Goal: Transaction & Acquisition: Book appointment/travel/reservation

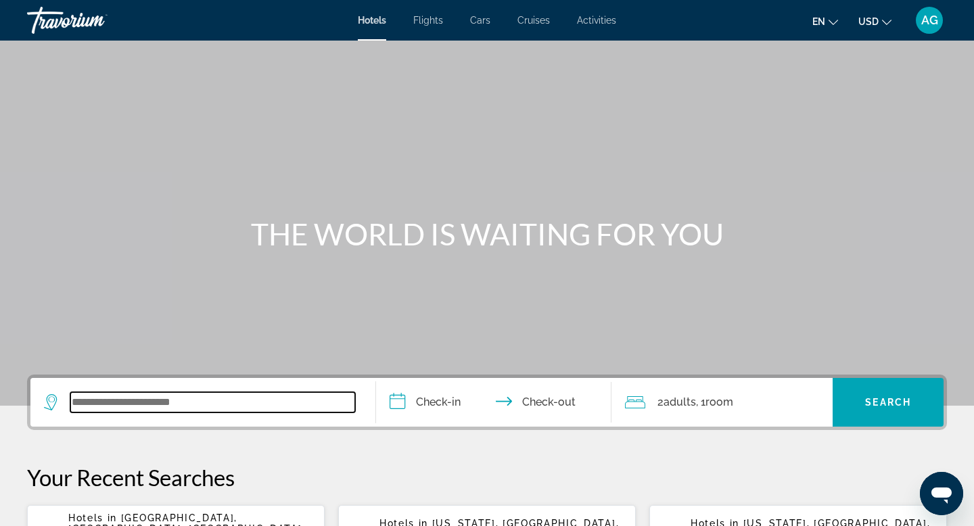
click at [147, 408] on input "Search widget" at bounding box center [212, 402] width 285 height 20
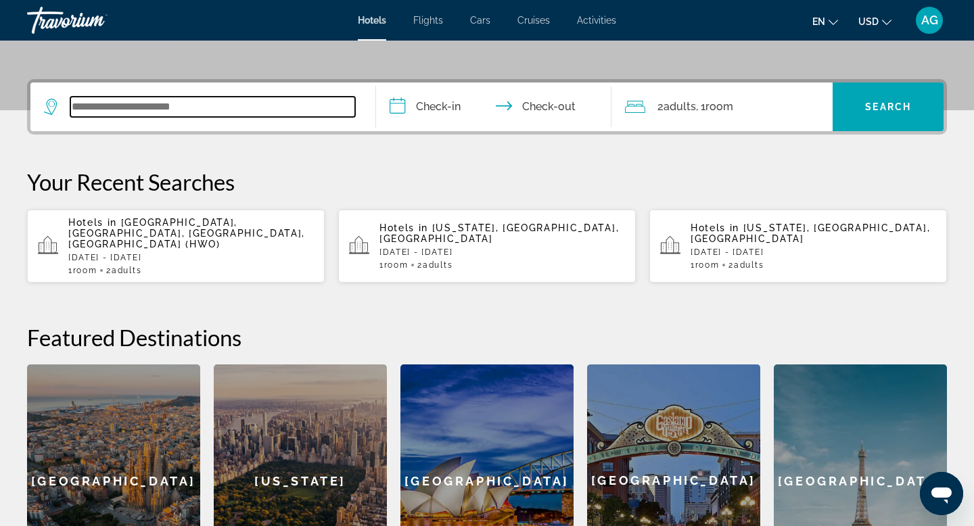
scroll to position [293, 0]
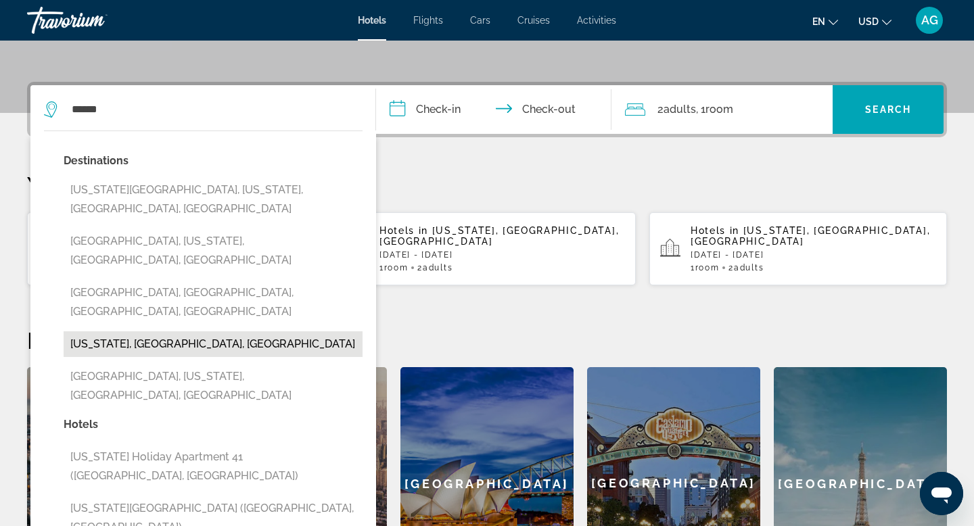
click at [204, 331] on button "Hawaii, HI, United States" at bounding box center [213, 344] width 299 height 26
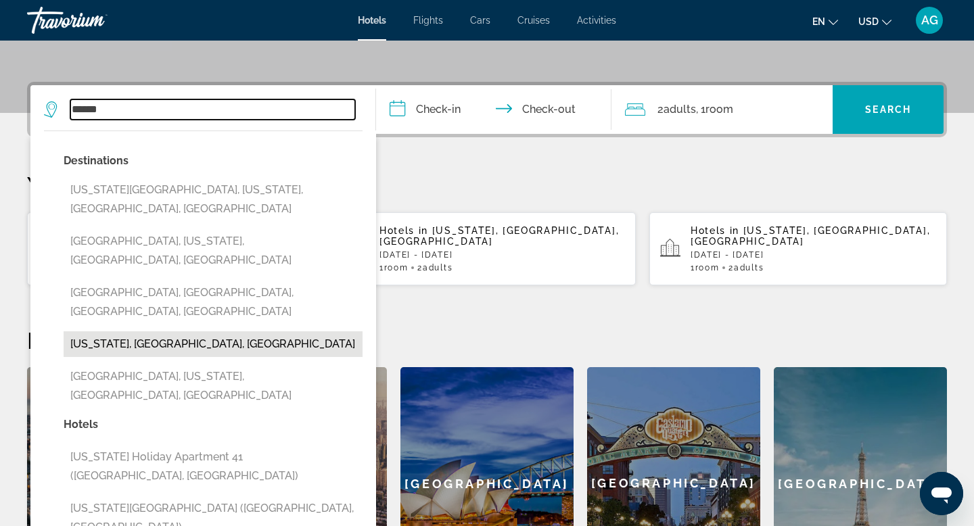
type input "**********"
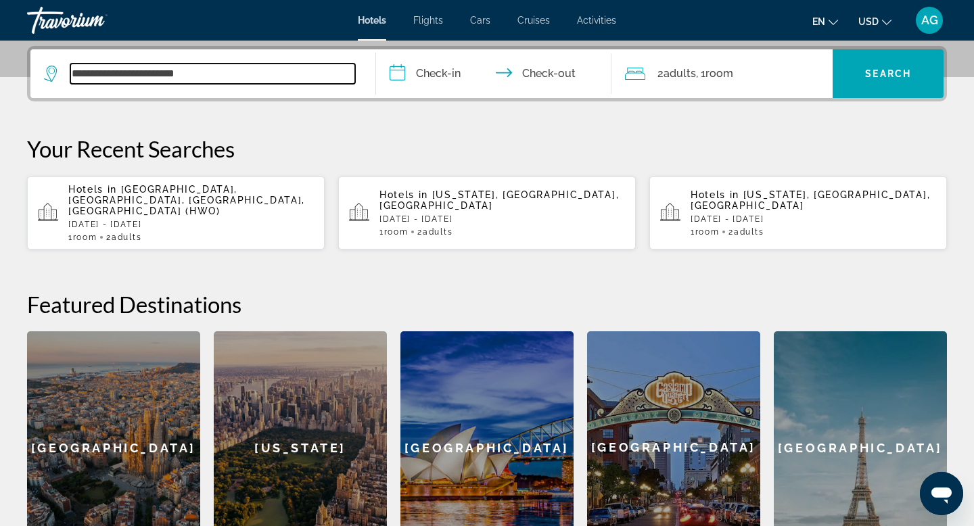
scroll to position [331, 0]
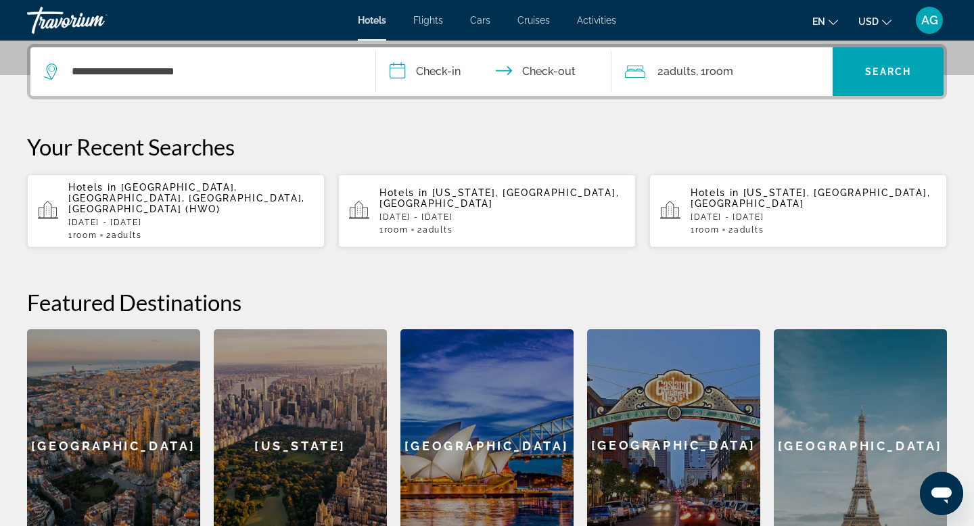
click at [450, 74] on input "**********" at bounding box center [496, 73] width 241 height 53
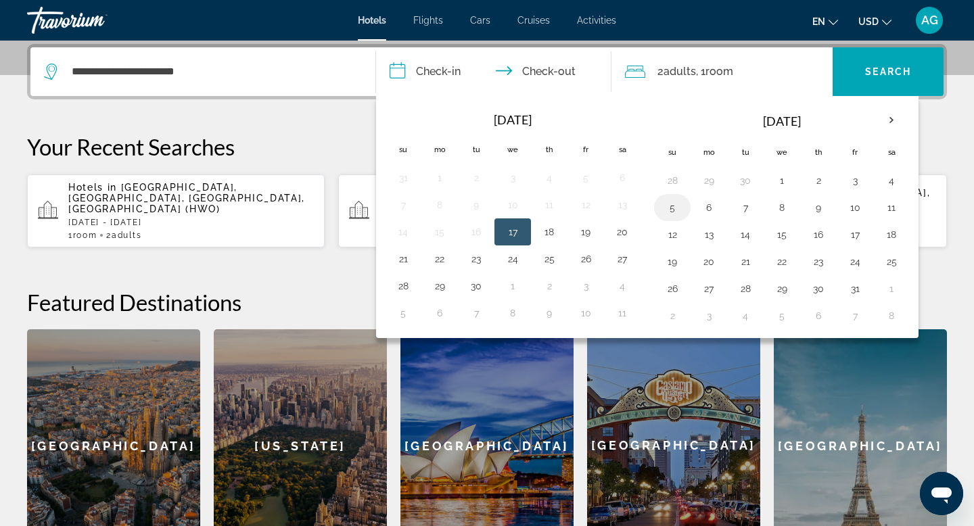
click at [672, 215] on button "5" at bounding box center [672, 207] width 22 height 19
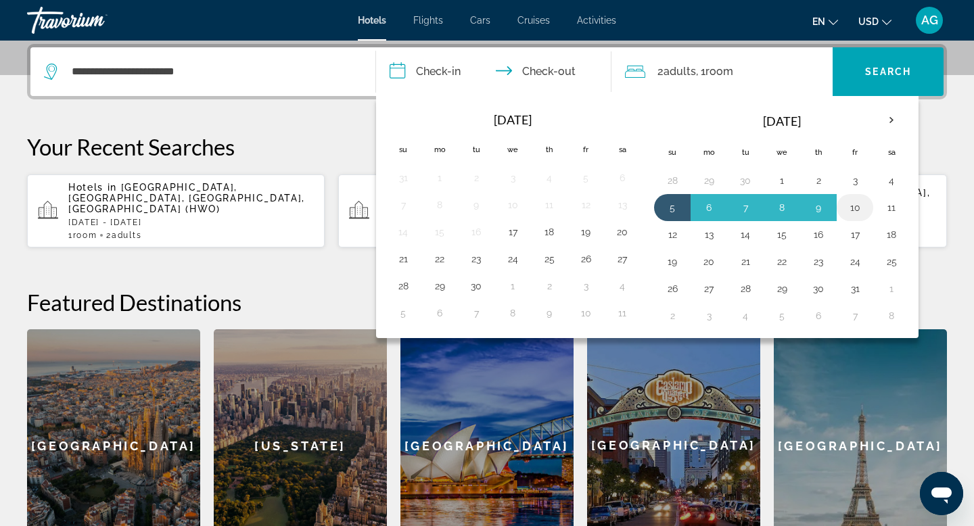
click at [851, 208] on button "10" at bounding box center [855, 207] width 22 height 19
type input "**********"
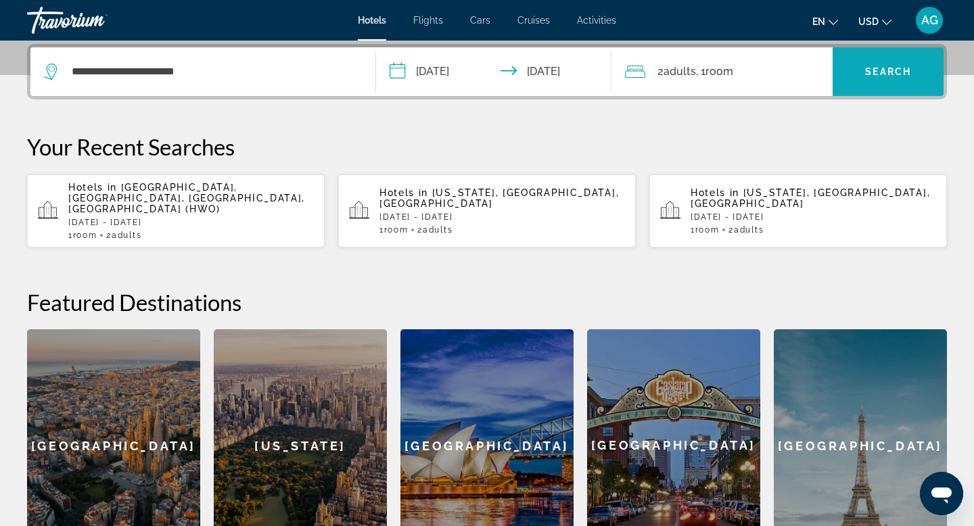
click at [867, 71] on span "Search" at bounding box center [888, 71] width 46 height 11
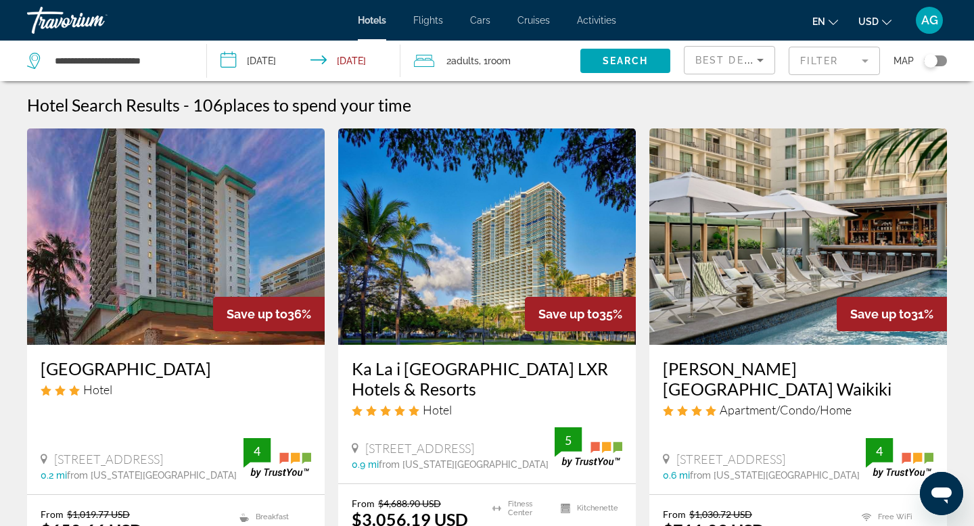
click at [329, 57] on input "**********" at bounding box center [306, 63] width 199 height 45
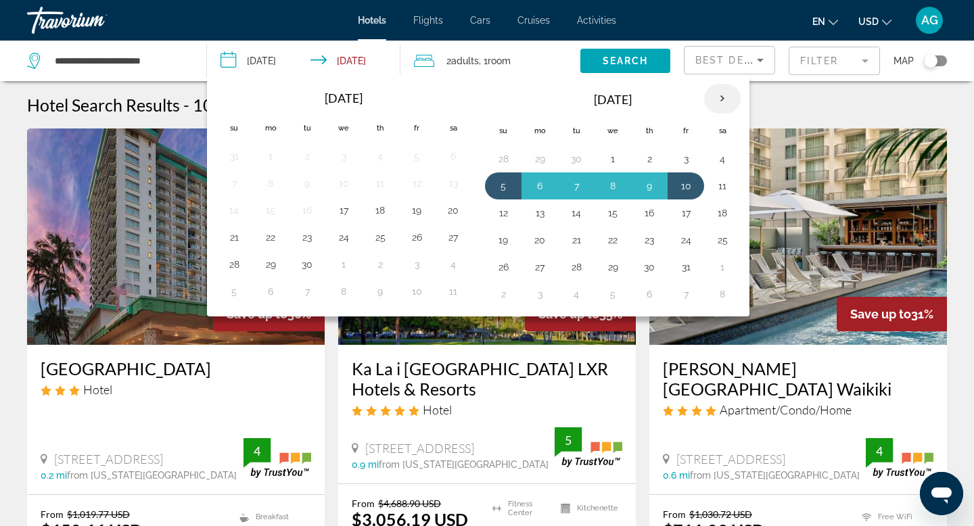
click at [722, 103] on th "Next month" at bounding box center [722, 99] width 37 height 30
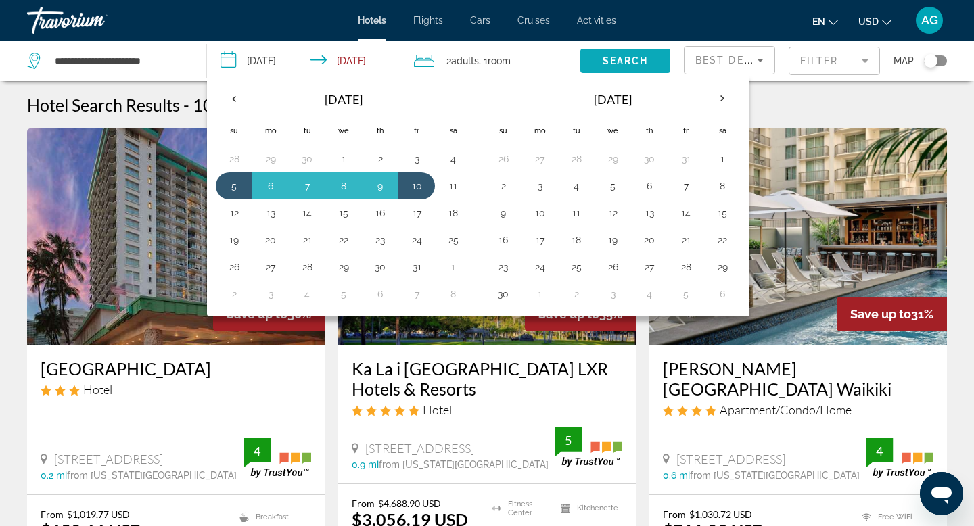
click at [611, 63] on span "Search" at bounding box center [626, 60] width 46 height 11
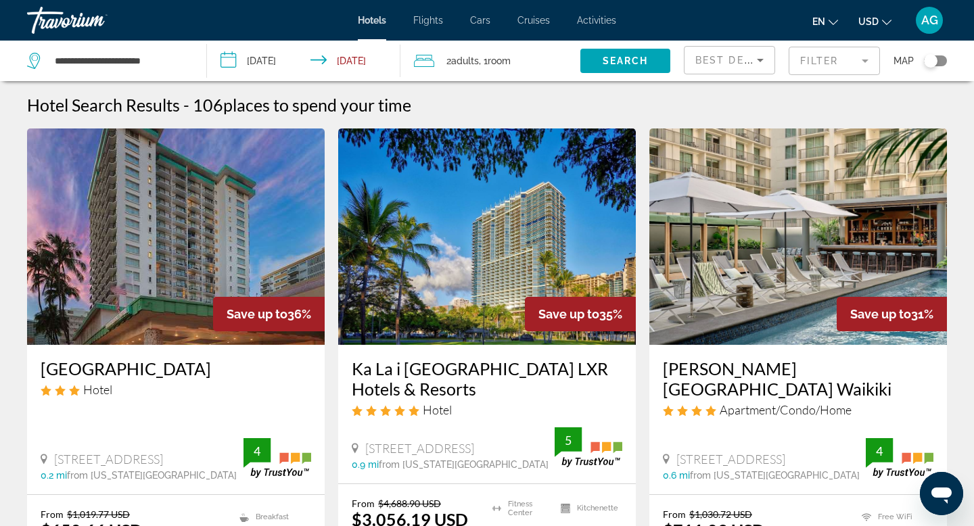
click at [269, 63] on input "**********" at bounding box center [306, 63] width 199 height 45
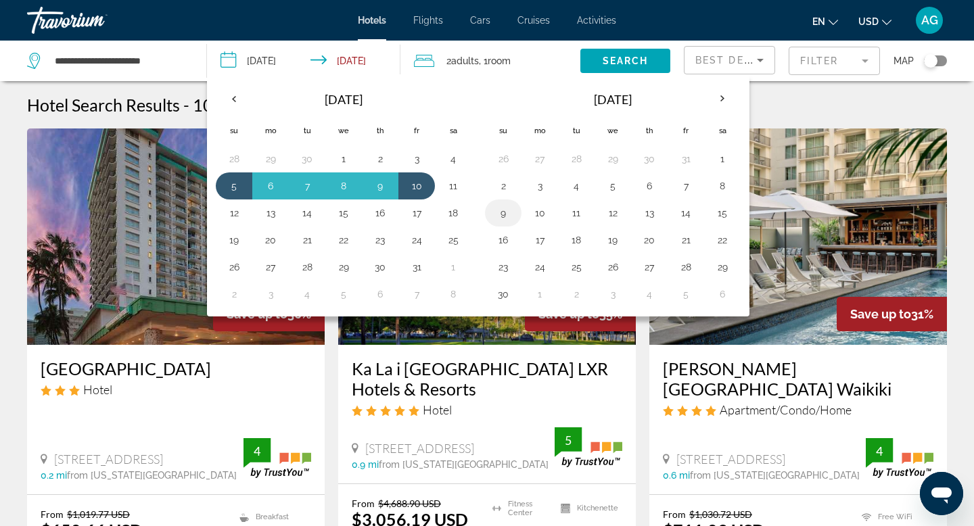
click at [498, 210] on button "9" at bounding box center [503, 213] width 22 height 19
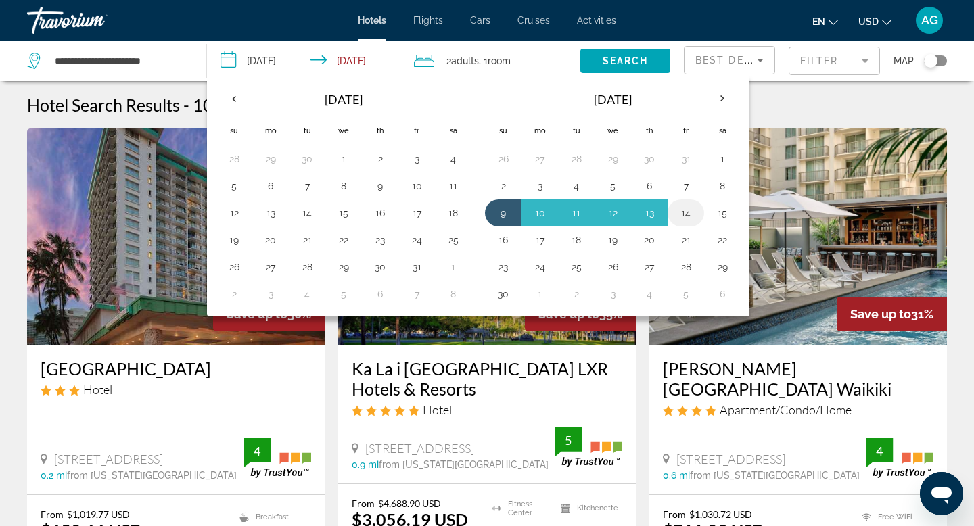
click at [689, 213] on button "14" at bounding box center [686, 213] width 22 height 19
type input "**********"
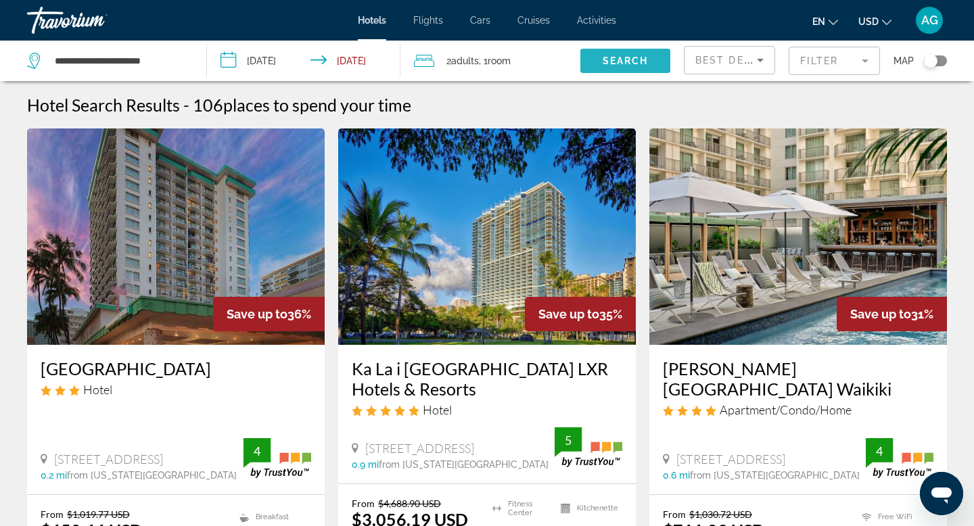
click at [622, 60] on span "Search" at bounding box center [626, 60] width 46 height 11
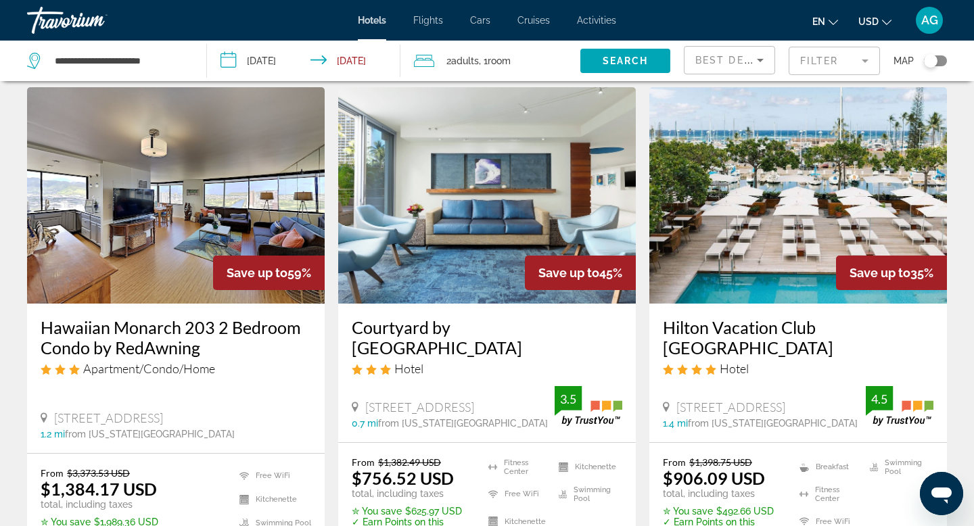
scroll to position [29, 0]
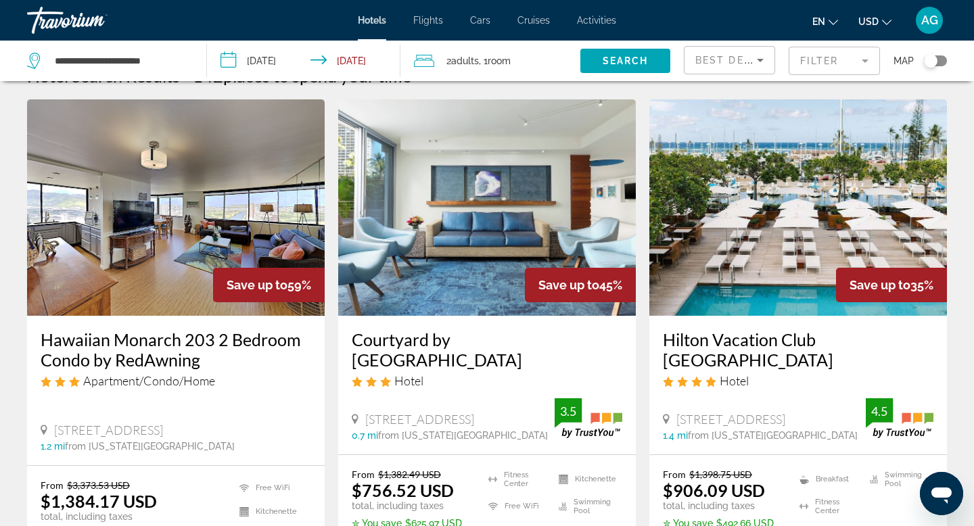
click at [169, 250] on img "Main content" at bounding box center [176, 207] width 298 height 216
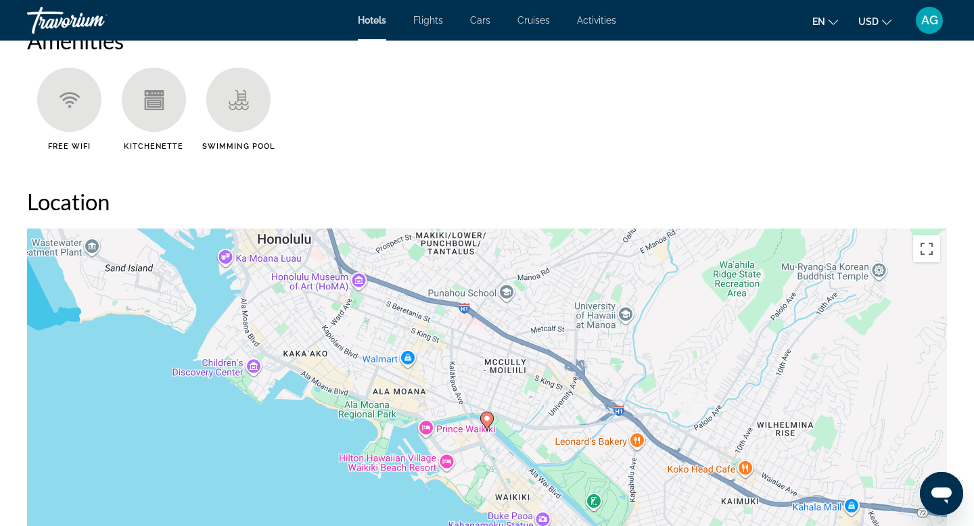
scroll to position [1342, 0]
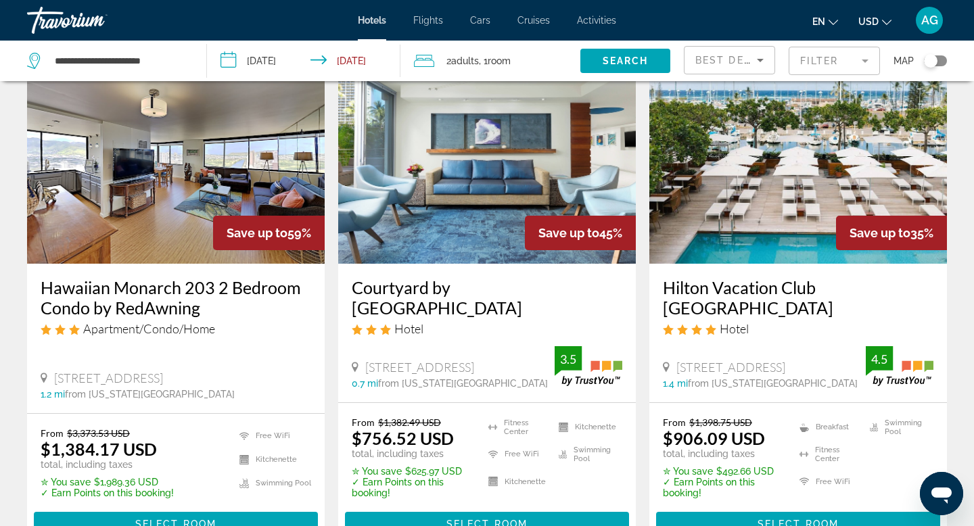
scroll to position [84, 0]
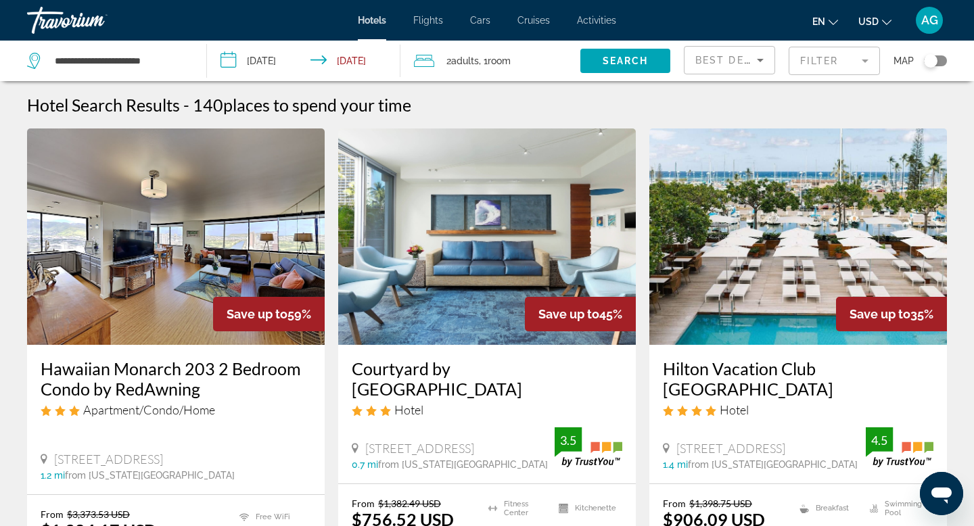
click at [320, 60] on input "**********" at bounding box center [306, 63] width 199 height 45
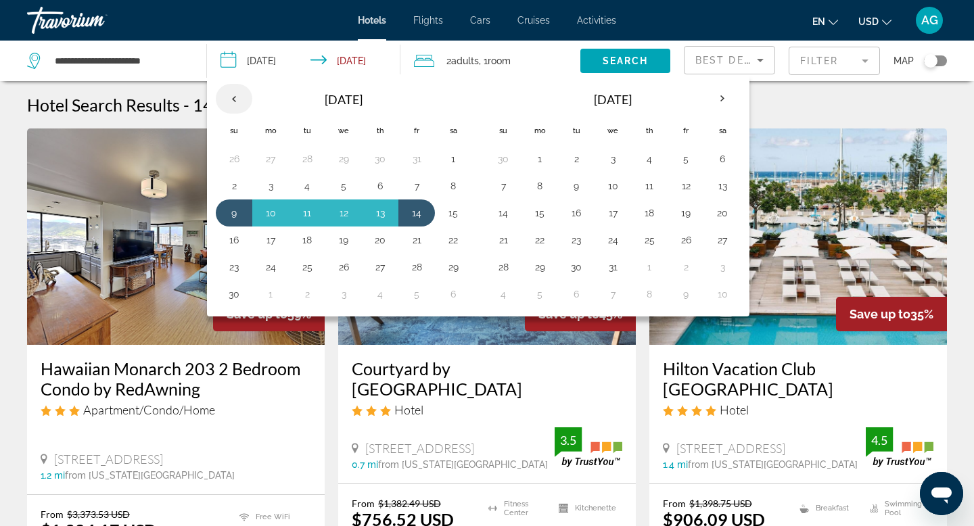
click at [237, 97] on th "Previous month" at bounding box center [234, 99] width 37 height 30
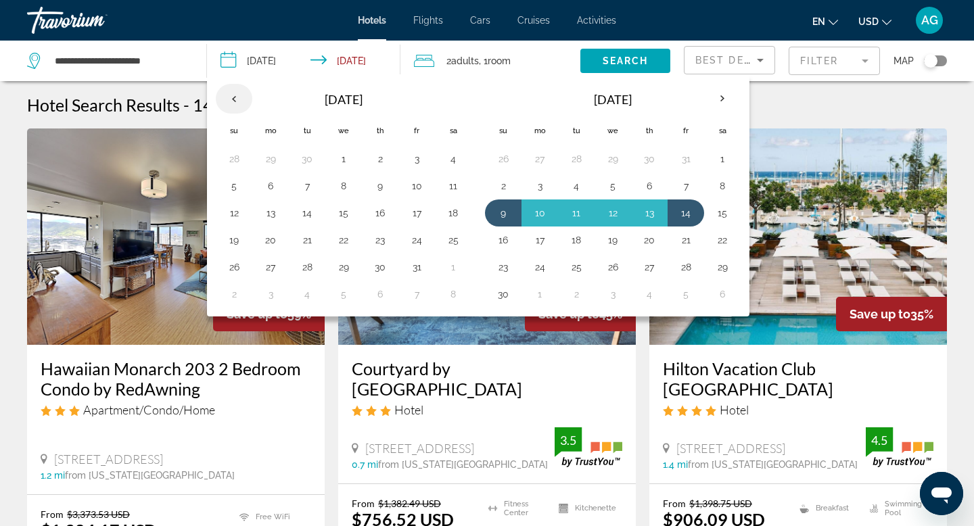
click at [234, 96] on th "Previous month" at bounding box center [234, 99] width 37 height 30
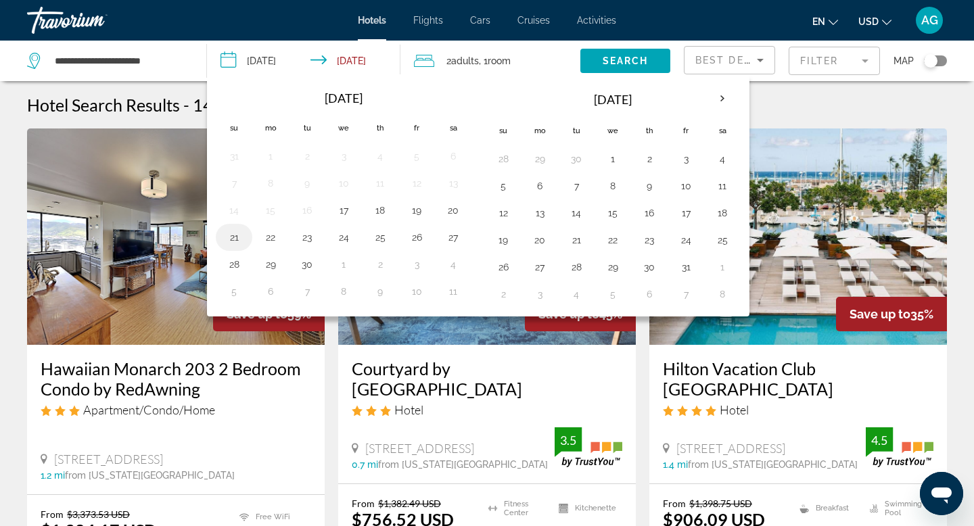
click at [232, 241] on button "21" at bounding box center [234, 237] width 22 height 19
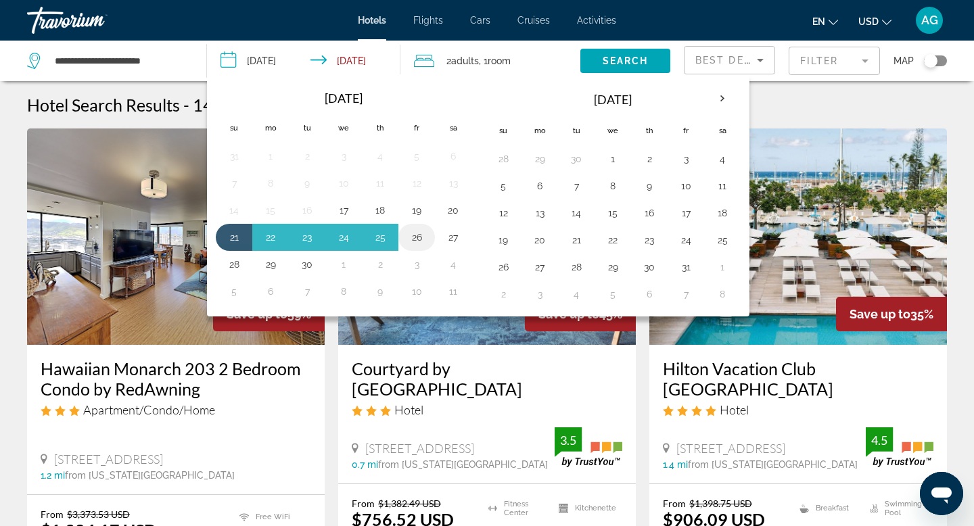
click at [420, 235] on button "26" at bounding box center [417, 237] width 22 height 19
type input "**********"
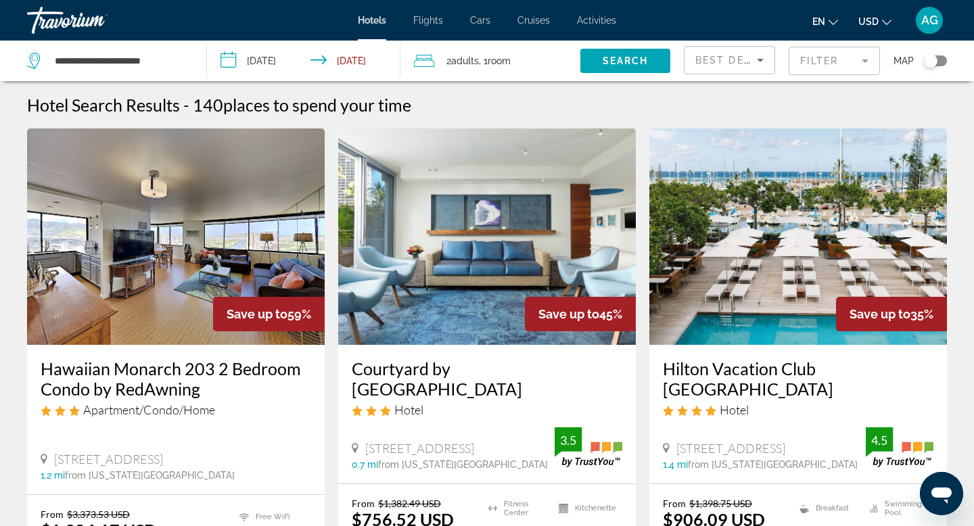
click at [628, 78] on div "Search" at bounding box center [631, 61] width 103 height 41
click at [633, 60] on span "Search" at bounding box center [626, 60] width 46 height 11
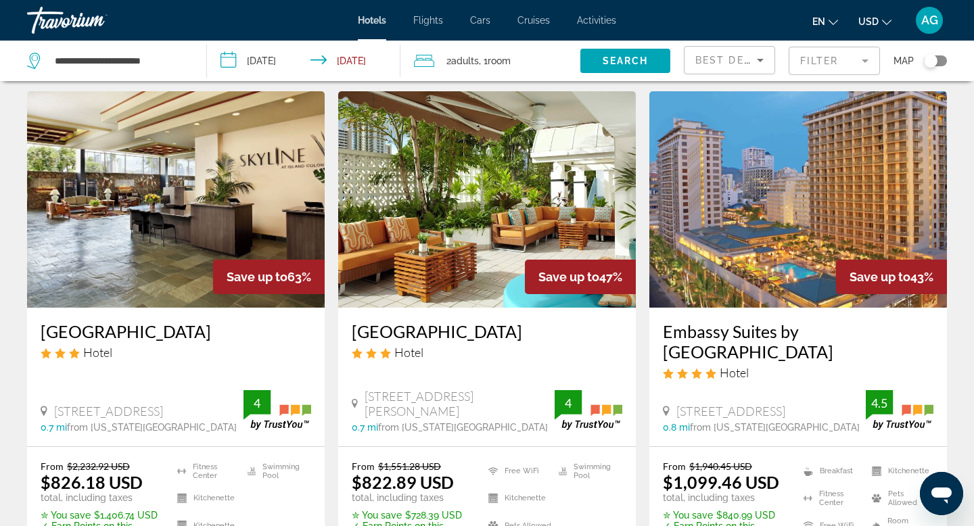
scroll to position [34, 0]
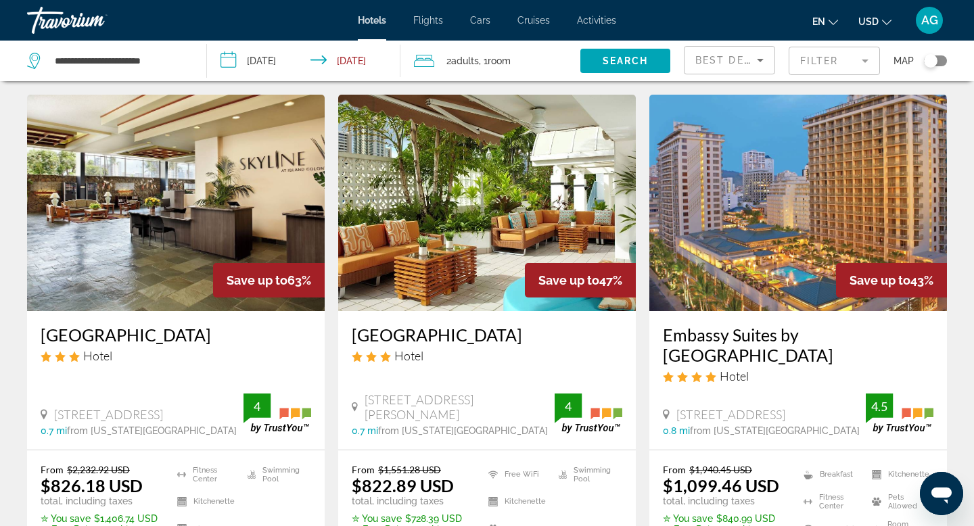
click at [162, 226] on img "Main content" at bounding box center [176, 203] width 298 height 216
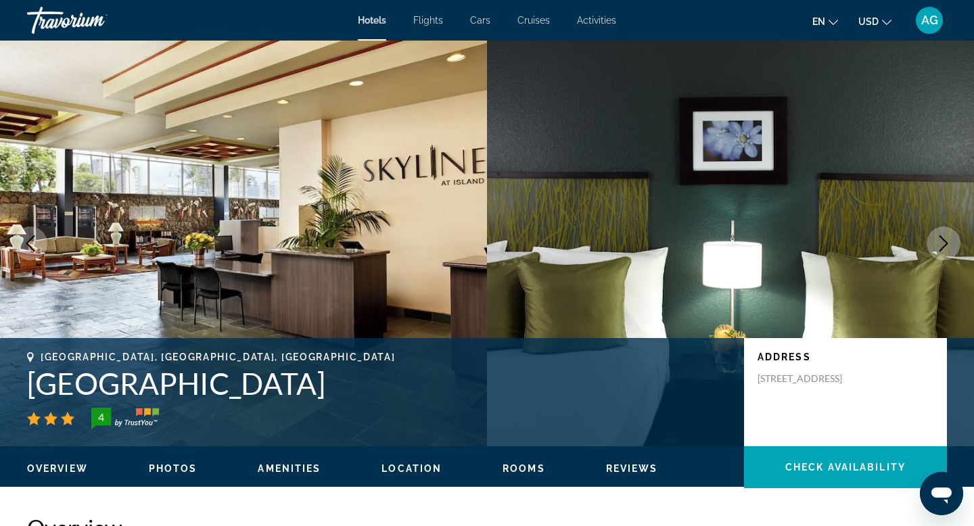
click at [942, 247] on icon "Next image" at bounding box center [943, 243] width 16 height 16
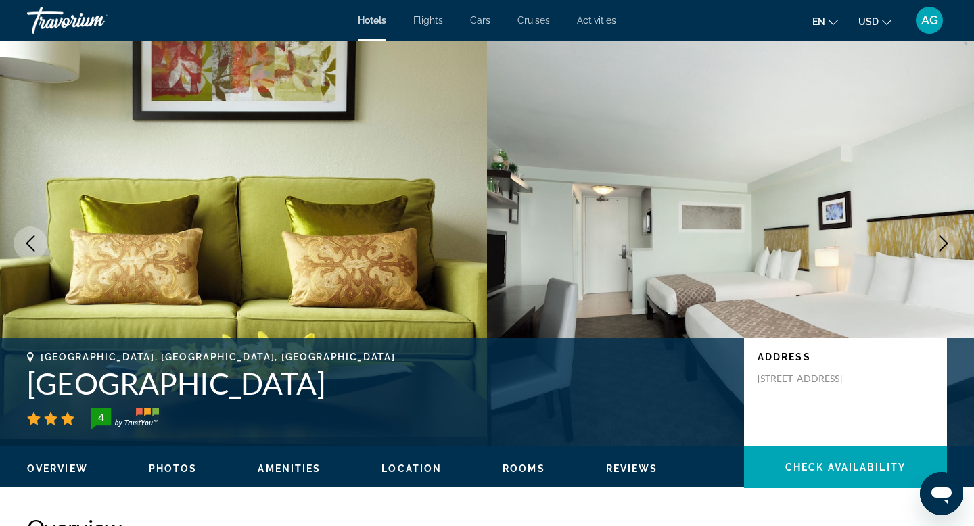
click at [942, 247] on icon "Next image" at bounding box center [943, 243] width 16 height 16
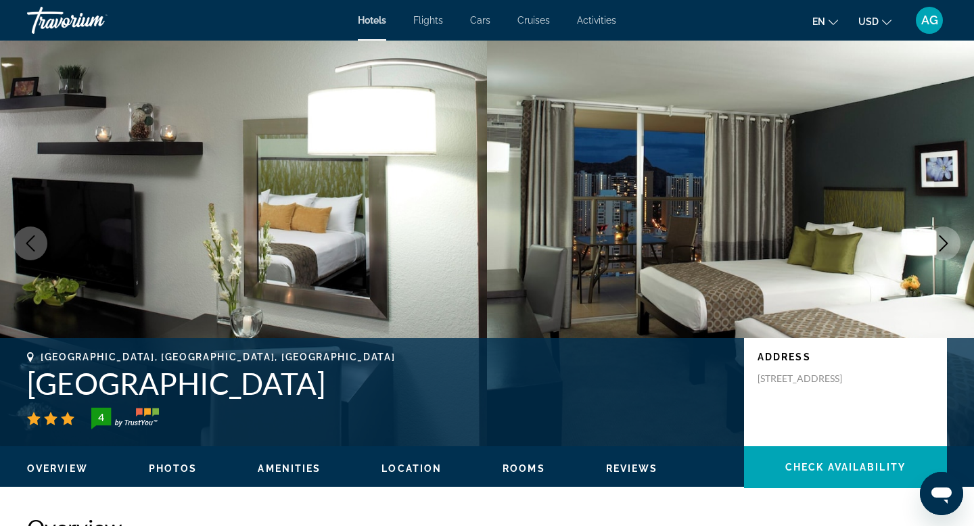
click at [942, 247] on icon "Next image" at bounding box center [943, 243] width 16 height 16
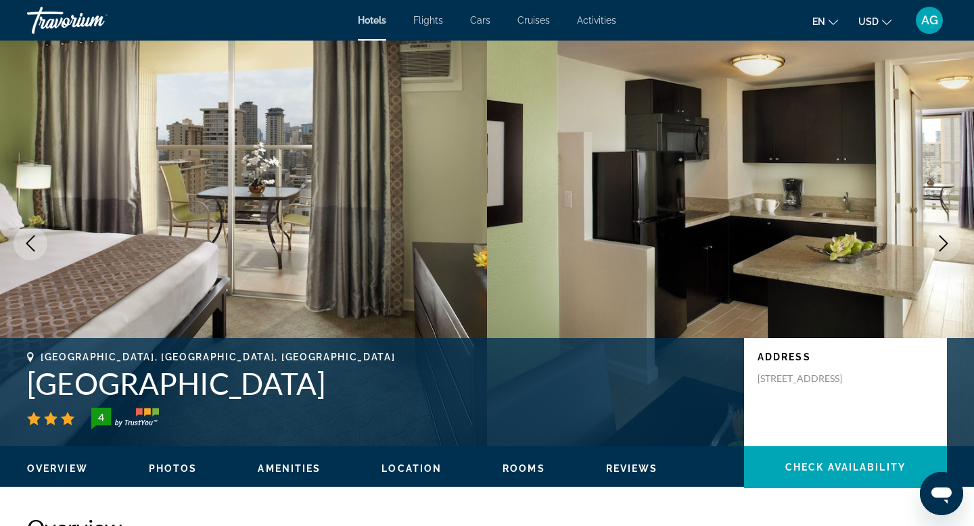
click at [942, 247] on icon "Next image" at bounding box center [943, 243] width 16 height 16
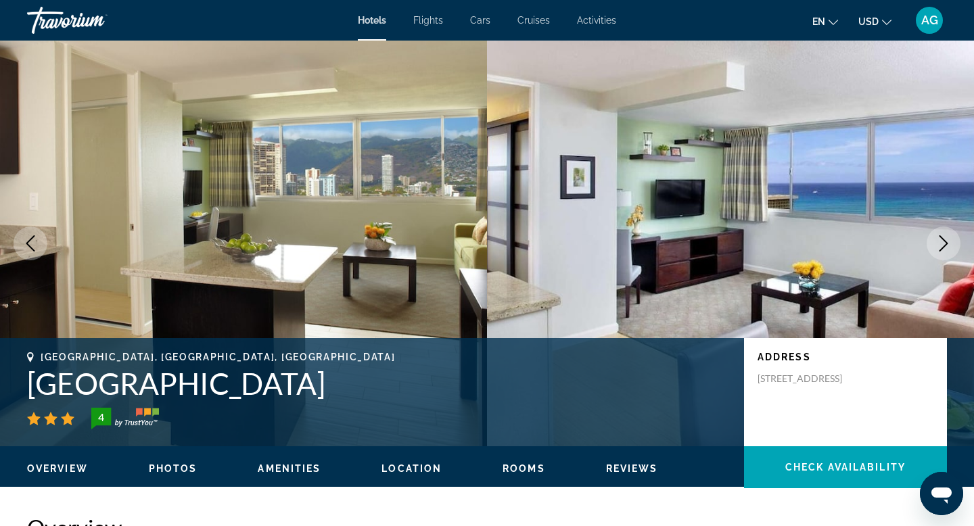
click at [942, 247] on icon "Next image" at bounding box center [943, 243] width 16 height 16
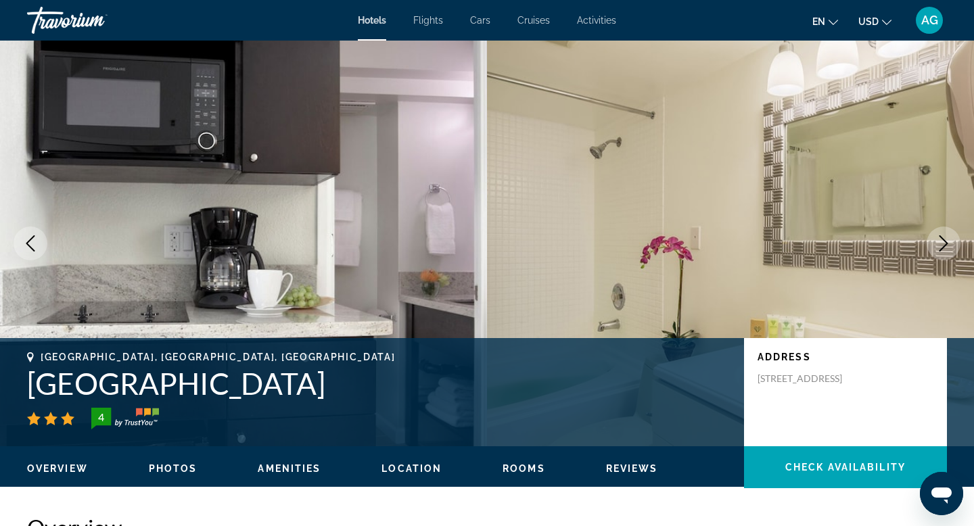
click at [942, 247] on icon "Next image" at bounding box center [943, 243] width 16 height 16
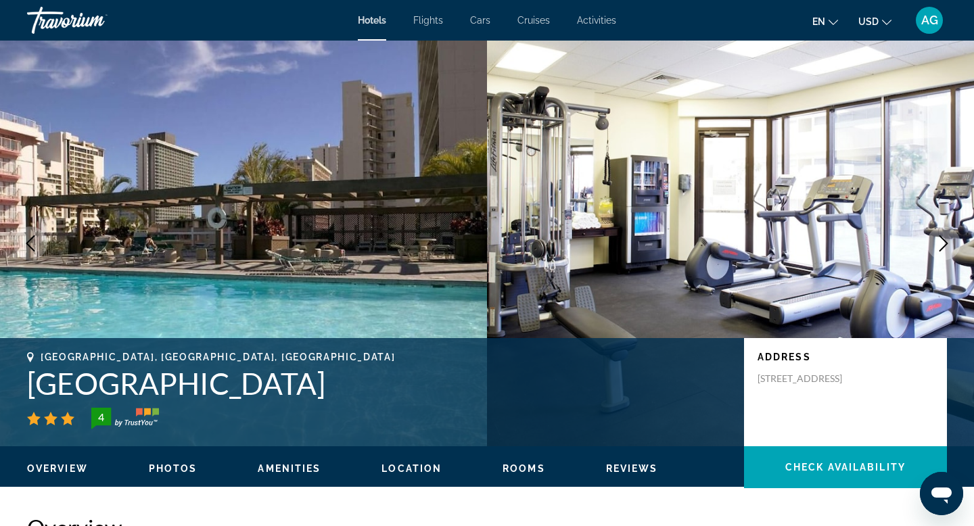
click at [942, 247] on icon "Next image" at bounding box center [943, 243] width 16 height 16
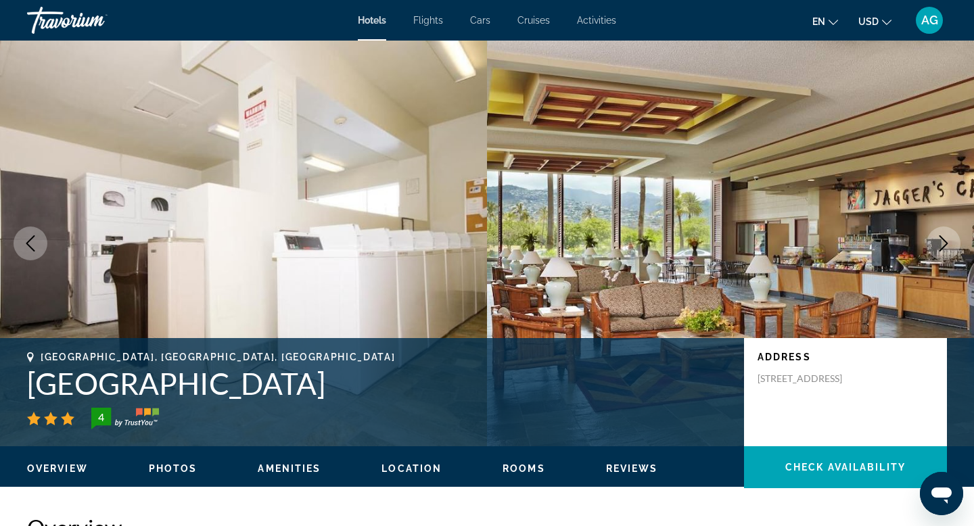
click at [942, 247] on icon "Next image" at bounding box center [943, 243] width 16 height 16
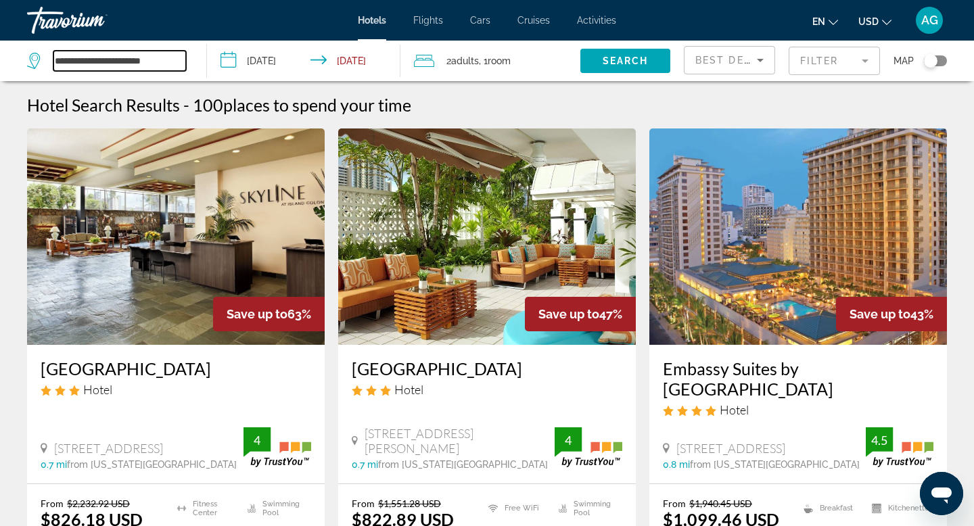
click at [167, 62] on input "**********" at bounding box center [119, 61] width 133 height 20
type input "*"
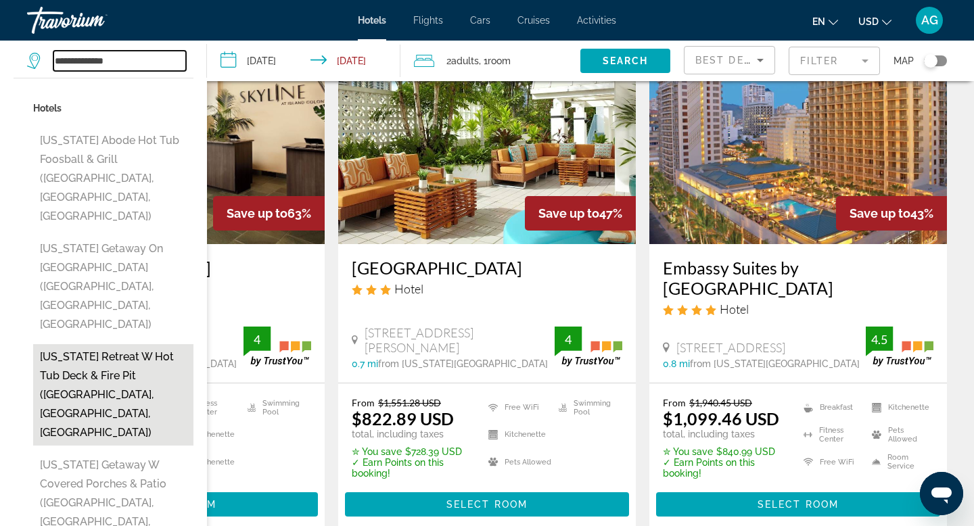
scroll to position [103, 0]
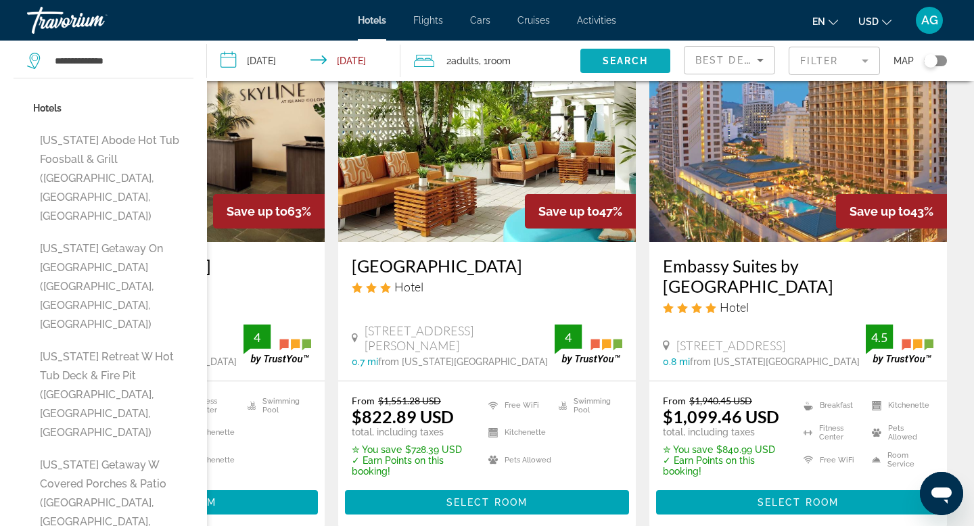
click at [591, 57] on span "Search widget" at bounding box center [625, 61] width 90 height 32
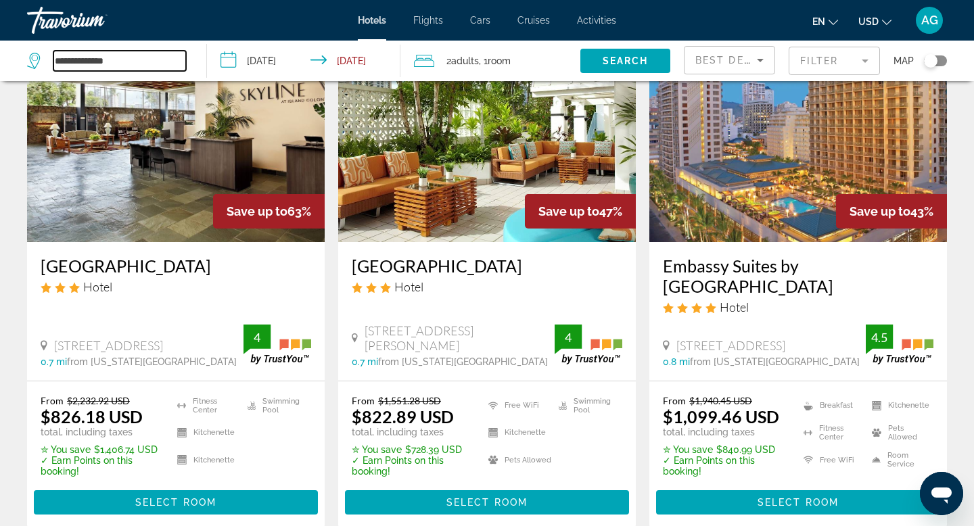
click at [120, 62] on input "**********" at bounding box center [119, 61] width 133 height 20
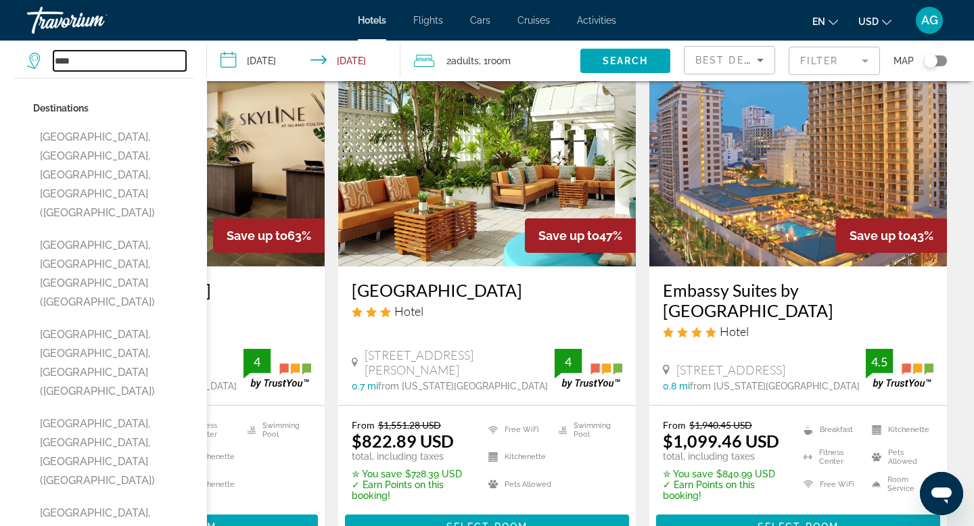
scroll to position [0, 0]
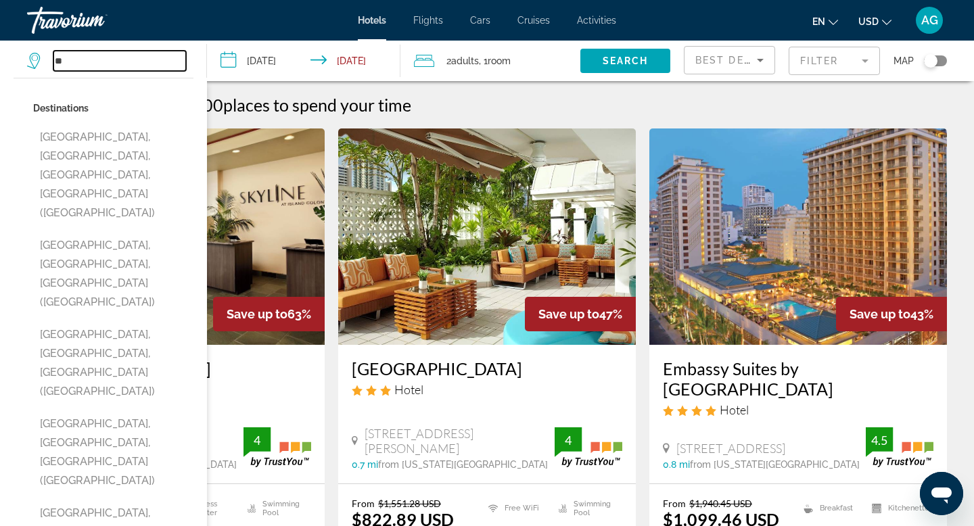
type input "*"
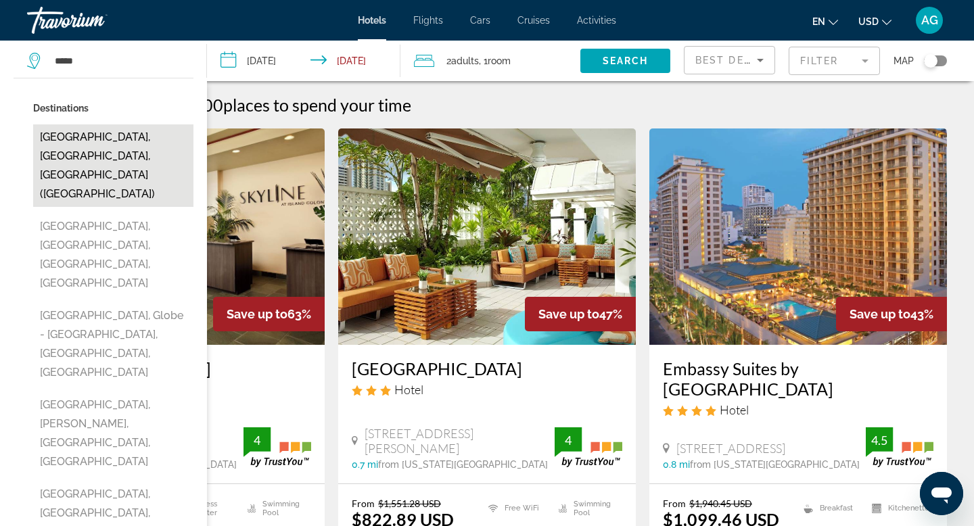
click at [85, 135] on button "Miami, FL, United States (MIA)" at bounding box center [113, 165] width 160 height 83
type input "**********"
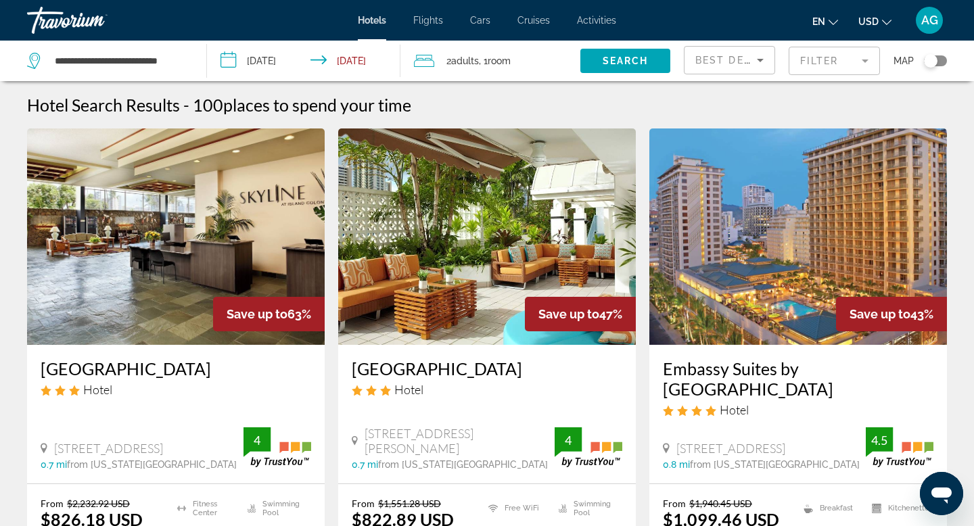
click at [354, 57] on input "**********" at bounding box center [306, 63] width 199 height 45
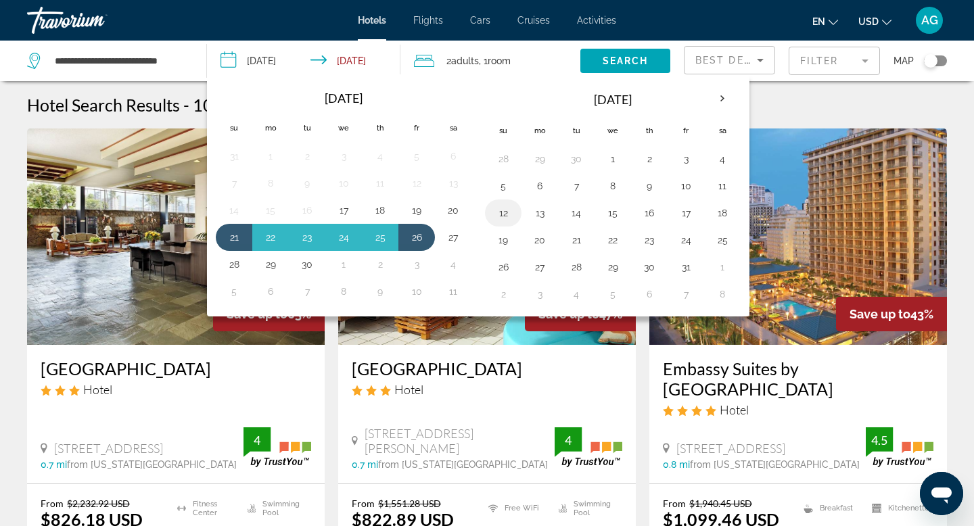
click at [500, 210] on button "12" at bounding box center [503, 213] width 22 height 19
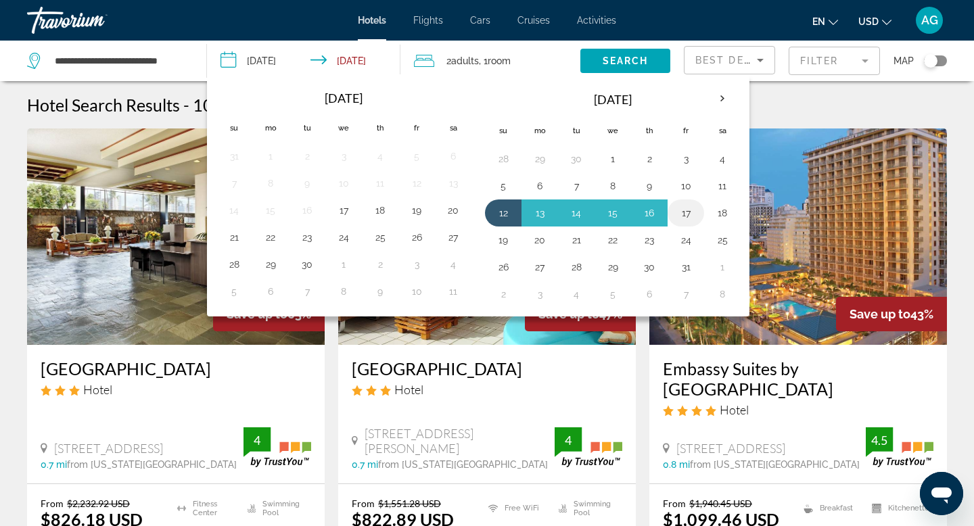
click at [688, 209] on button "17" at bounding box center [686, 213] width 22 height 19
type input "**********"
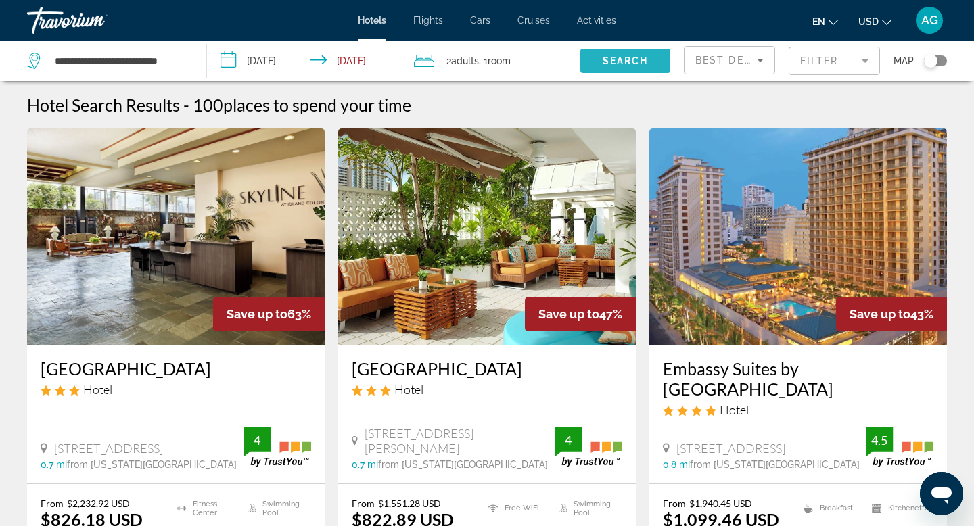
click at [636, 62] on span "Search" at bounding box center [626, 60] width 46 height 11
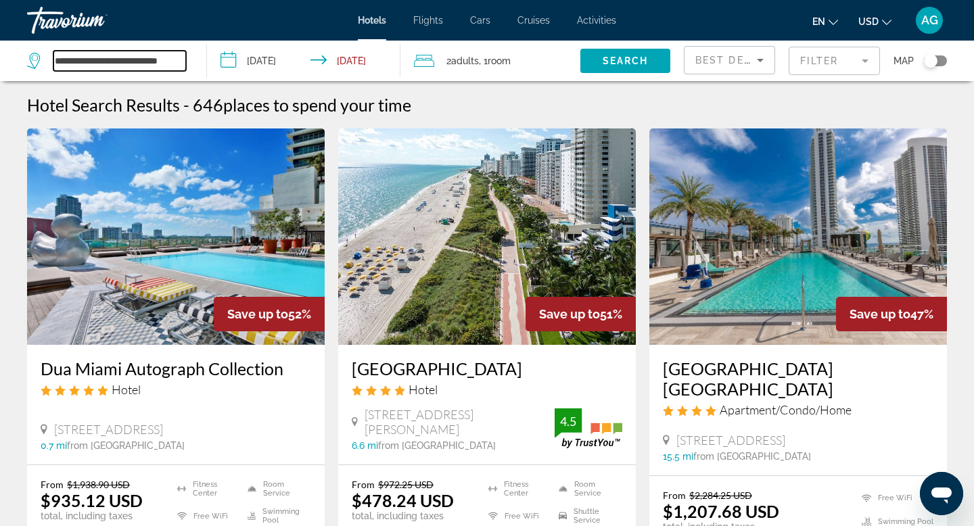
click at [125, 60] on input "**********" at bounding box center [119, 61] width 133 height 20
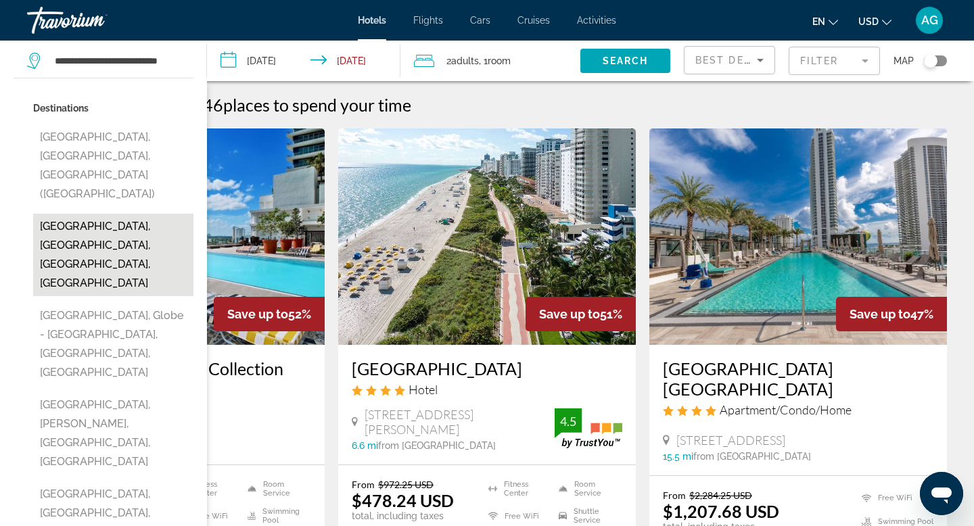
click at [110, 214] on button "Miami Beach, Miami, FL, United States" at bounding box center [113, 255] width 160 height 83
type input "**********"
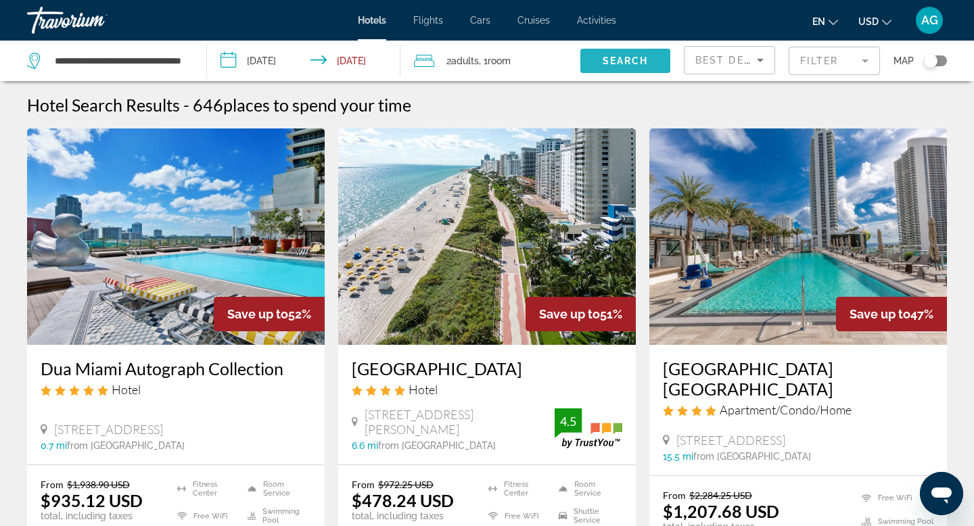
click at [601, 61] on span "Search widget" at bounding box center [625, 61] width 90 height 32
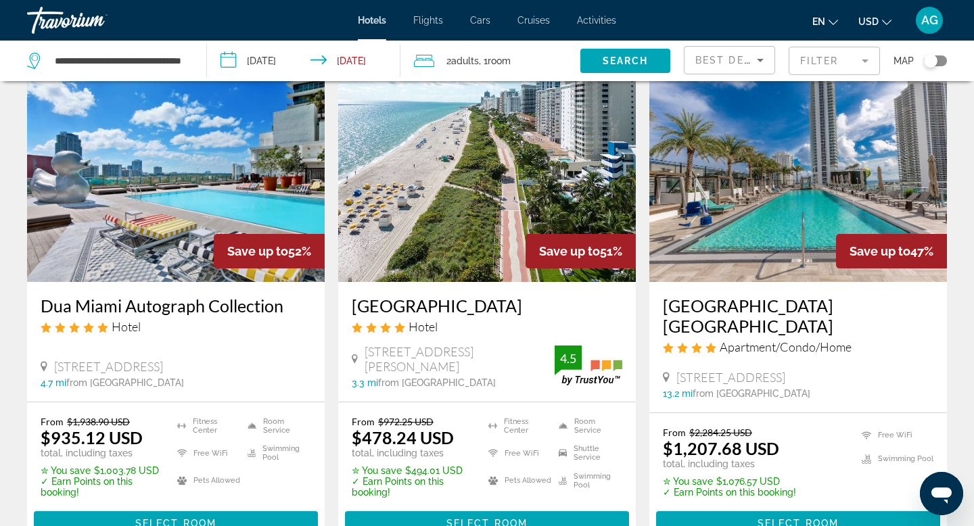
scroll to position [70, 0]
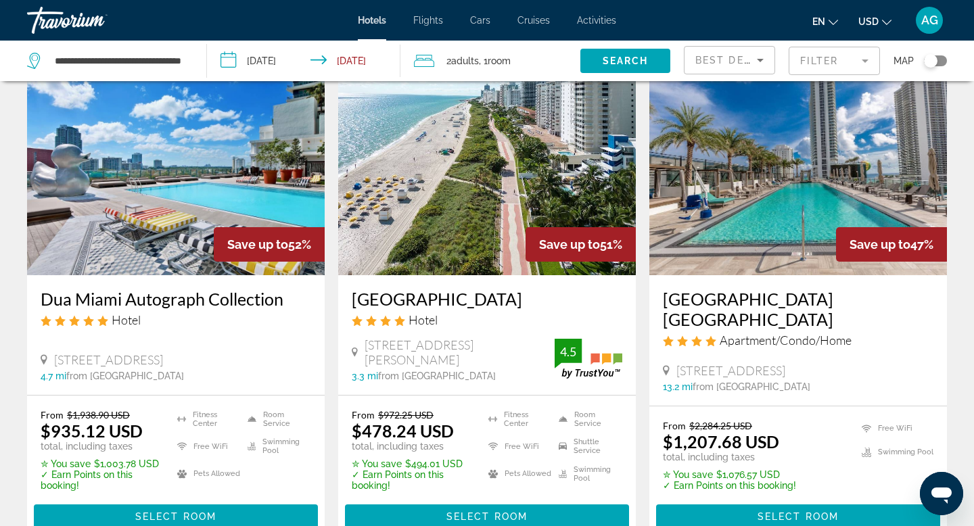
click at [485, 206] on img "Main content" at bounding box center [487, 167] width 298 height 216
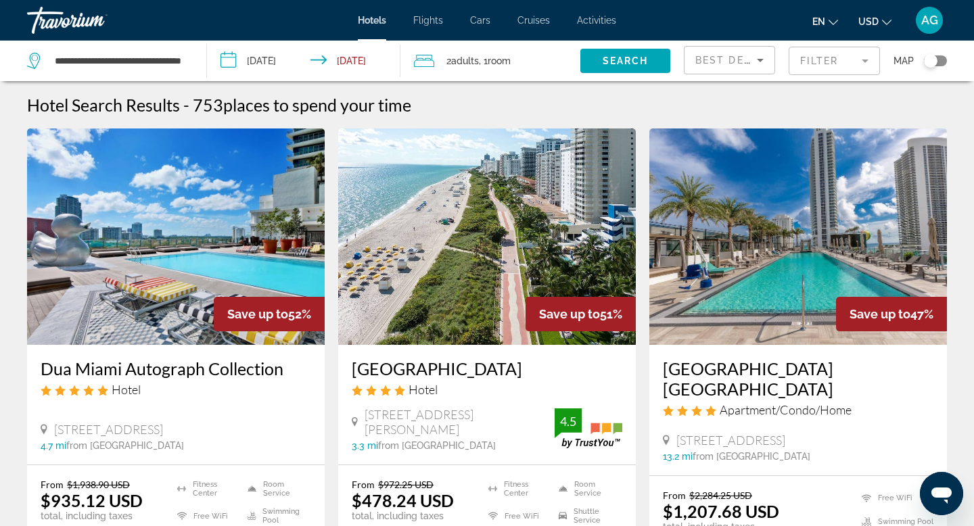
click at [504, 284] on img "Main content" at bounding box center [487, 237] width 298 height 216
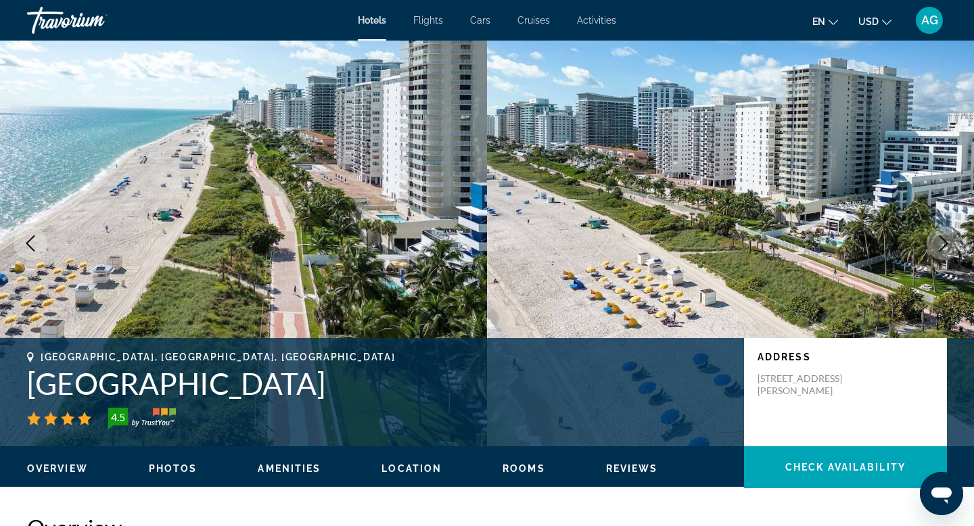
click at [946, 237] on icon "Next image" at bounding box center [943, 243] width 16 height 16
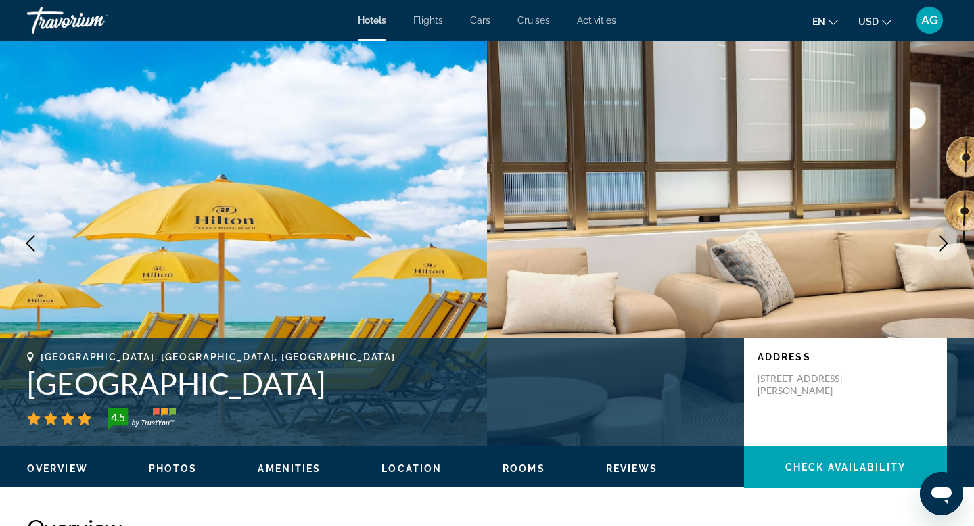
click at [946, 237] on icon "Next image" at bounding box center [943, 243] width 16 height 16
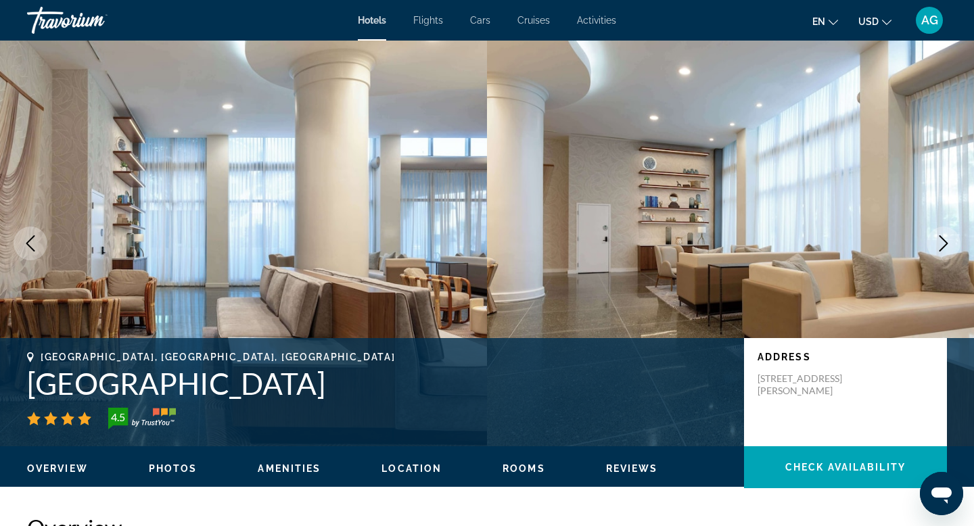
click at [946, 237] on icon "Next image" at bounding box center [943, 243] width 16 height 16
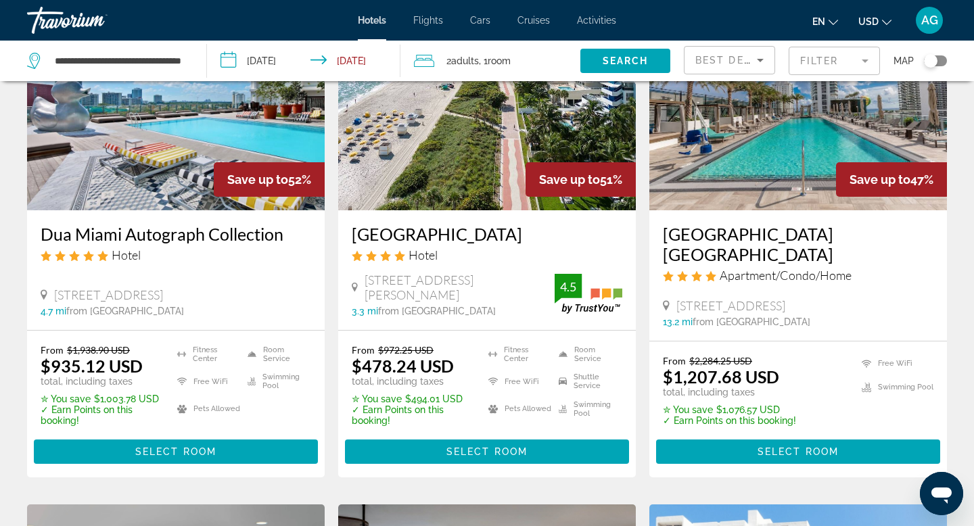
scroll to position [137, 0]
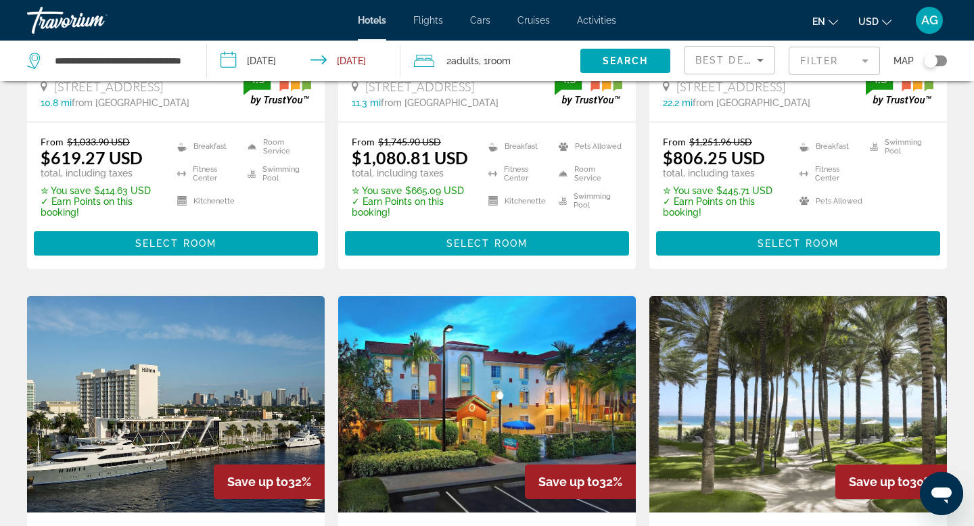
scroll to position [1006, 0]
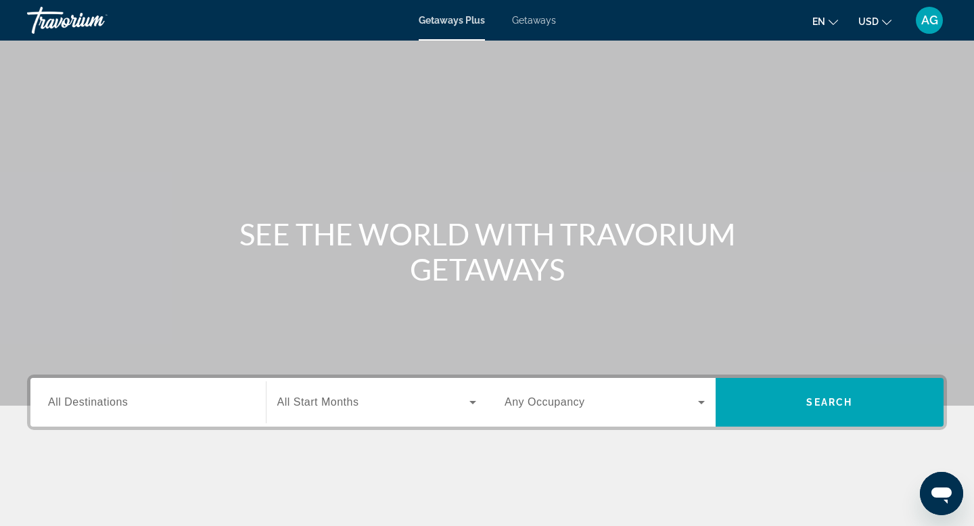
click at [183, 415] on div "Search widget" at bounding box center [148, 402] width 200 height 39
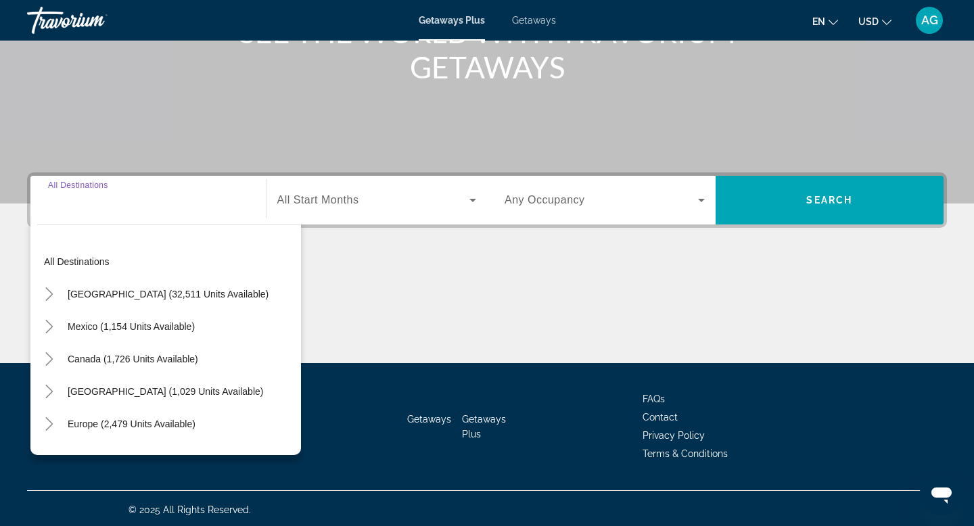
scroll to position [205, 0]
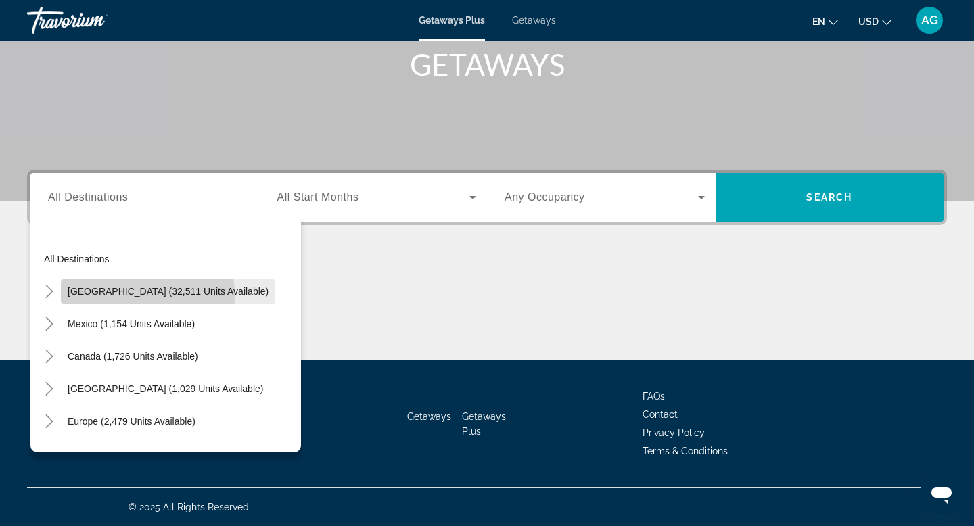
click at [101, 296] on span "[GEOGRAPHIC_DATA] (32,511 units available)" at bounding box center [168, 291] width 201 height 11
type input "**********"
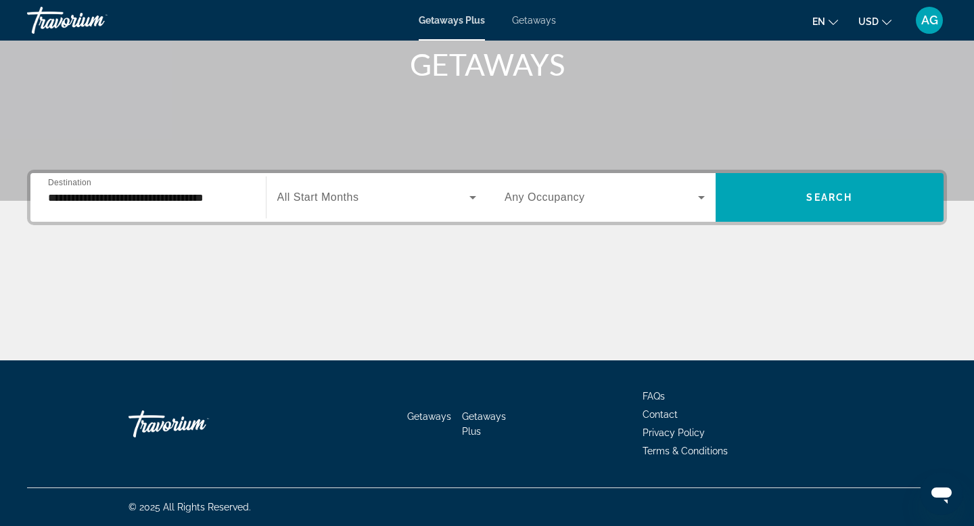
click at [534, 30] on div "Getaways Plus Getaways en English Español Français Italiano Português русский U…" at bounding box center [487, 20] width 974 height 35
click at [535, 23] on span "Getaways" at bounding box center [534, 20] width 44 height 11
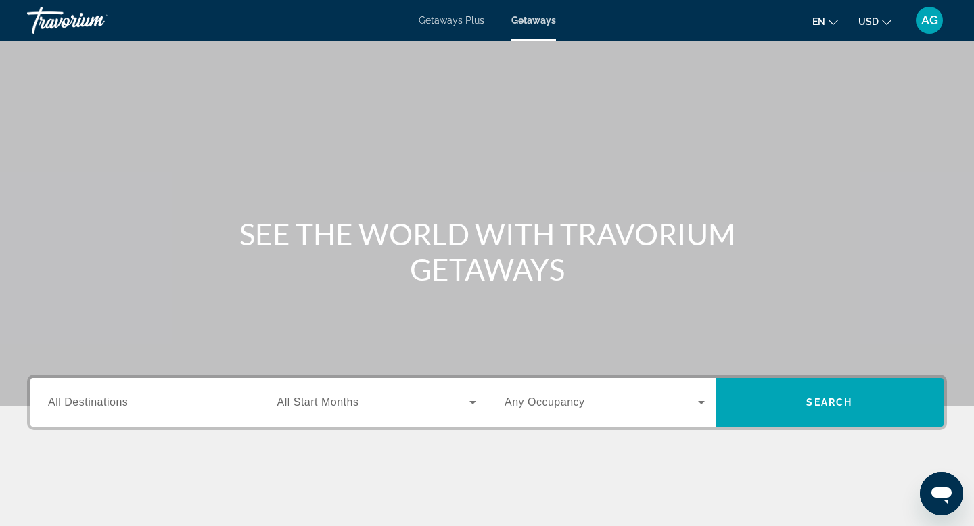
click at [183, 398] on input "Destination All Destinations" at bounding box center [148, 403] width 200 height 16
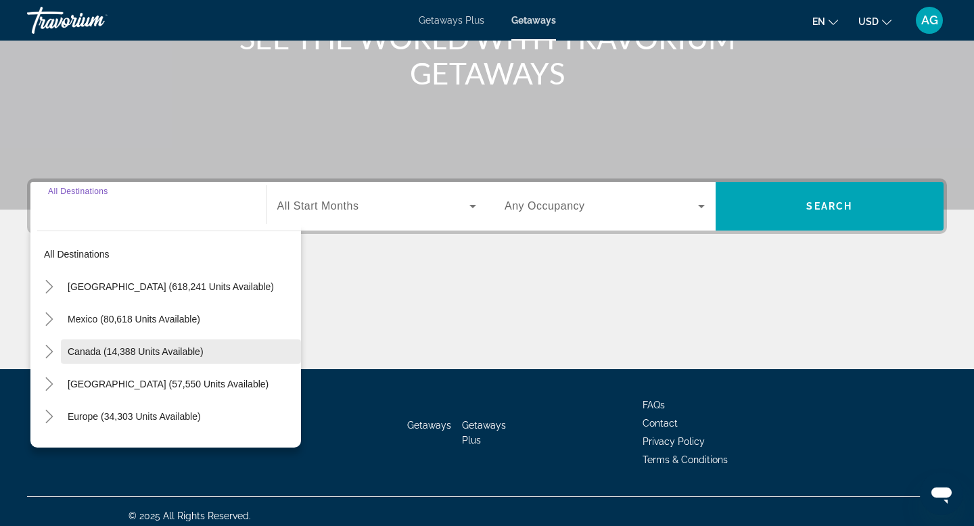
scroll to position [205, 0]
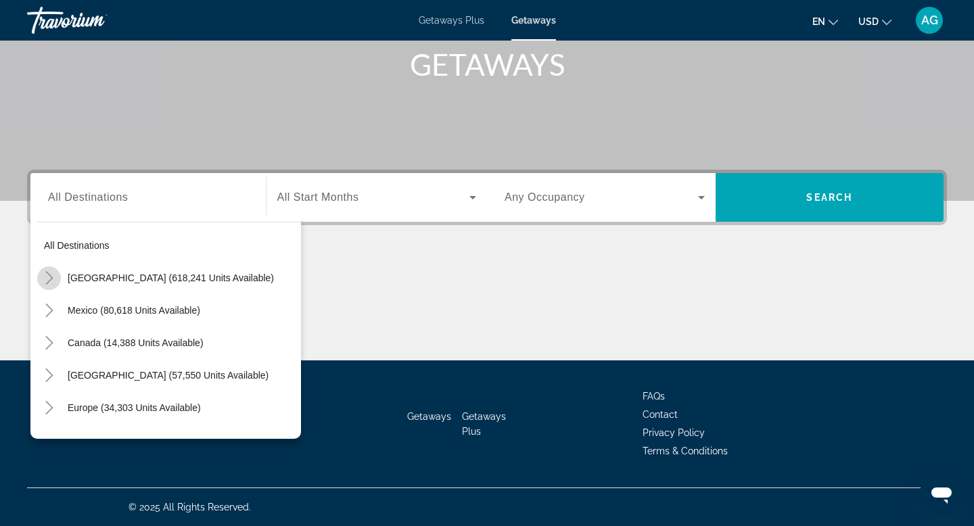
click at [49, 283] on icon "Toggle United States (618,241 units available)" at bounding box center [50, 278] width 14 height 14
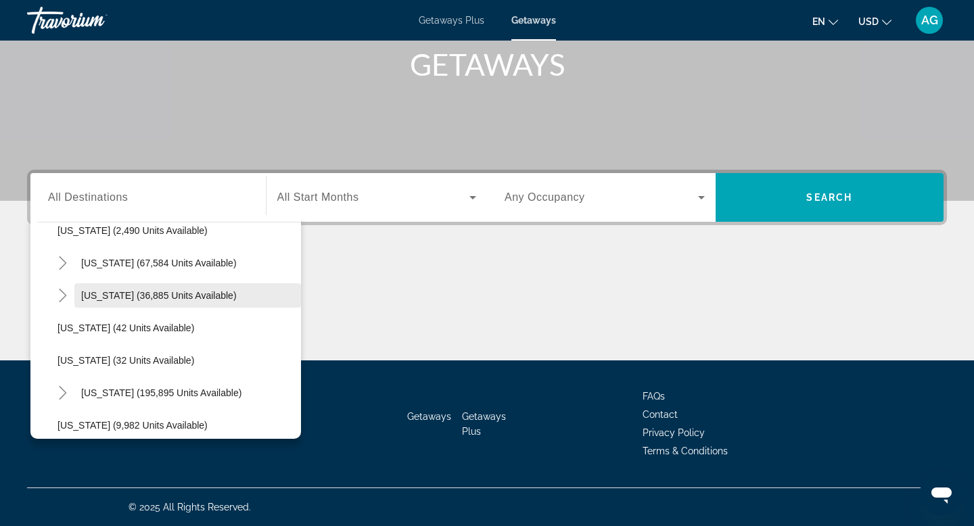
scroll to position [84, 0]
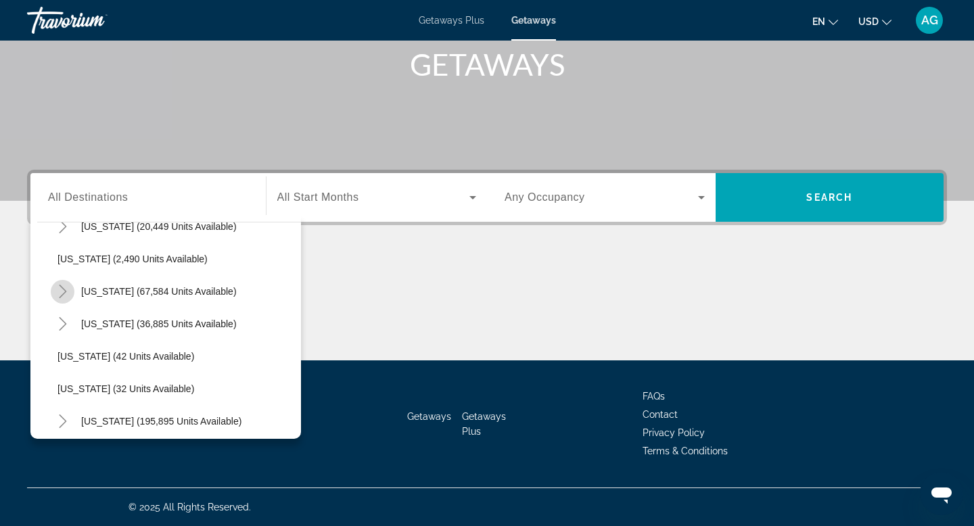
click at [68, 299] on mat-icon "Toggle California (67,584 units available)" at bounding box center [63, 292] width 24 height 24
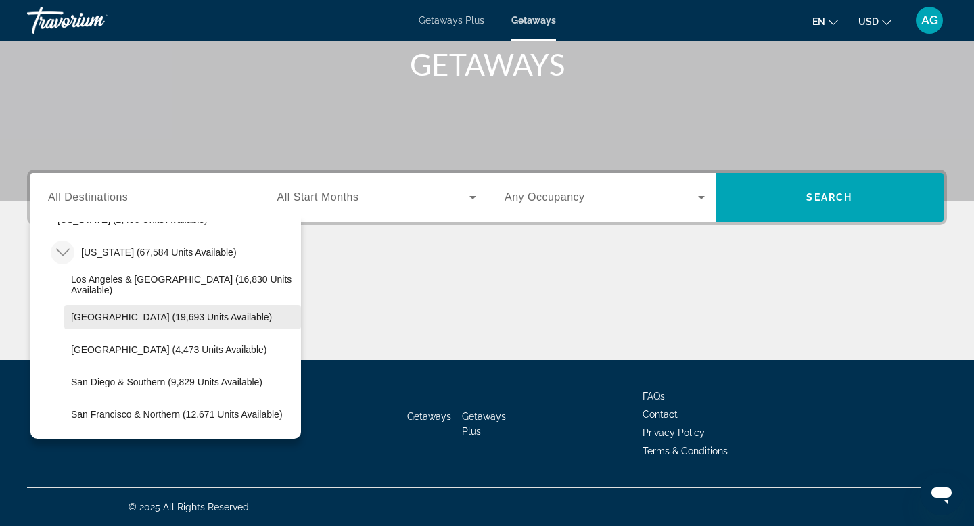
scroll to position [124, 0]
click at [107, 319] on span "[GEOGRAPHIC_DATA] (19,693 units available)" at bounding box center [171, 316] width 201 height 11
type input "**********"
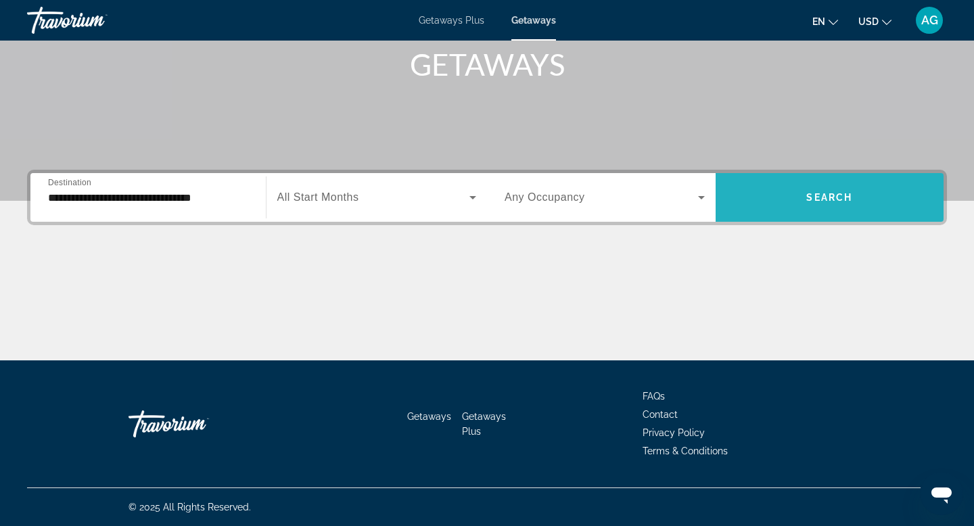
click at [817, 210] on span "Search widget" at bounding box center [830, 197] width 229 height 32
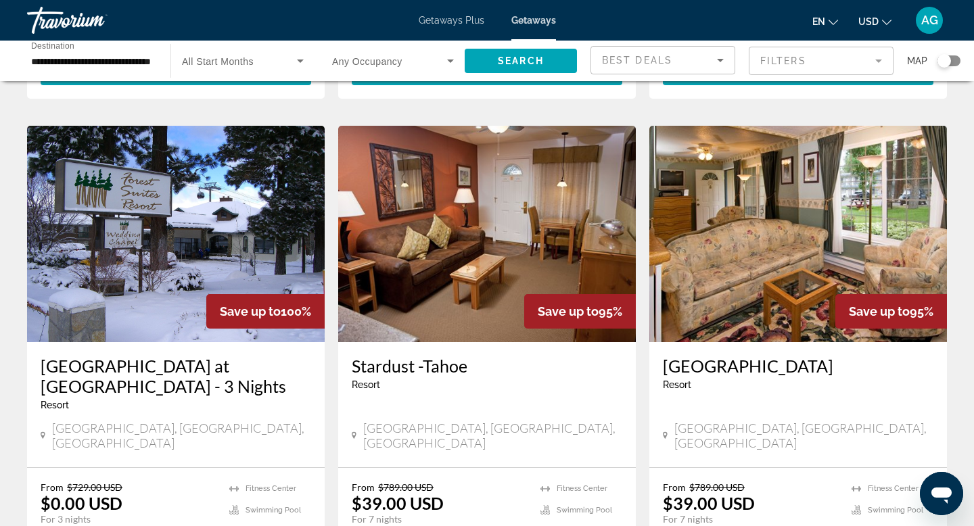
scroll to position [521, 0]
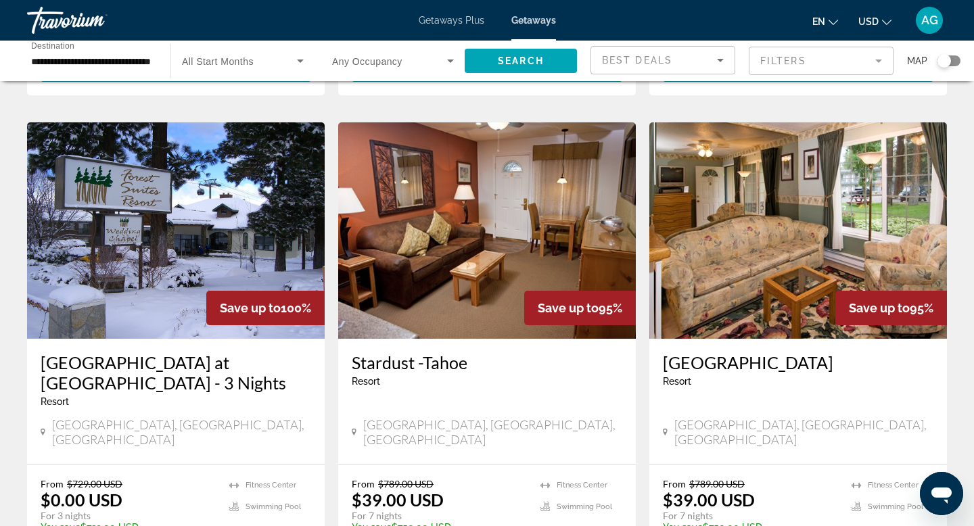
click at [442, 170] on img "Main content" at bounding box center [487, 230] width 298 height 216
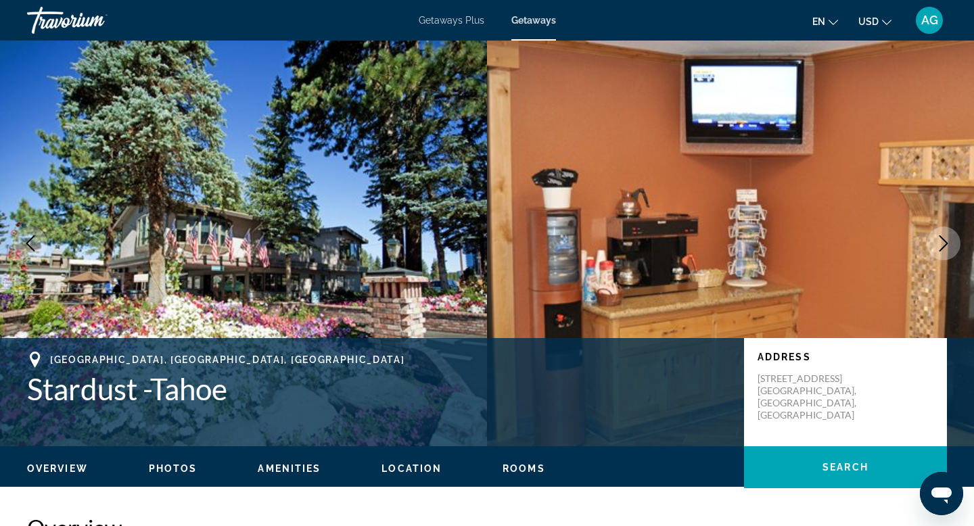
click at [949, 244] on icon "Next image" at bounding box center [943, 243] width 16 height 16
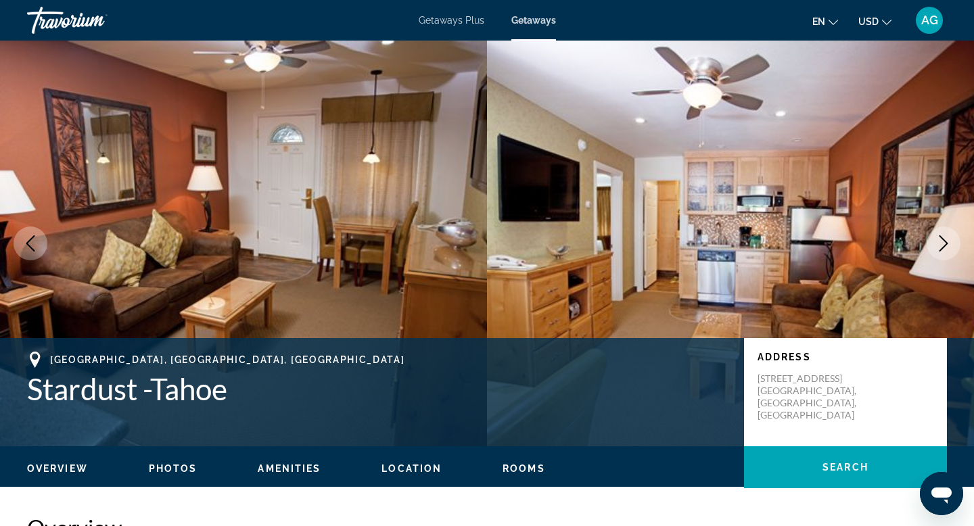
click at [949, 244] on icon "Next image" at bounding box center [943, 243] width 16 height 16
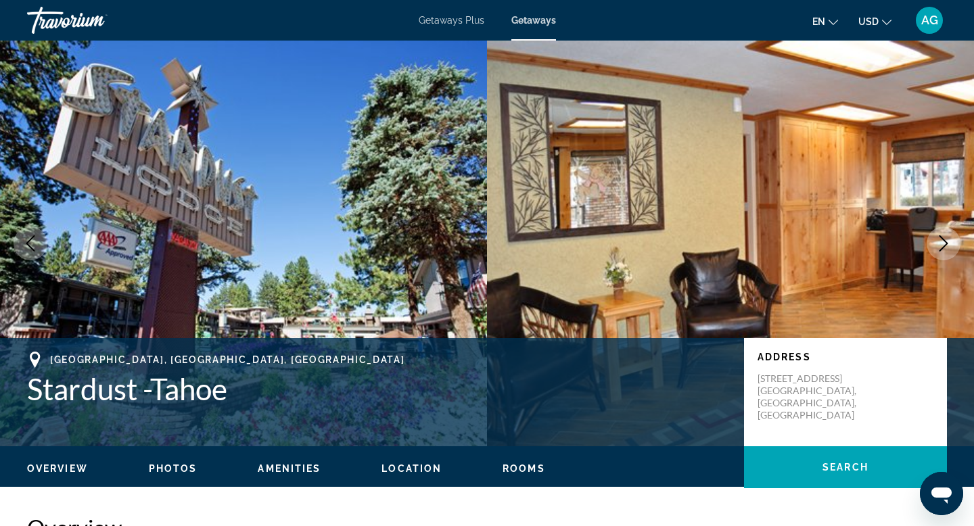
click at [949, 244] on icon "Next image" at bounding box center [943, 243] width 16 height 16
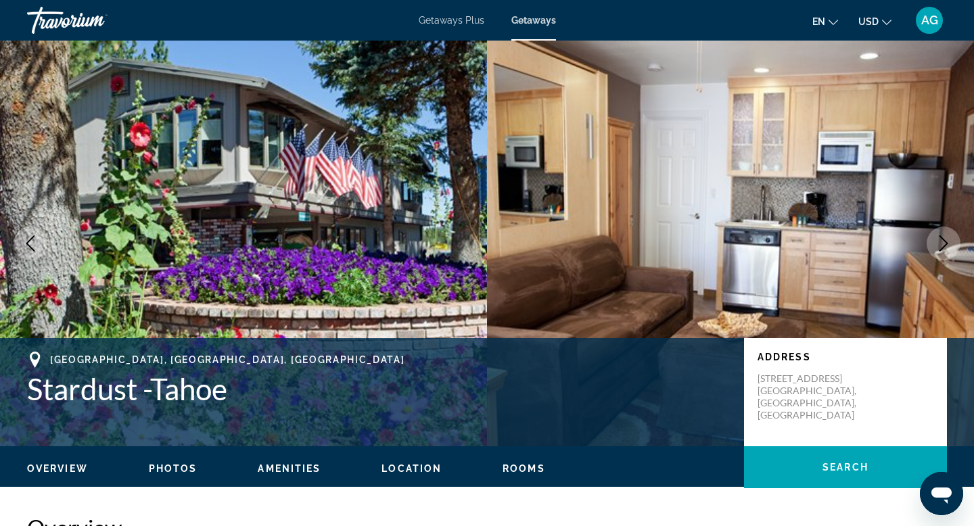
click at [949, 244] on icon "Next image" at bounding box center [943, 243] width 16 height 16
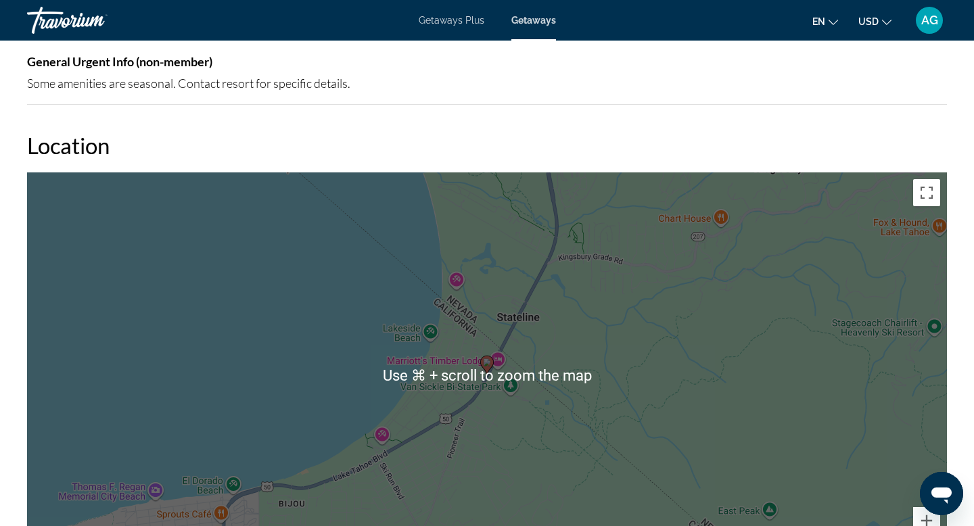
scroll to position [1711, 0]
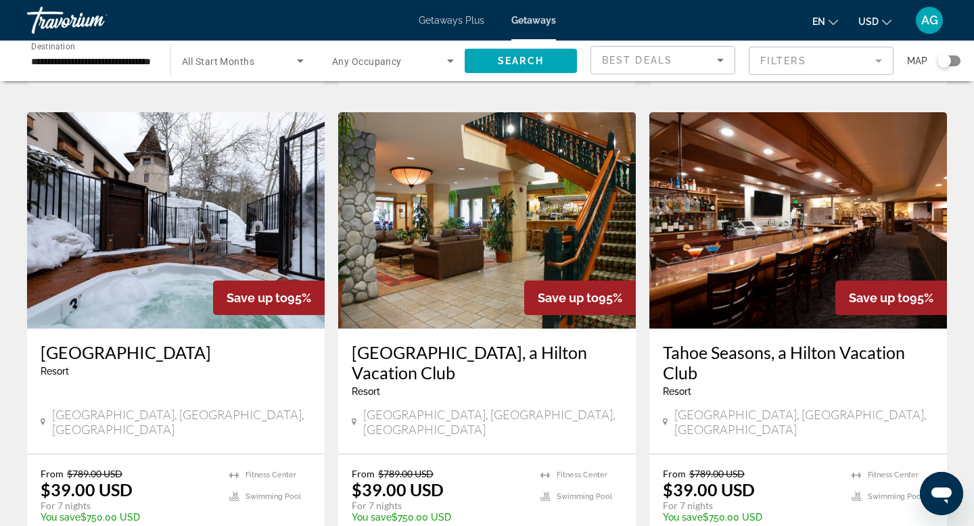
scroll to position [1027, 0]
click at [519, 206] on img "Main content" at bounding box center [487, 220] width 298 height 216
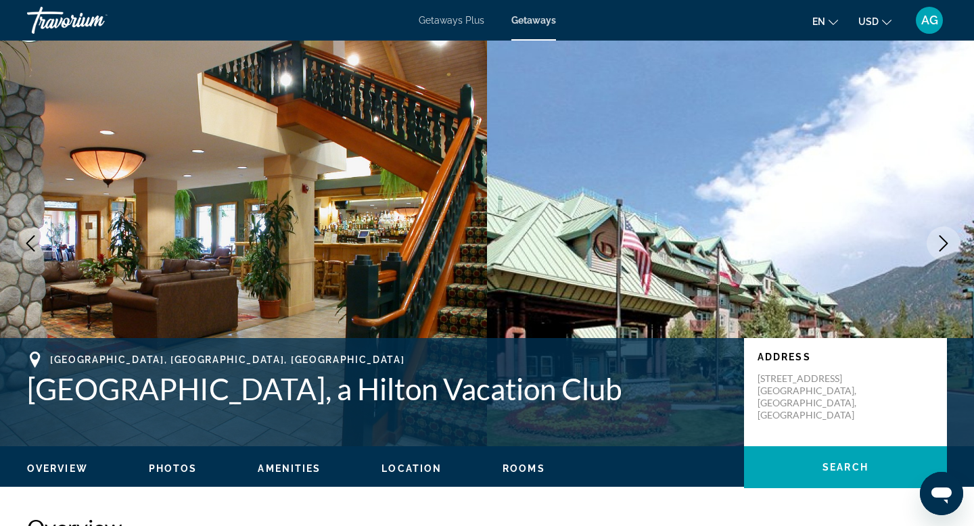
click at [946, 239] on icon "Next image" at bounding box center [943, 243] width 16 height 16
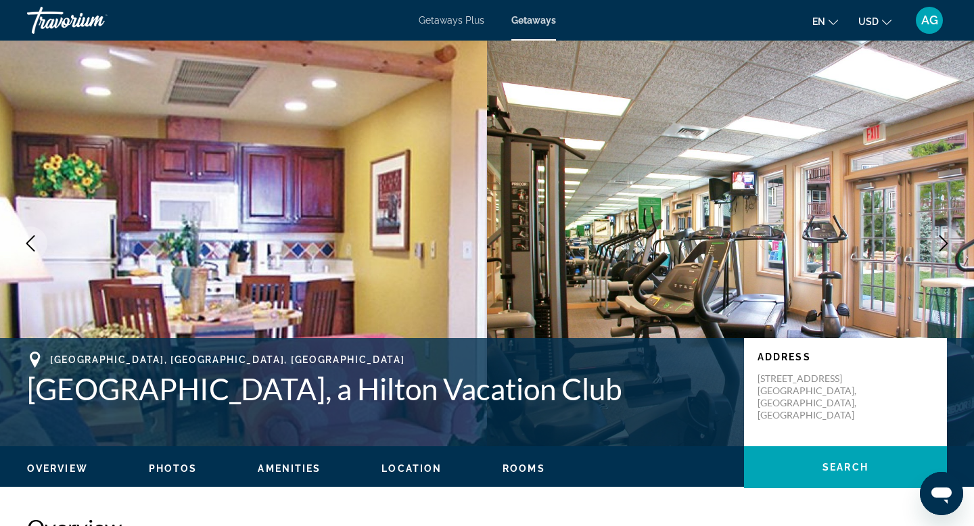
click at [946, 239] on icon "Next image" at bounding box center [943, 243] width 16 height 16
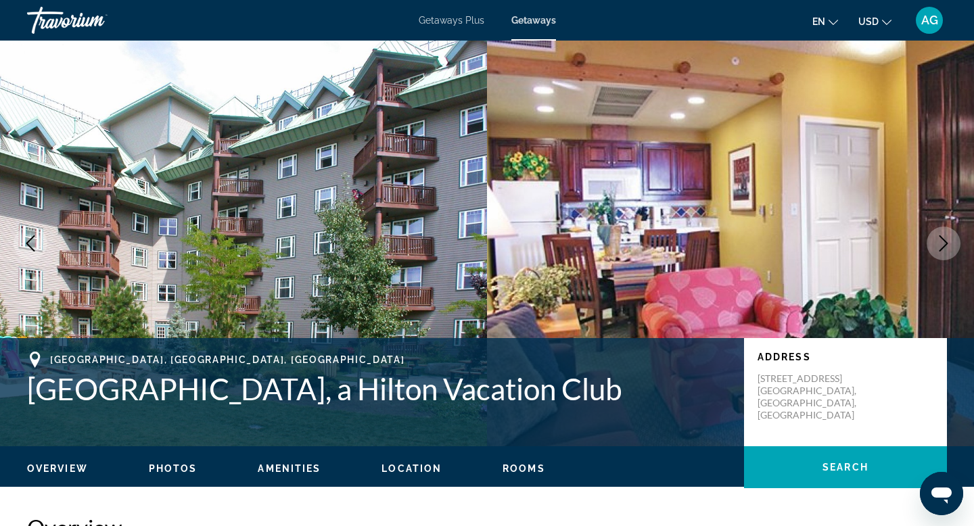
click at [946, 239] on icon "Next image" at bounding box center [943, 243] width 16 height 16
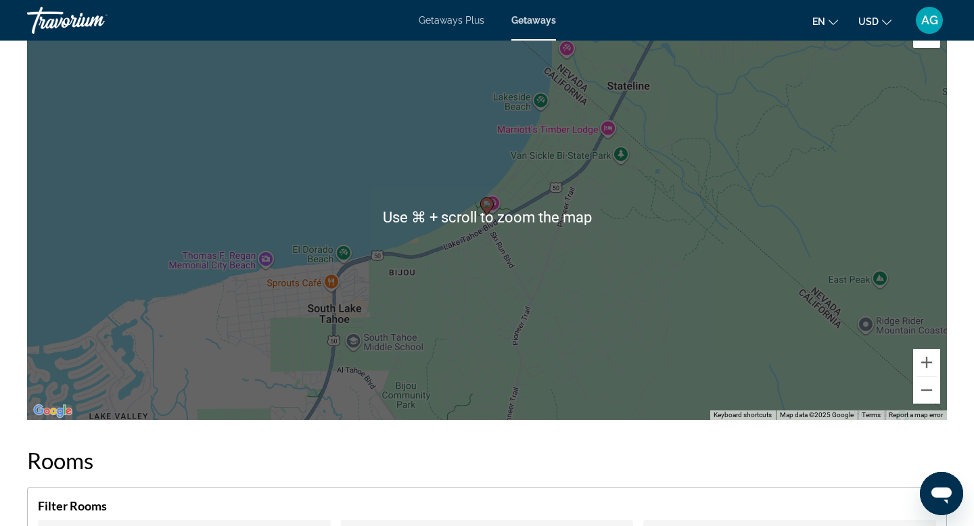
scroll to position [1894, 0]
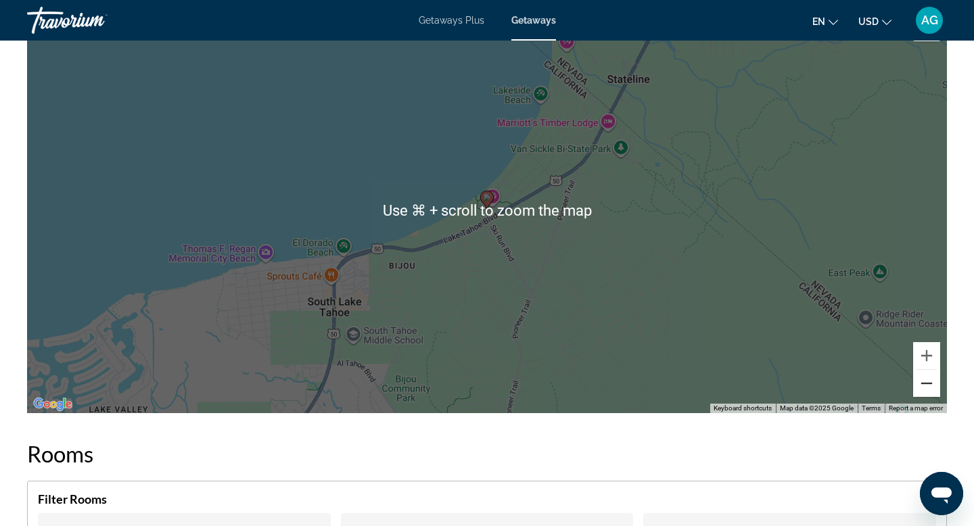
click at [929, 388] on button "Zoom out" at bounding box center [926, 383] width 27 height 27
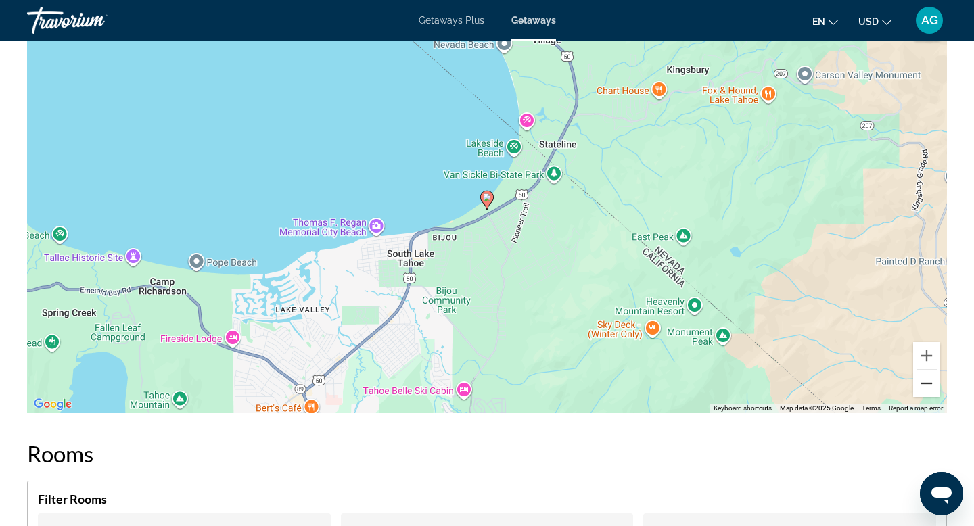
click at [929, 388] on button "Zoom out" at bounding box center [926, 383] width 27 height 27
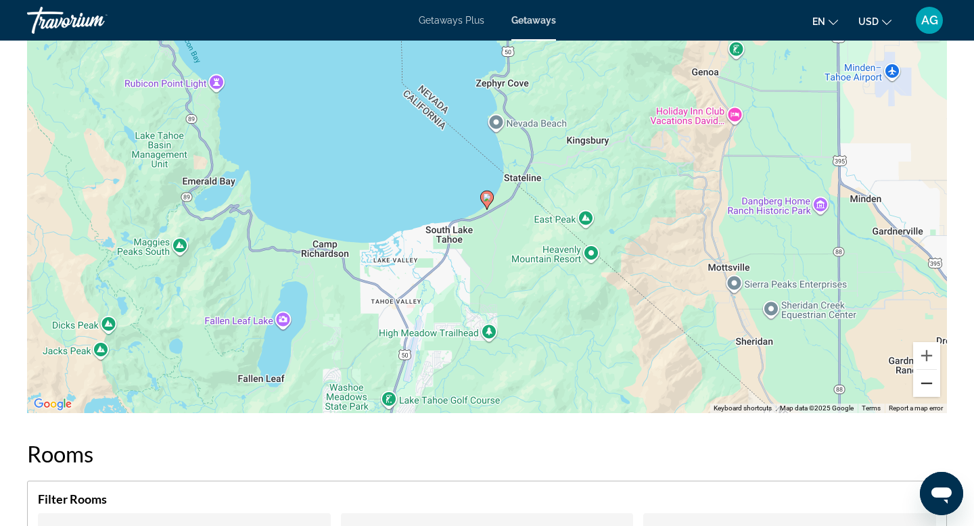
click at [929, 388] on button "Zoom out" at bounding box center [926, 383] width 27 height 27
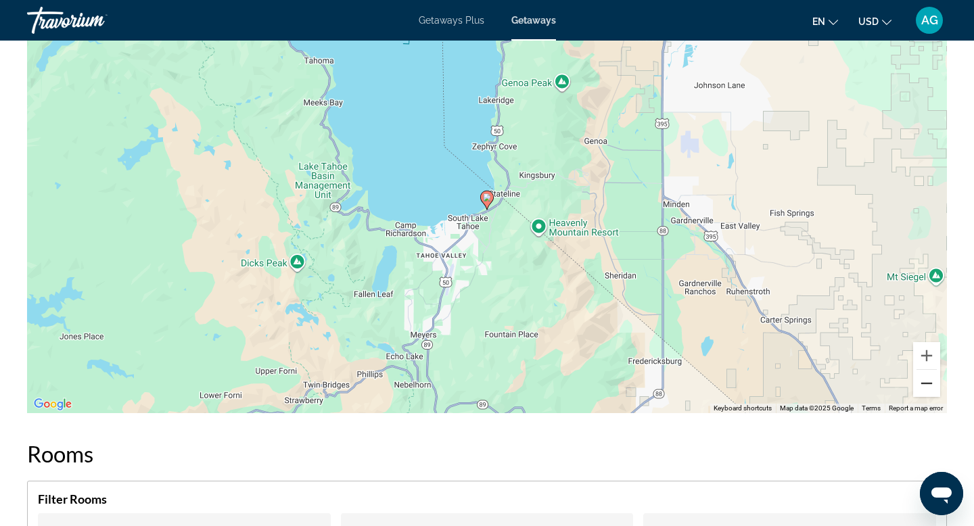
click at [929, 388] on button "Zoom out" at bounding box center [926, 383] width 27 height 27
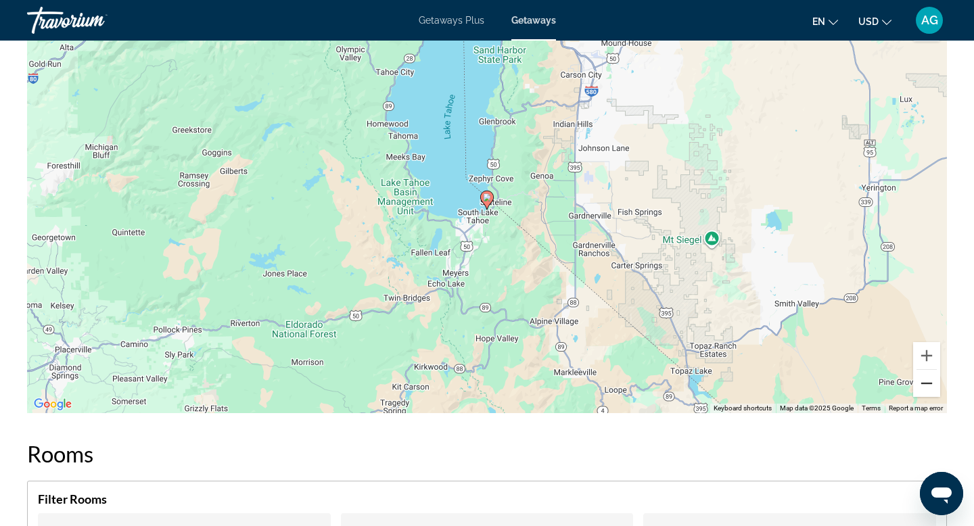
click at [929, 388] on button "Zoom out" at bounding box center [926, 383] width 27 height 27
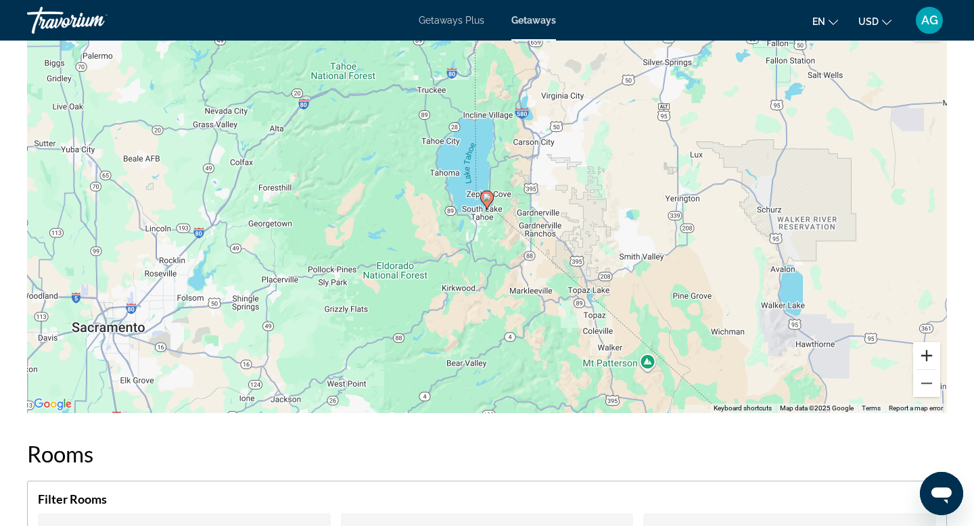
click at [928, 358] on button "Zoom in" at bounding box center [926, 355] width 27 height 27
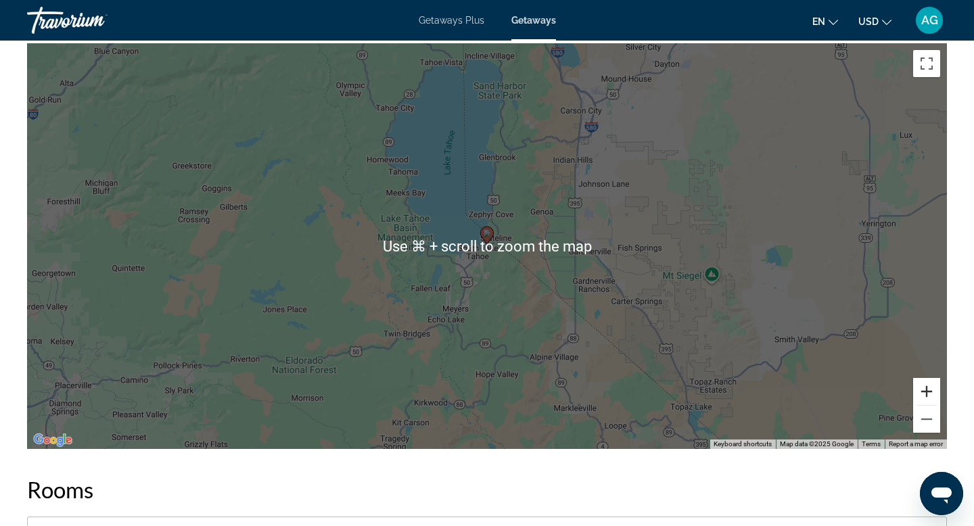
scroll to position [1858, 0]
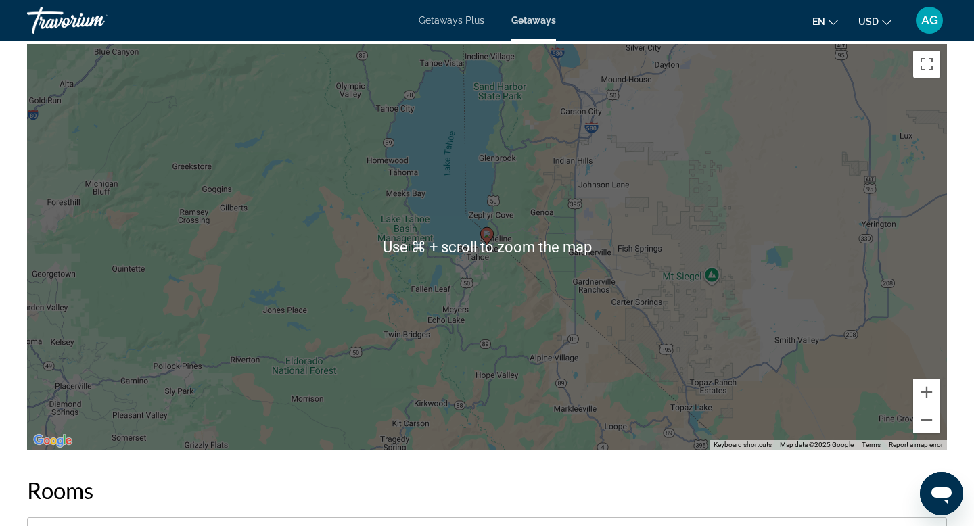
click at [847, 348] on div "To activate drag with keyboard, press Alt + Enter. Once in keyboard drag state,…" at bounding box center [487, 247] width 920 height 406
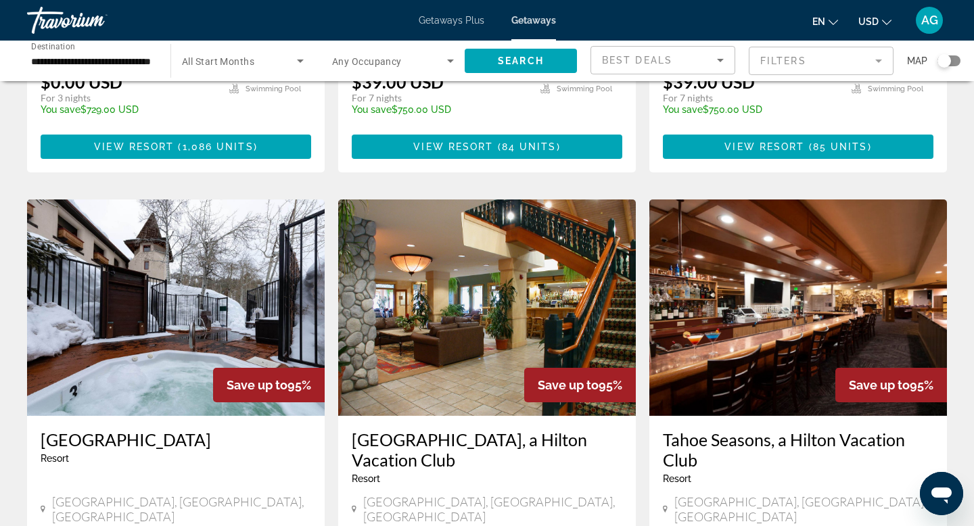
scroll to position [941, 0]
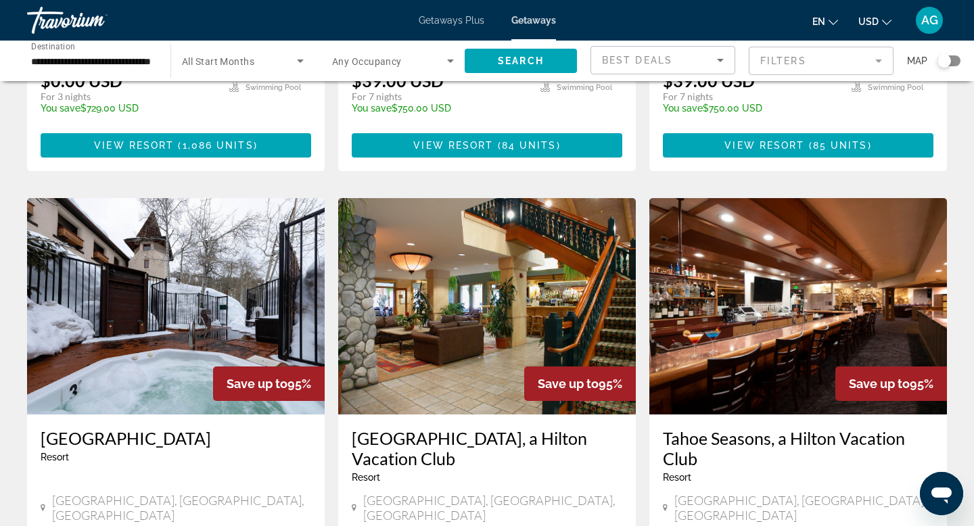
click at [550, 275] on img "Main content" at bounding box center [487, 306] width 298 height 216
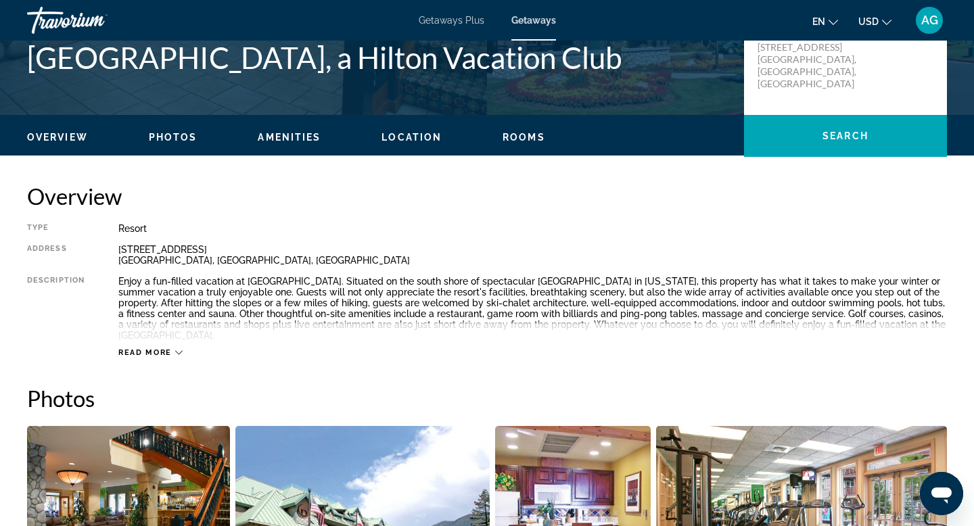
scroll to position [332, 0]
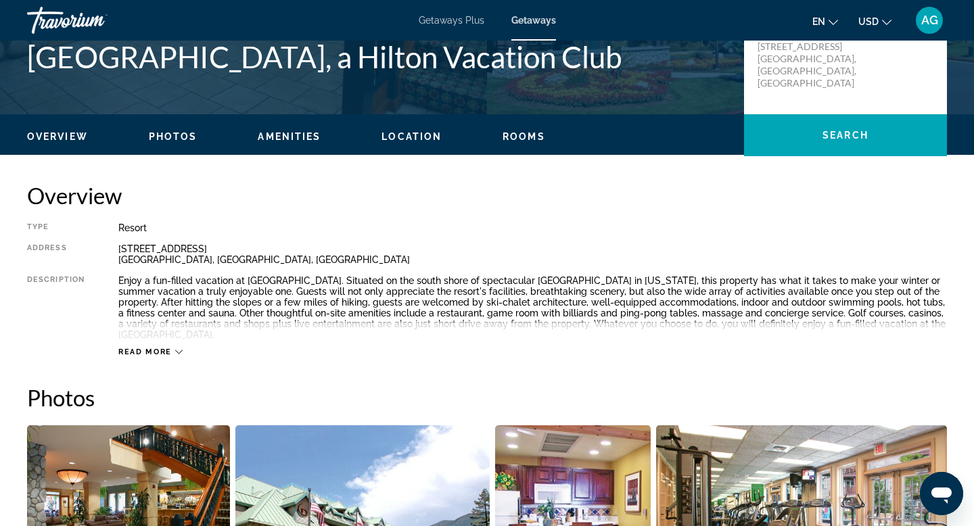
click at [170, 349] on span "Read more" at bounding box center [144, 352] width 53 height 9
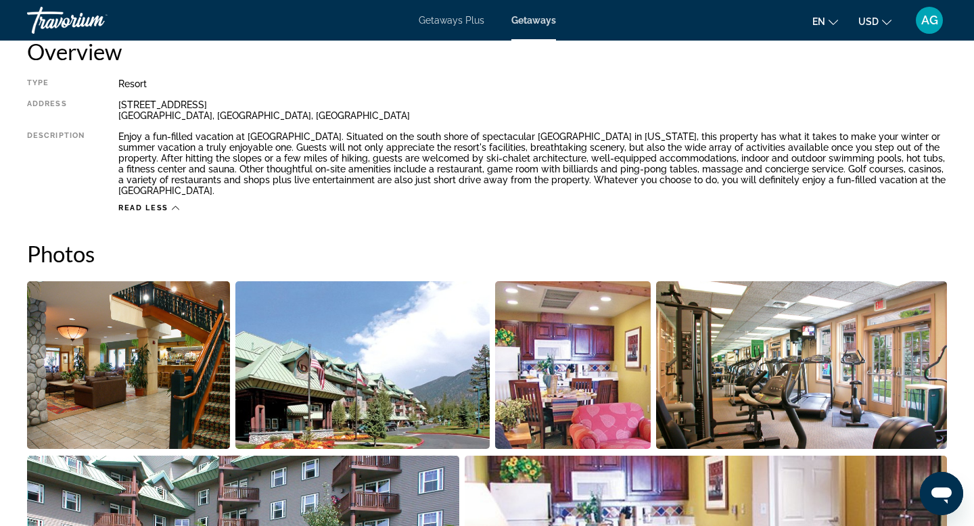
scroll to position [477, 0]
click at [305, 367] on img "Open full-screen image slider" at bounding box center [362, 365] width 254 height 168
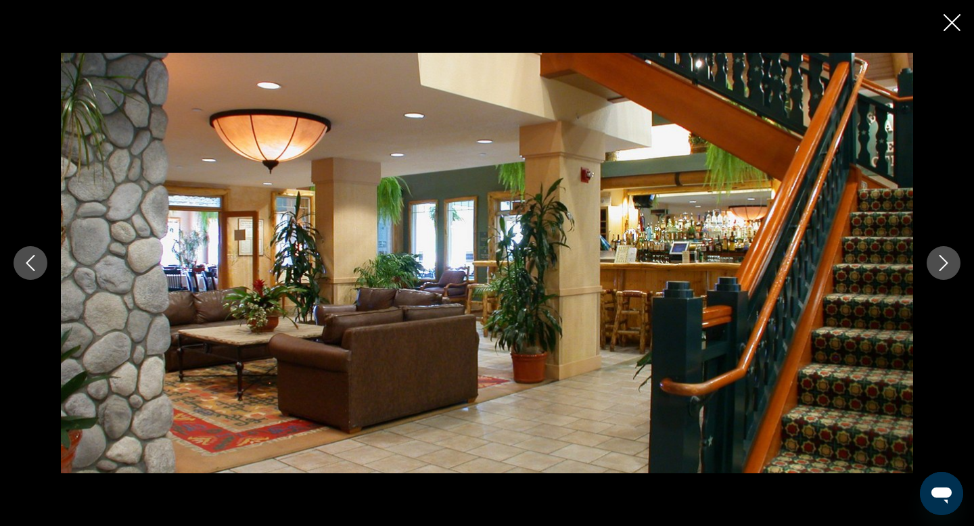
click at [948, 265] on icon "Next image" at bounding box center [943, 263] width 16 height 16
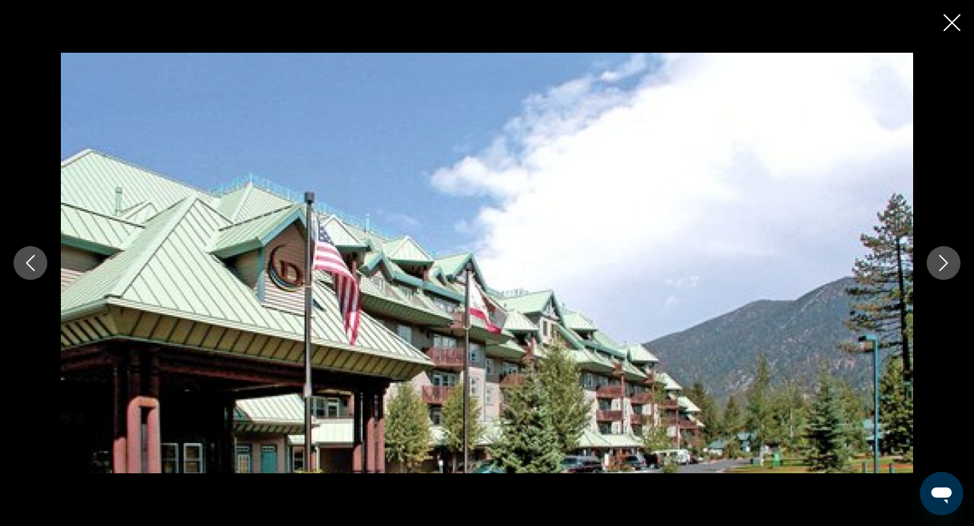
click at [948, 265] on icon "Next image" at bounding box center [943, 263] width 16 height 16
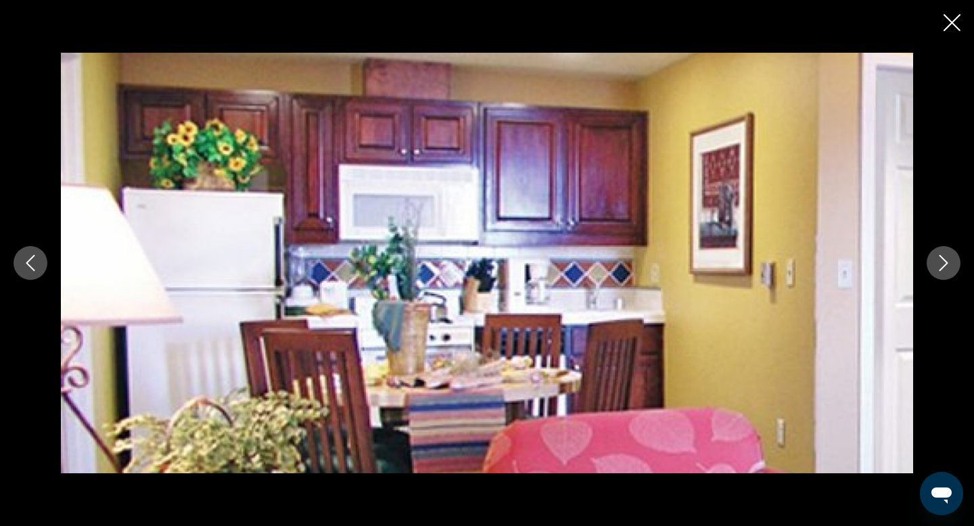
click at [948, 264] on icon "Next image" at bounding box center [943, 263] width 16 height 16
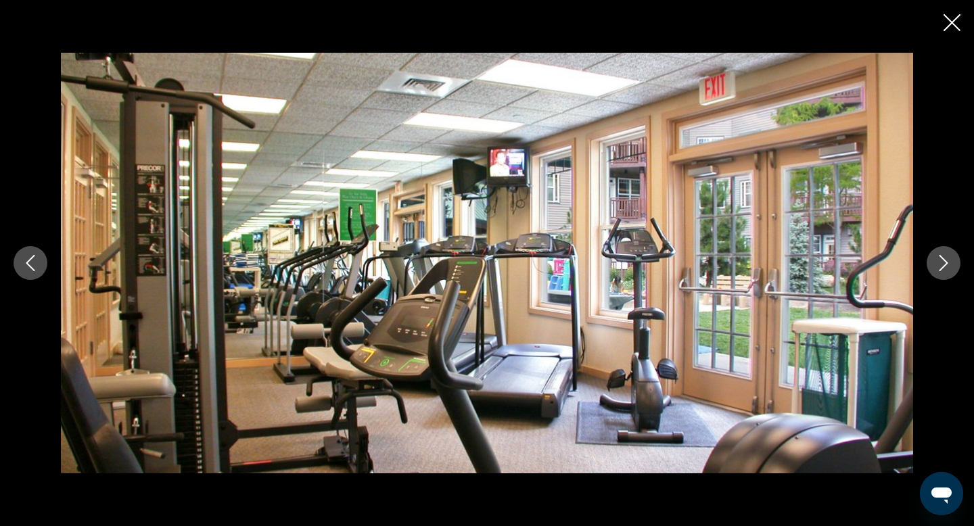
click at [955, 21] on icon "Close slideshow" at bounding box center [951, 22] width 17 height 17
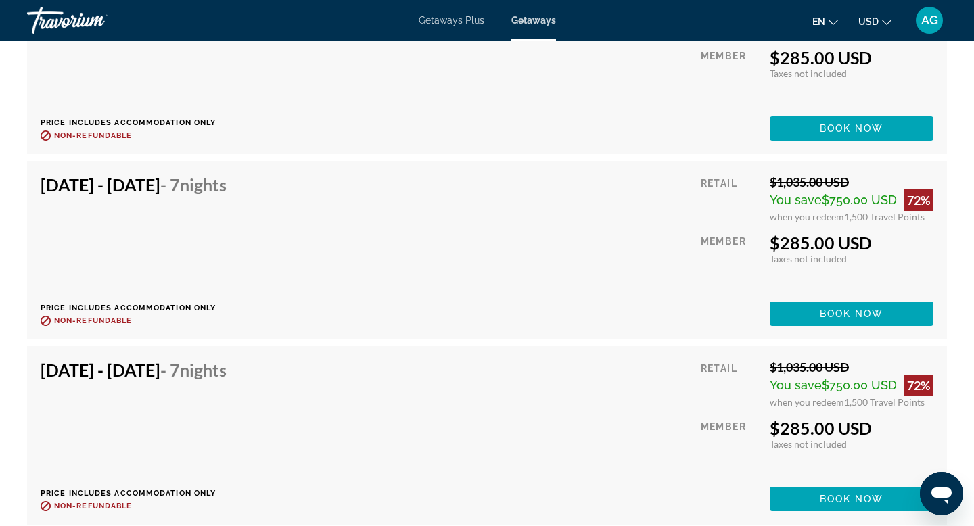
scroll to position [14228, 0]
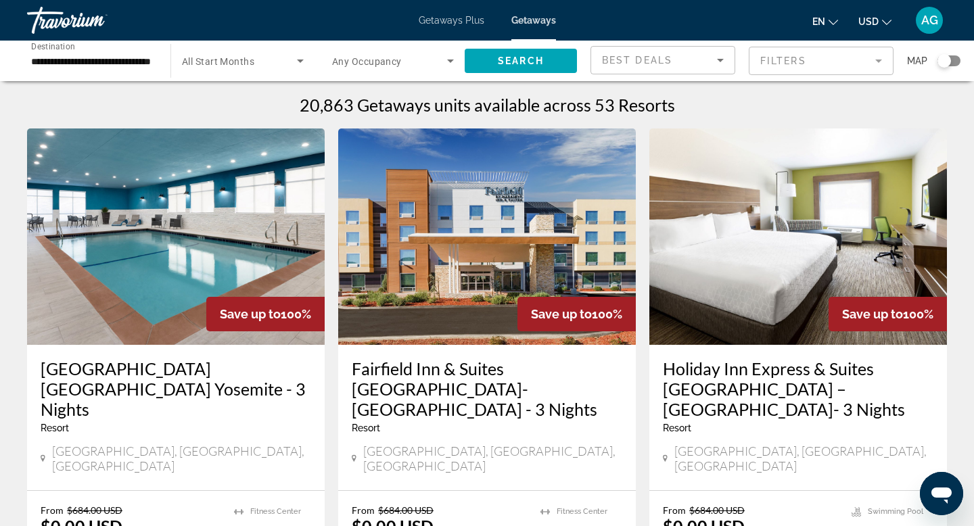
click at [876, 64] on mat-form-field "Filters" at bounding box center [821, 61] width 145 height 28
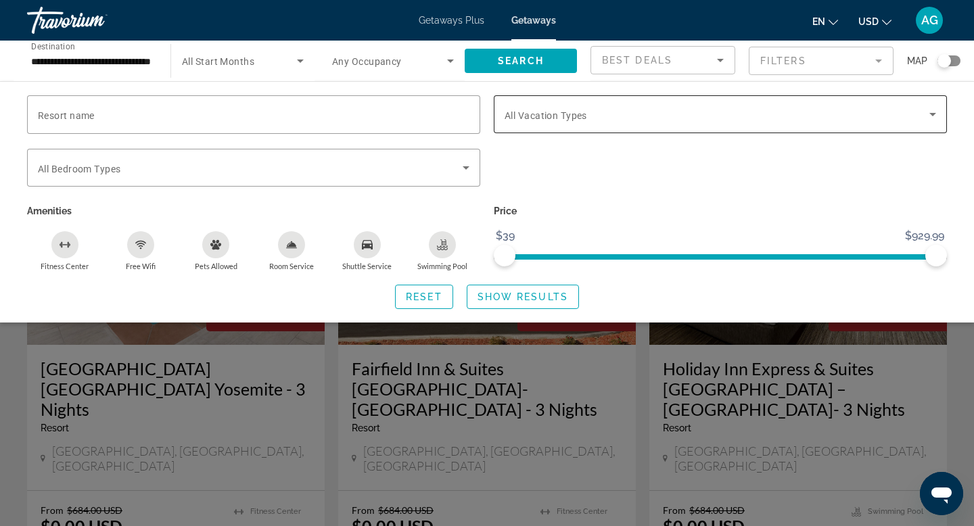
click at [652, 117] on span "Search widget" at bounding box center [717, 114] width 425 height 16
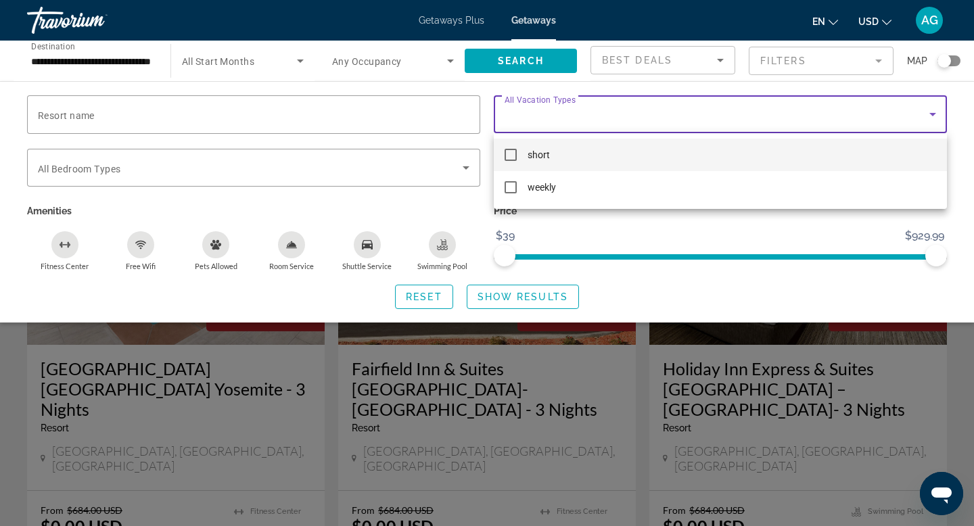
click at [466, 168] on div at bounding box center [487, 263] width 974 height 526
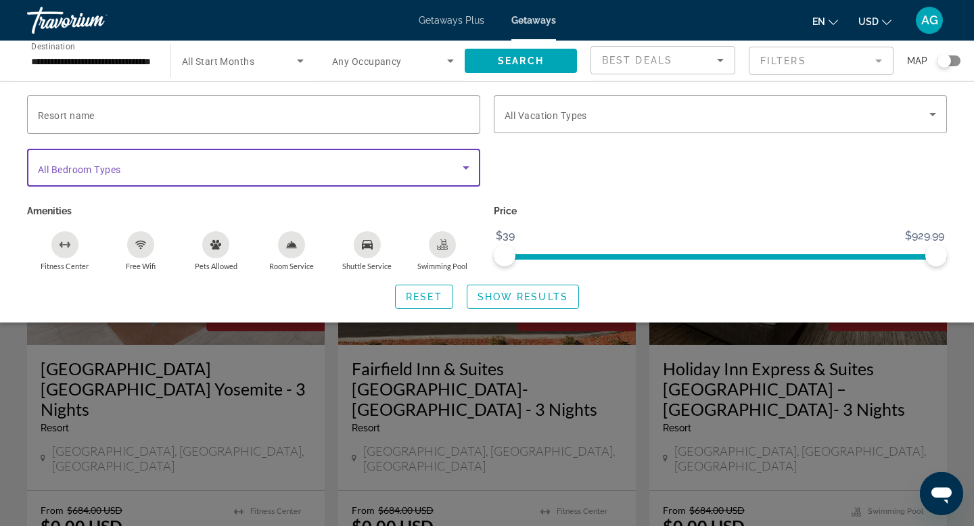
click at [466, 168] on icon "Search widget" at bounding box center [466, 167] width 7 height 3
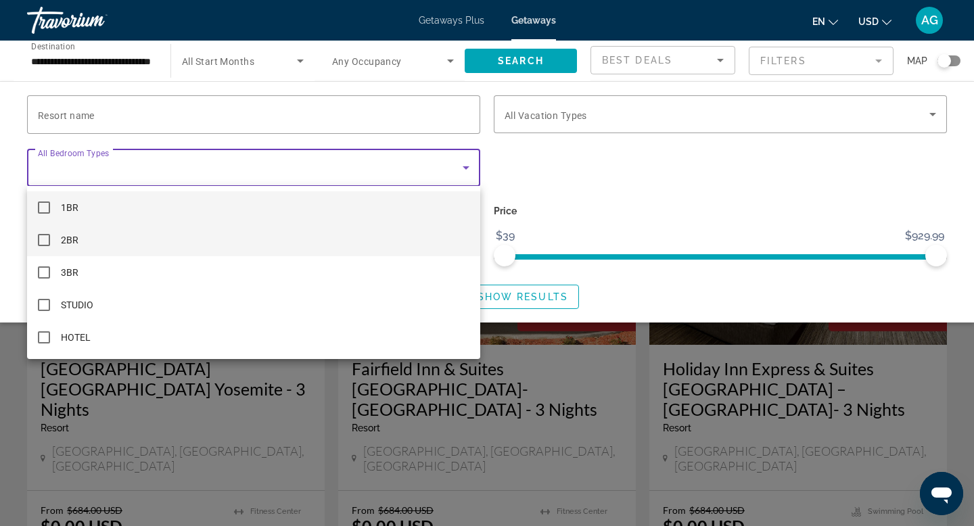
click at [112, 243] on mat-option "2BR" at bounding box center [253, 240] width 453 height 32
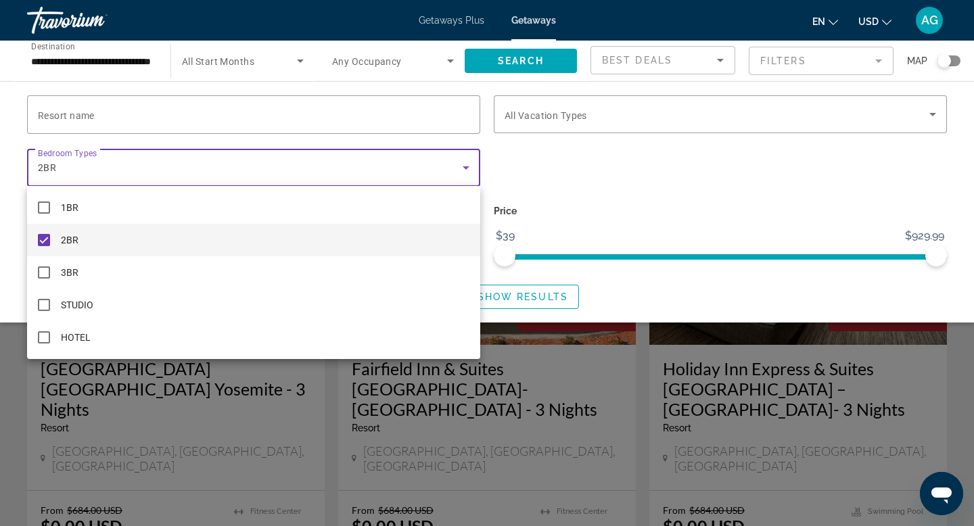
click at [510, 302] on div at bounding box center [487, 263] width 974 height 526
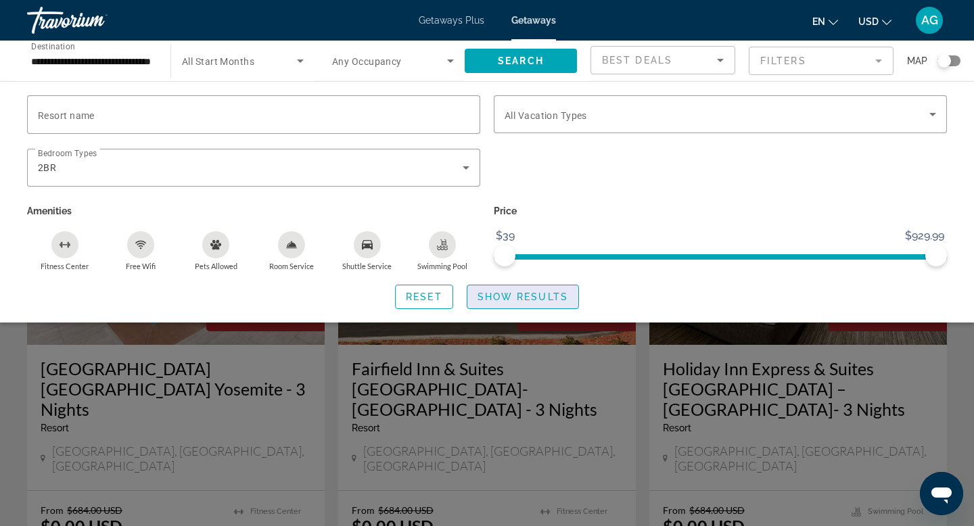
click at [511, 302] on span "Search widget" at bounding box center [522, 297] width 111 height 32
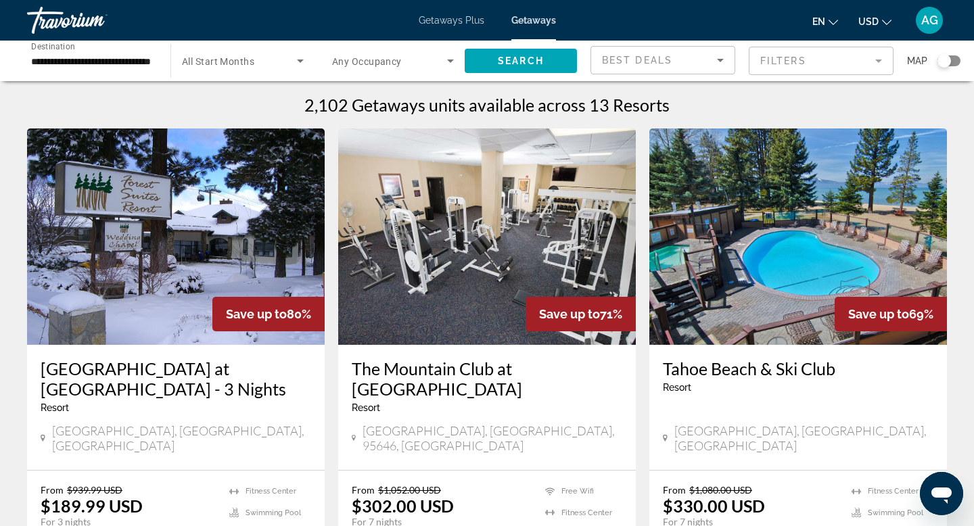
click at [124, 57] on input "**********" at bounding box center [92, 61] width 122 height 16
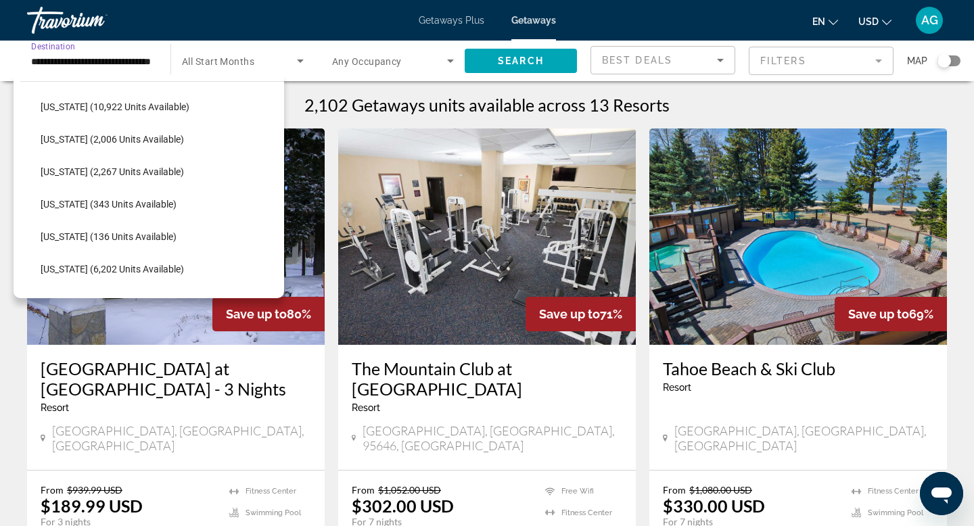
scroll to position [616, 0]
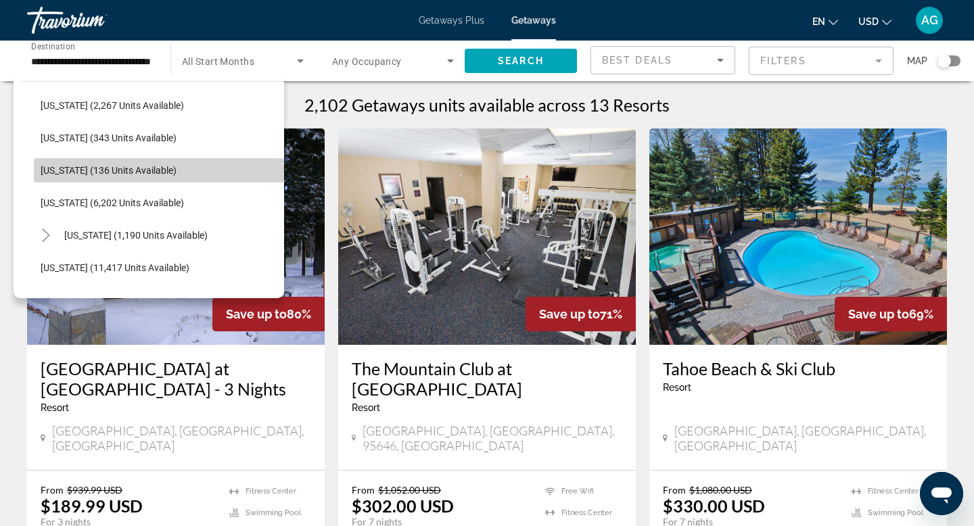
click at [118, 172] on span "[US_STATE] (136 units available)" at bounding box center [109, 170] width 136 height 11
type input "**********"
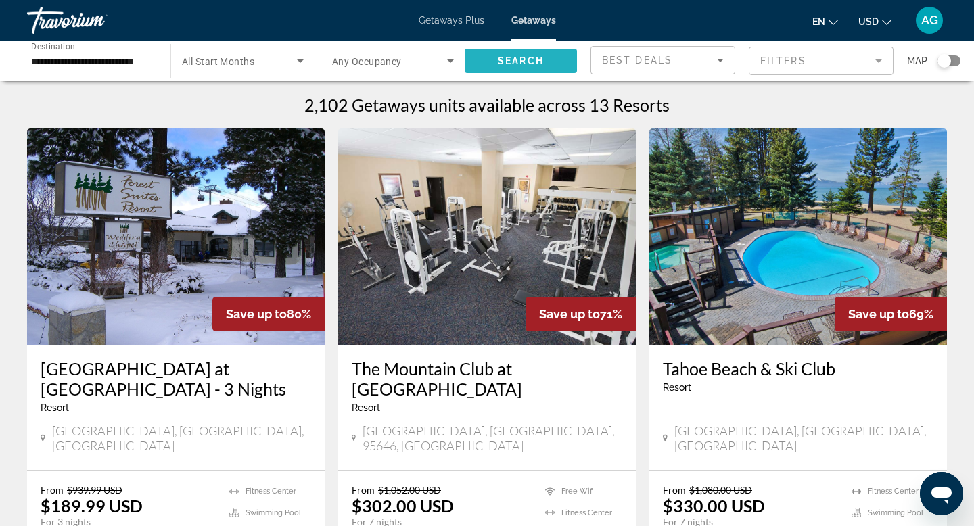
click at [496, 59] on span "Search widget" at bounding box center [521, 61] width 112 height 32
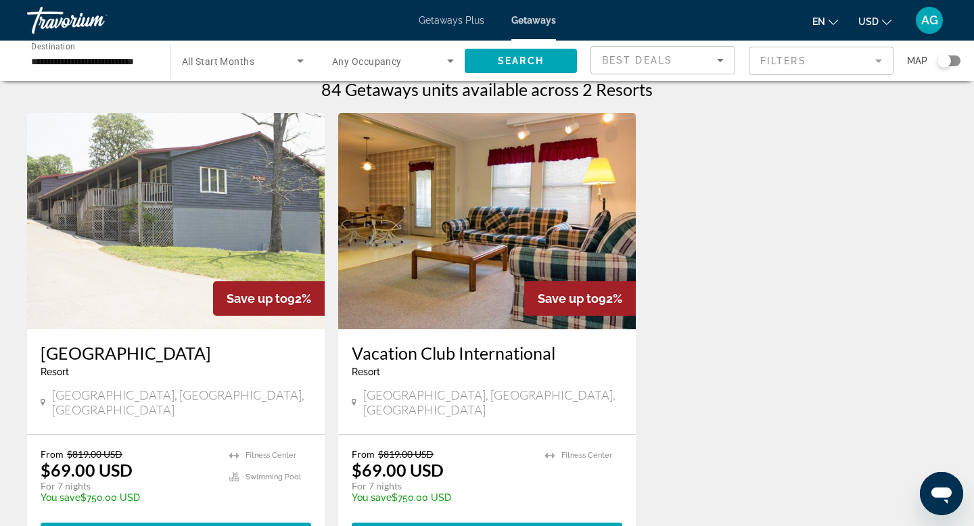
scroll to position [17, 0]
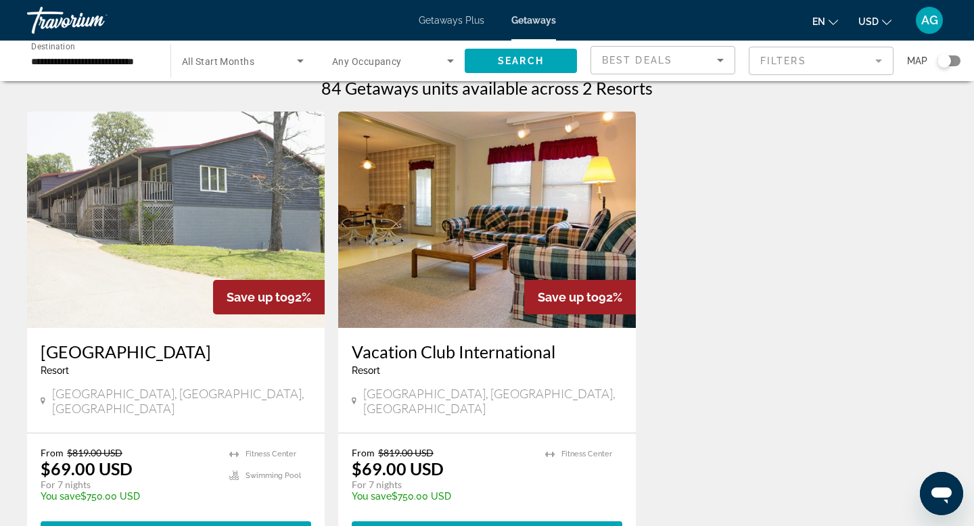
click at [444, 209] on img "Main content" at bounding box center [487, 220] width 298 height 216
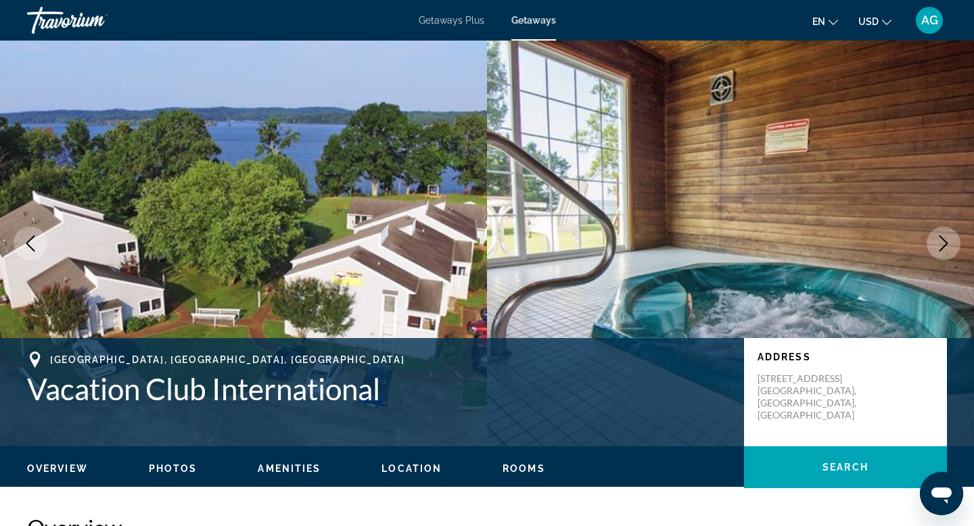
click at [943, 243] on icon "Next image" at bounding box center [943, 243] width 16 height 16
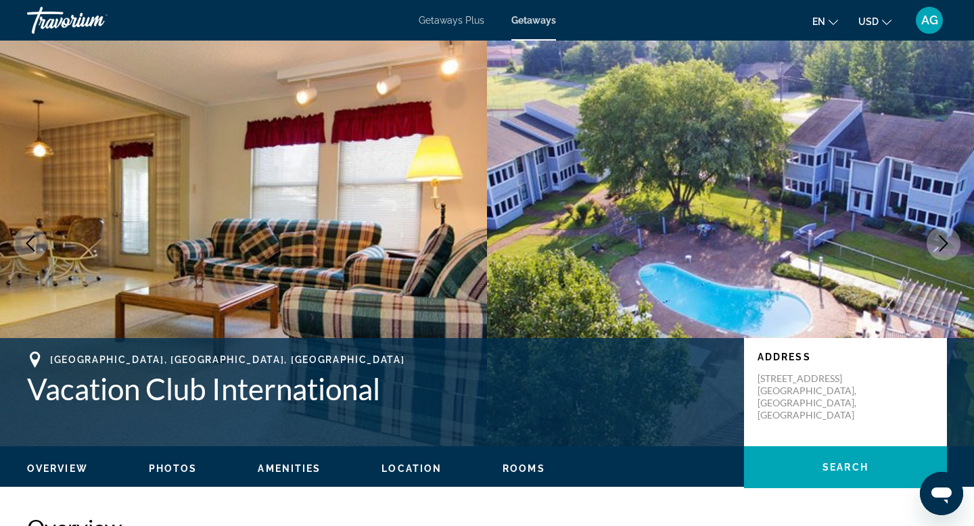
click at [943, 243] on icon "Next image" at bounding box center [943, 243] width 16 height 16
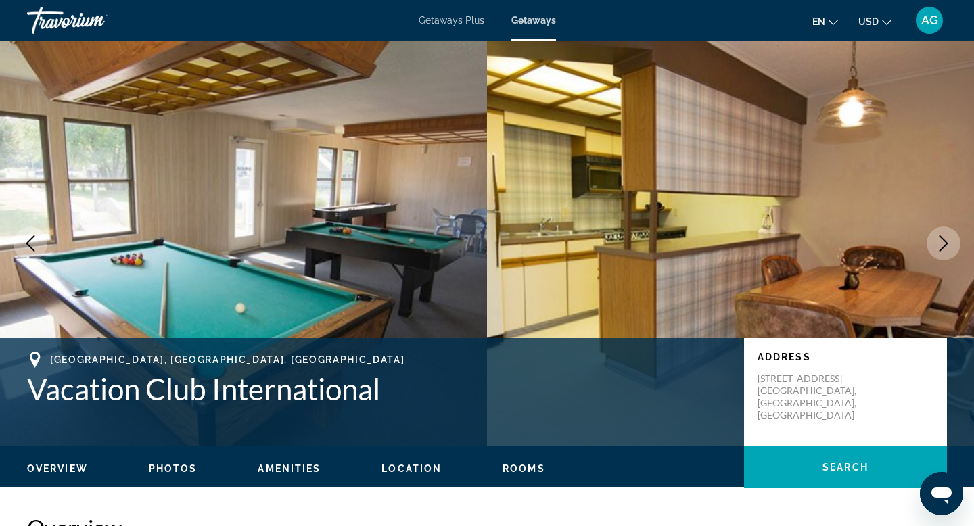
click at [943, 243] on icon "Next image" at bounding box center [943, 243] width 16 height 16
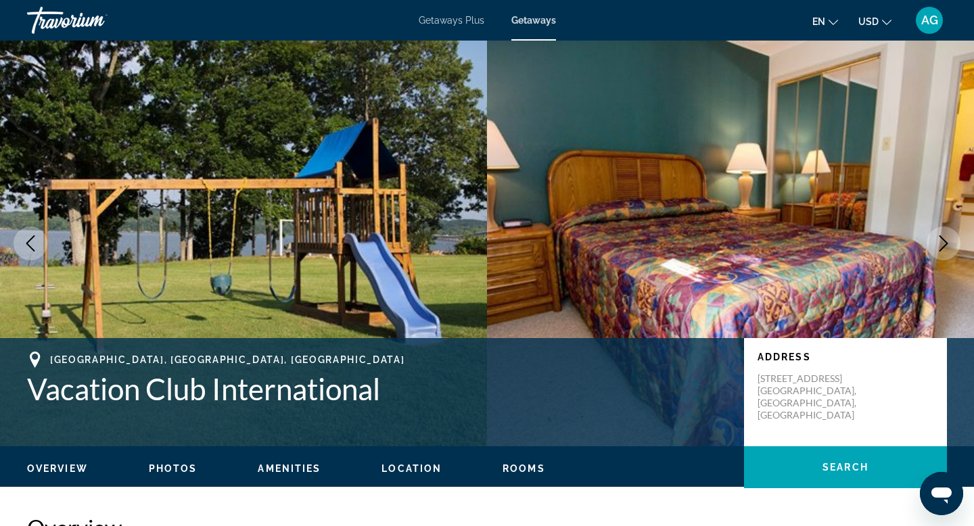
click at [943, 243] on icon "Next image" at bounding box center [943, 243] width 16 height 16
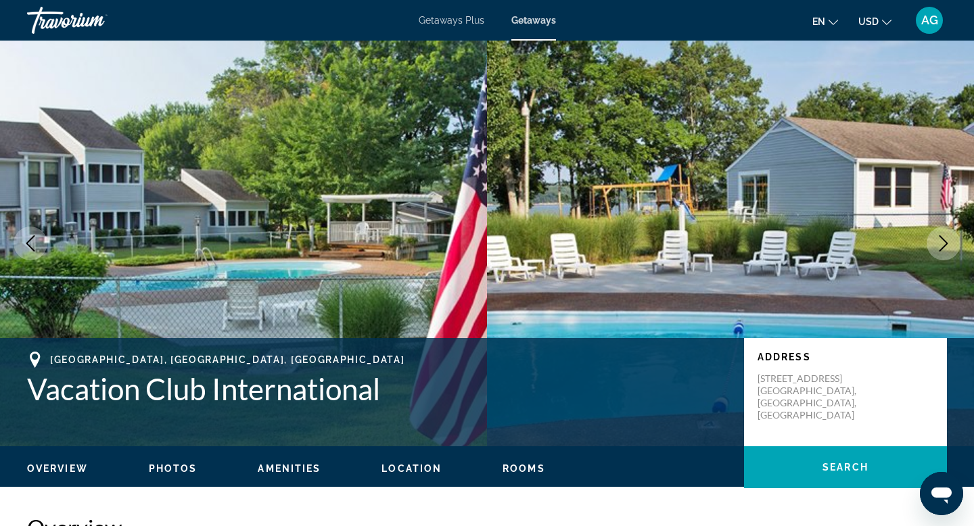
click at [943, 243] on icon "Next image" at bounding box center [943, 243] width 16 height 16
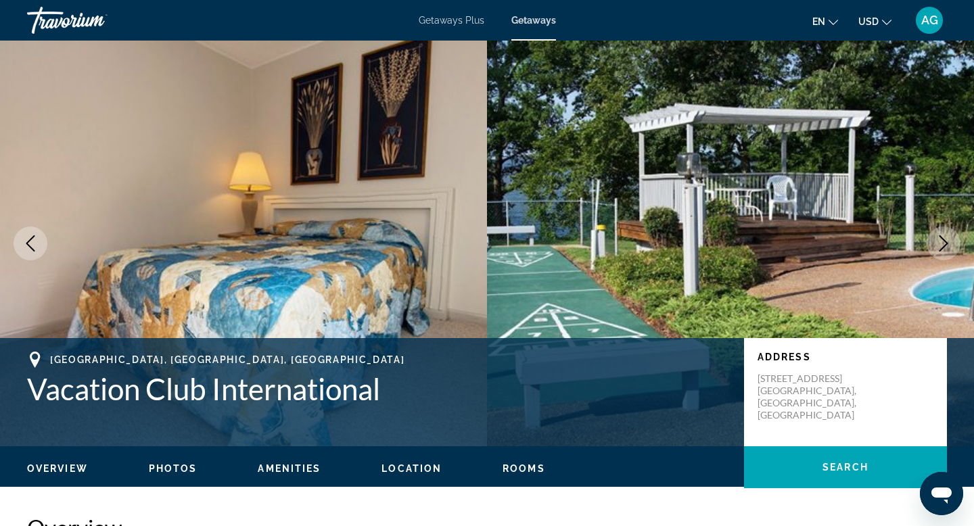
click at [943, 243] on icon "Next image" at bounding box center [943, 243] width 16 height 16
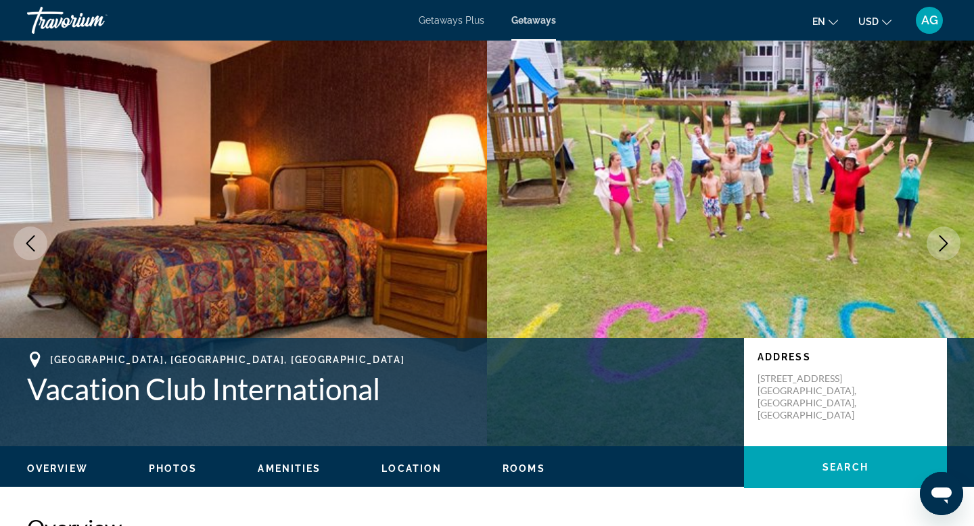
click at [943, 243] on icon "Next image" at bounding box center [943, 243] width 16 height 16
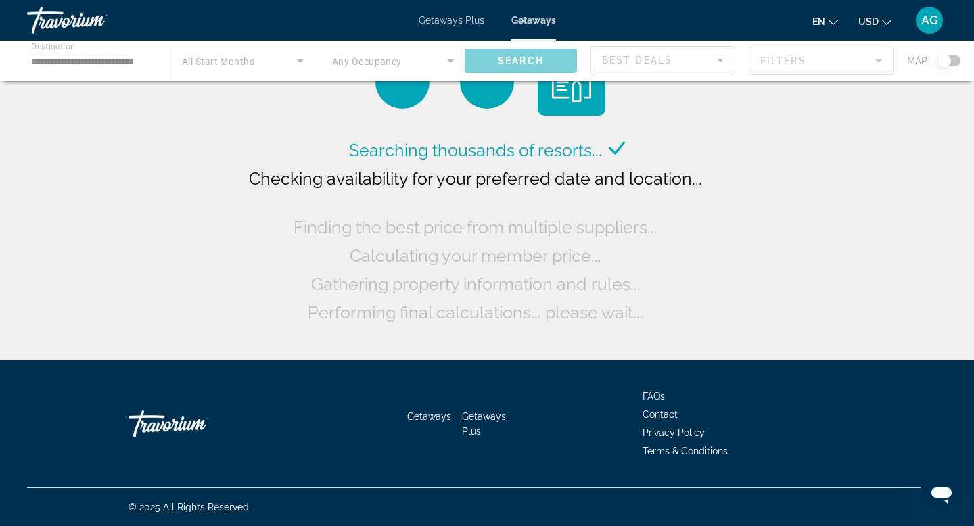
click at [133, 65] on div "Main content" at bounding box center [487, 61] width 974 height 41
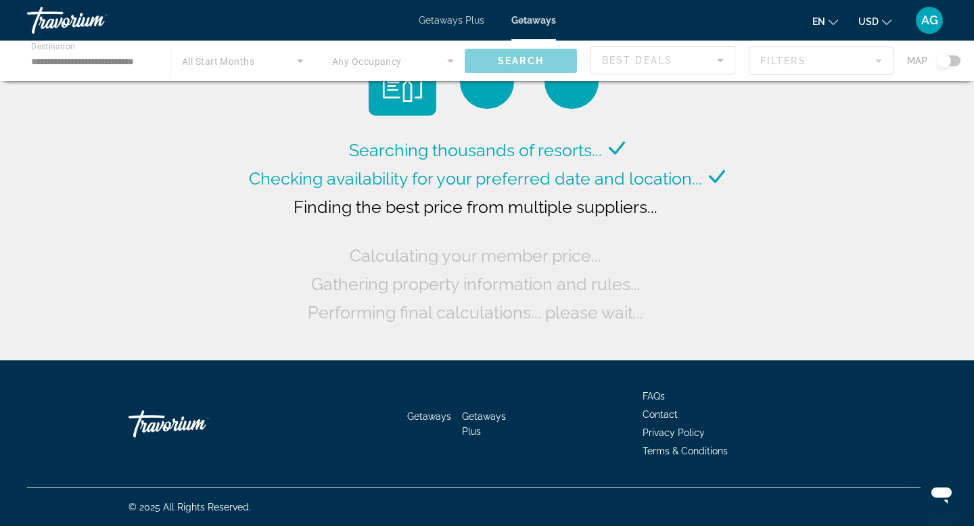
click at [125, 61] on div "Main content" at bounding box center [487, 61] width 974 height 41
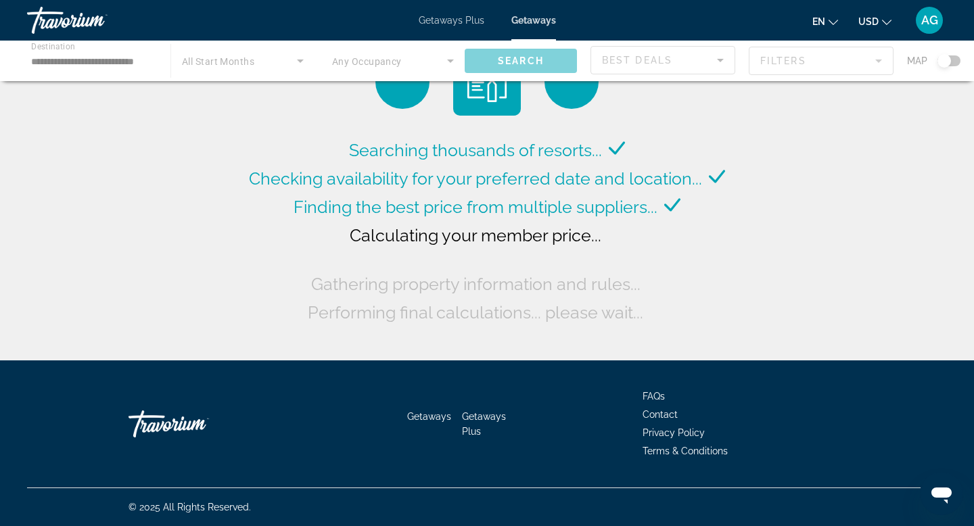
click at [125, 61] on div "Main content" at bounding box center [487, 61] width 974 height 41
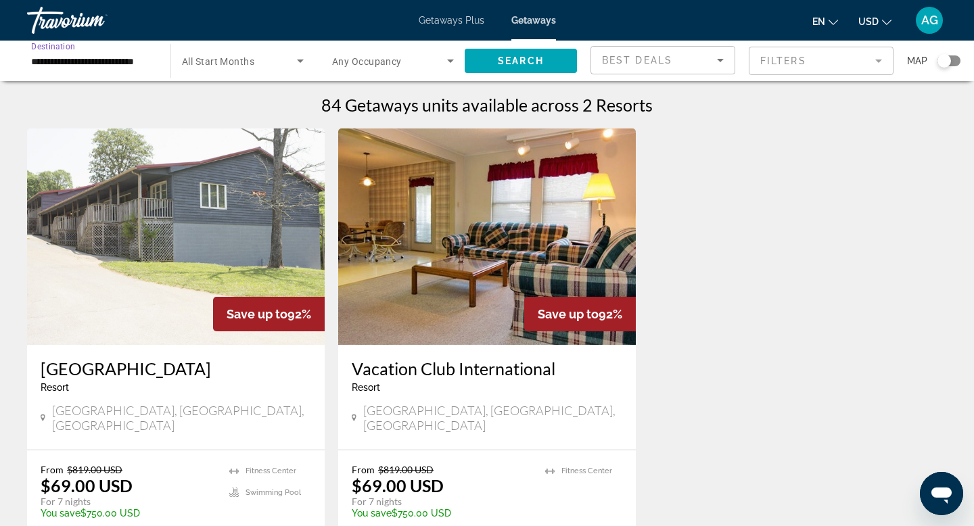
click at [125, 61] on input "**********" at bounding box center [92, 61] width 122 height 16
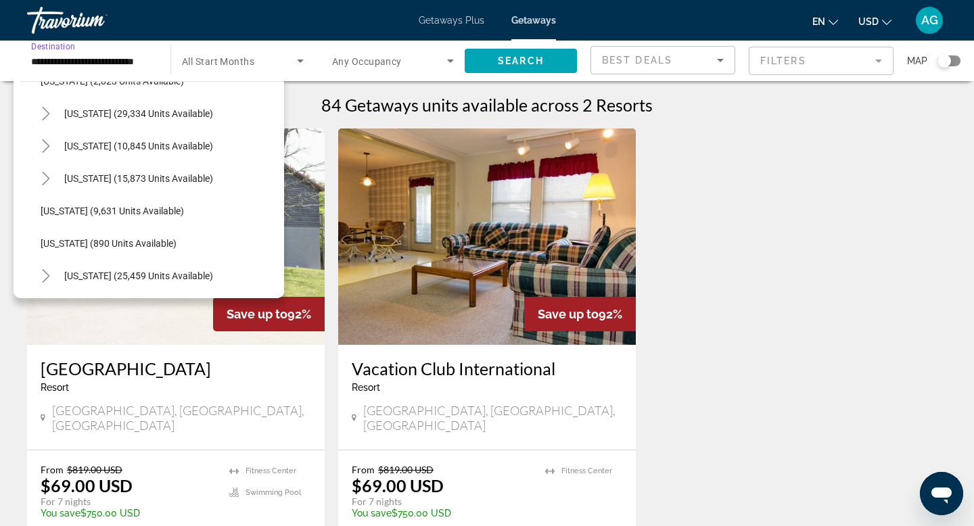
scroll to position [1161, 0]
click at [49, 151] on icon "Toggle Tennessee (10,845 units available)" at bounding box center [46, 146] width 14 height 14
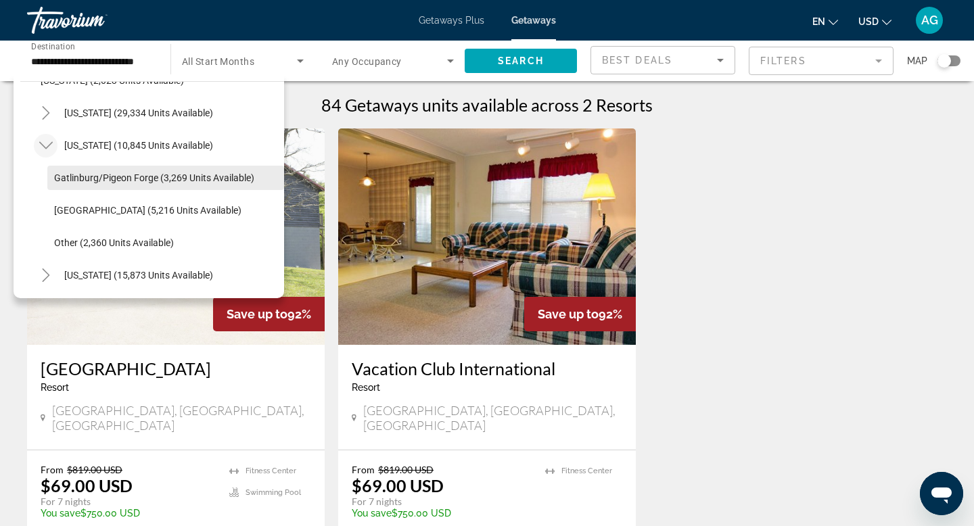
click at [76, 178] on span "Gatlinburg/Pigeon Forge (3,269 units available)" at bounding box center [154, 177] width 200 height 11
type input "**********"
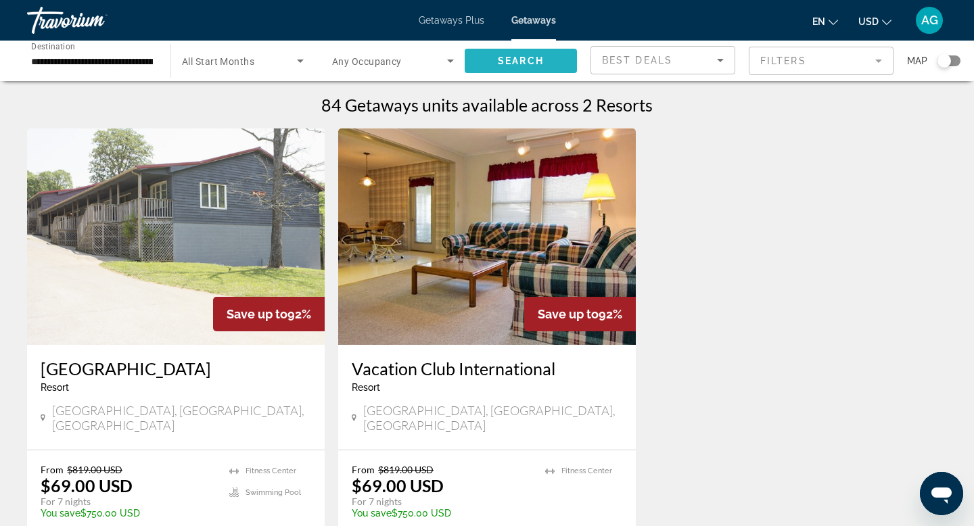
click at [549, 57] on span "Search widget" at bounding box center [521, 61] width 112 height 32
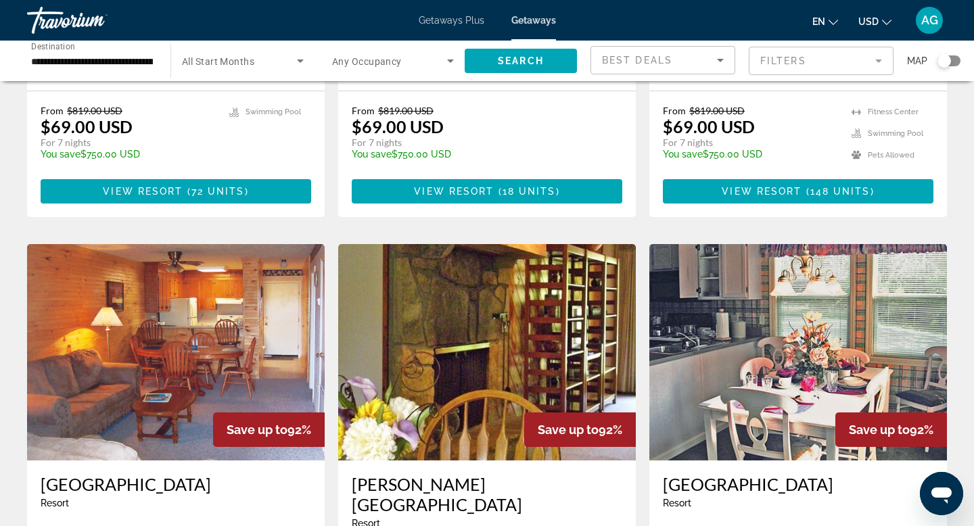
scroll to position [1006, 0]
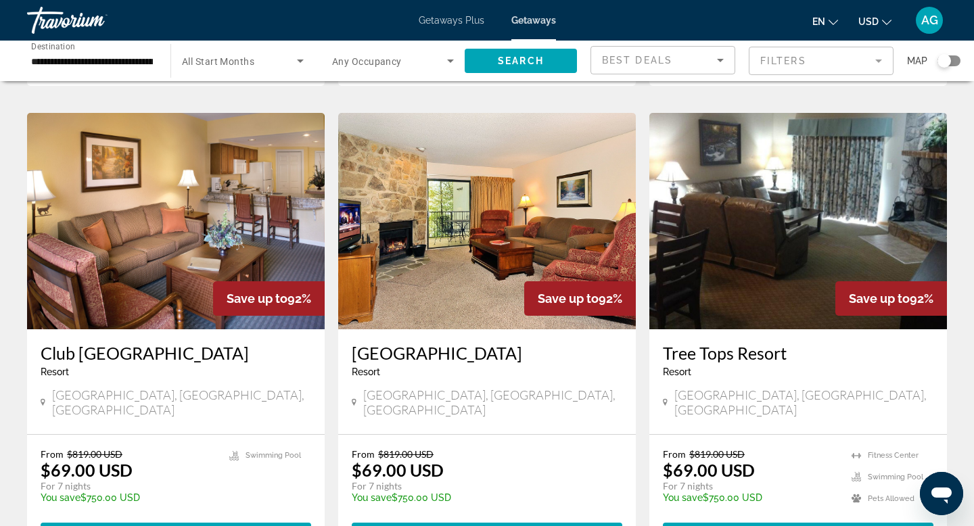
click at [167, 221] on img "Main content" at bounding box center [176, 221] width 298 height 216
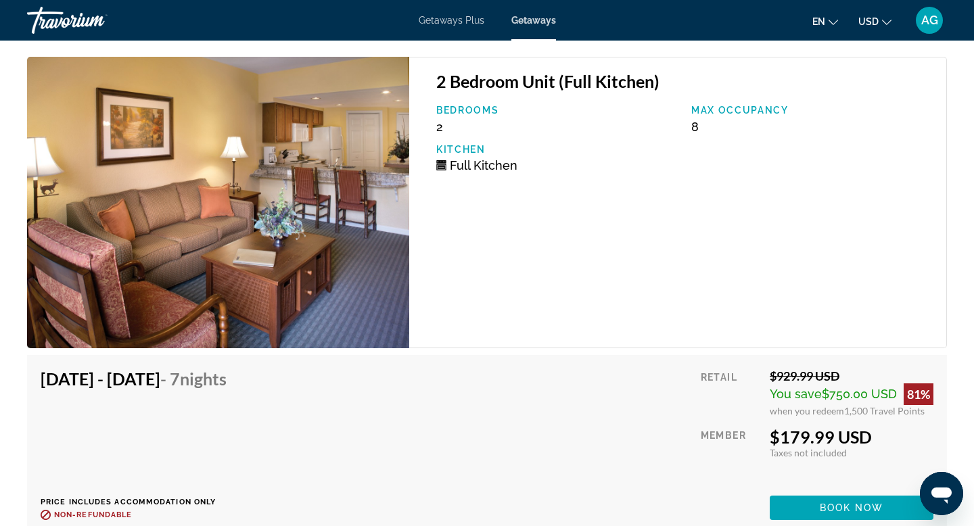
scroll to position [9375, 0]
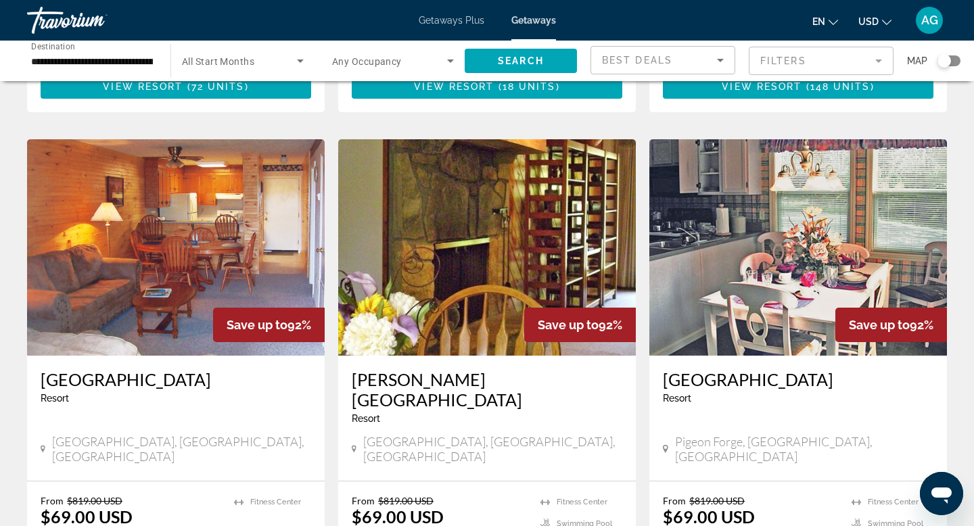
scroll to position [1424, 0]
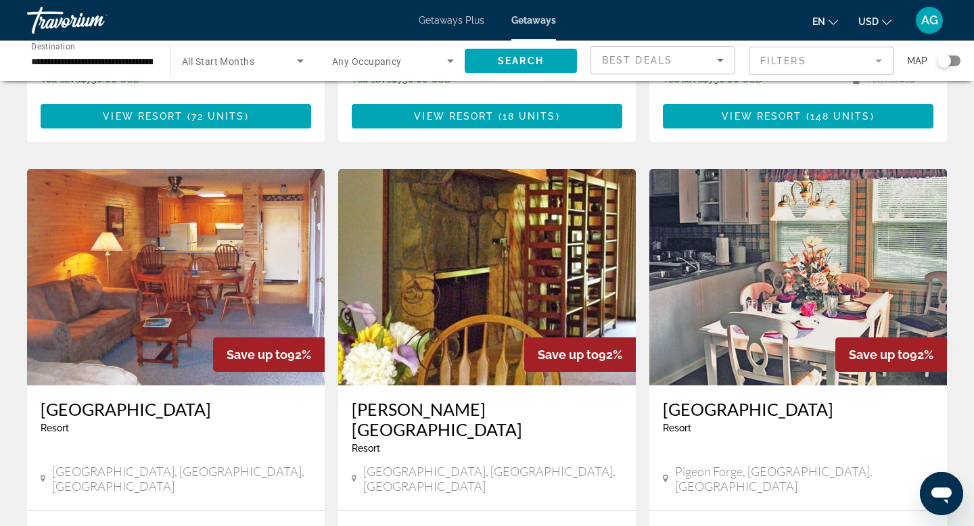
click at [132, 216] on img "Main content" at bounding box center [176, 277] width 298 height 216
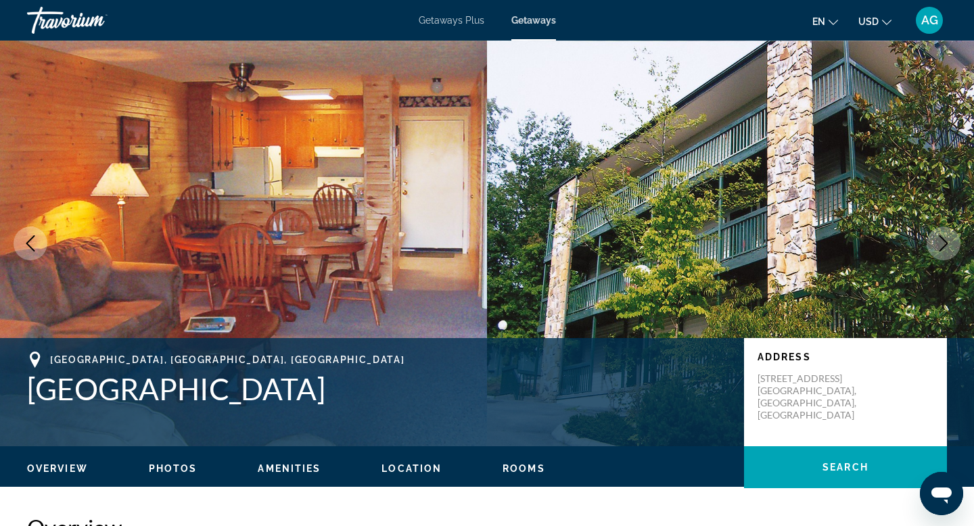
click at [948, 246] on icon "Next image" at bounding box center [943, 243] width 16 height 16
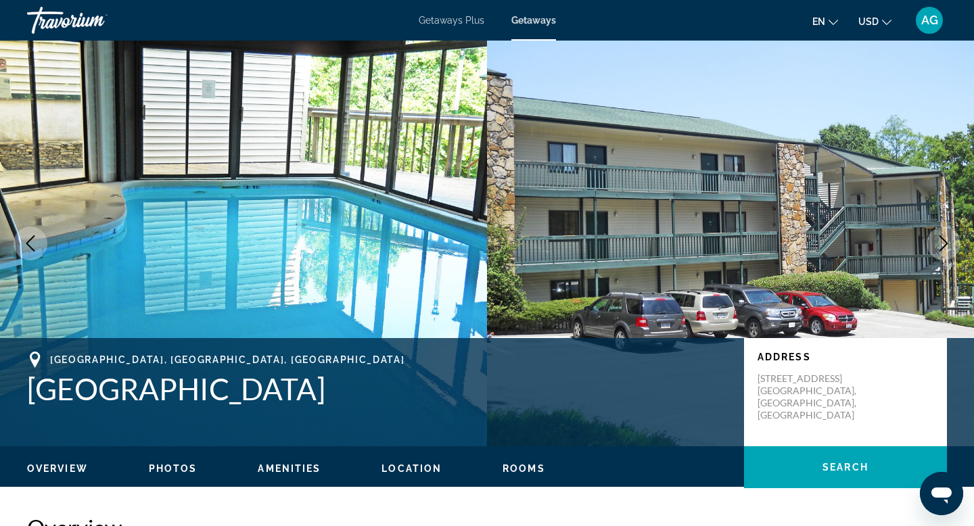
click at [948, 246] on icon "Next image" at bounding box center [943, 243] width 16 height 16
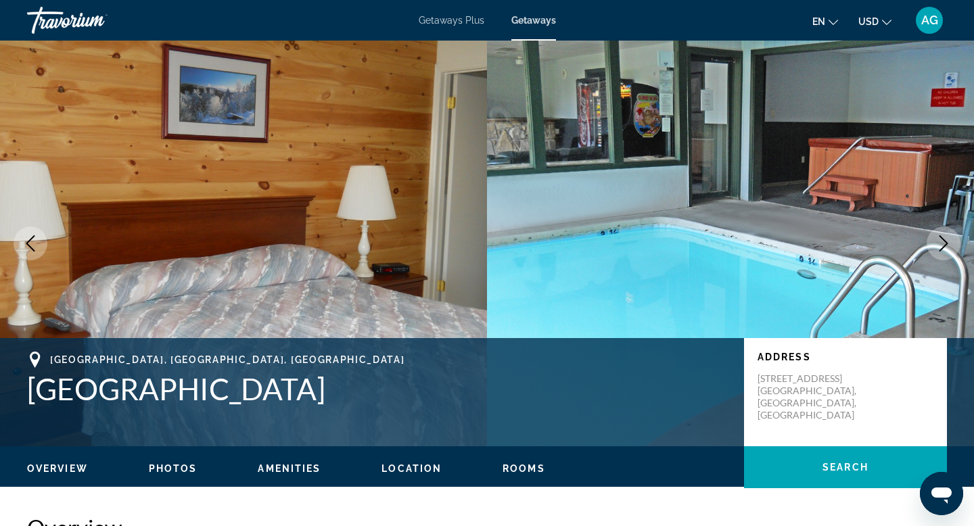
click at [948, 246] on icon "Next image" at bounding box center [943, 243] width 16 height 16
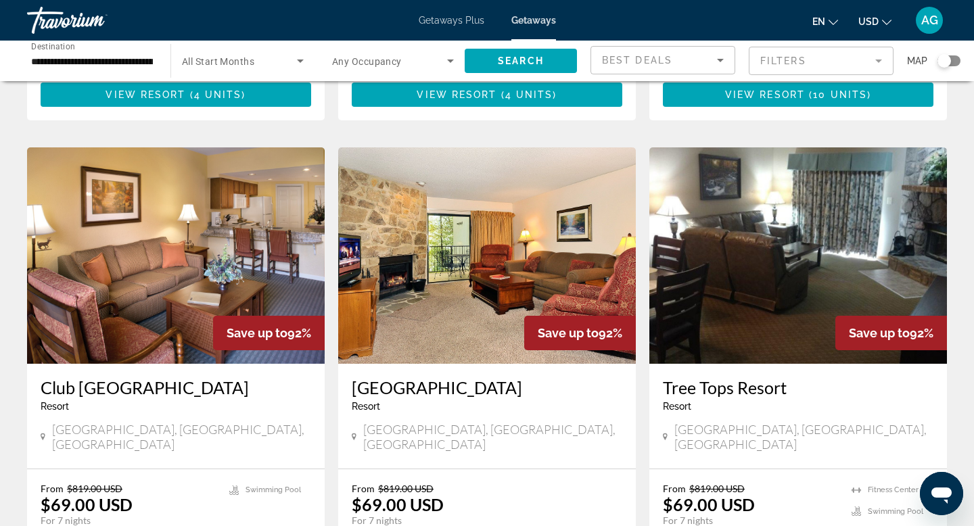
scroll to position [979, 0]
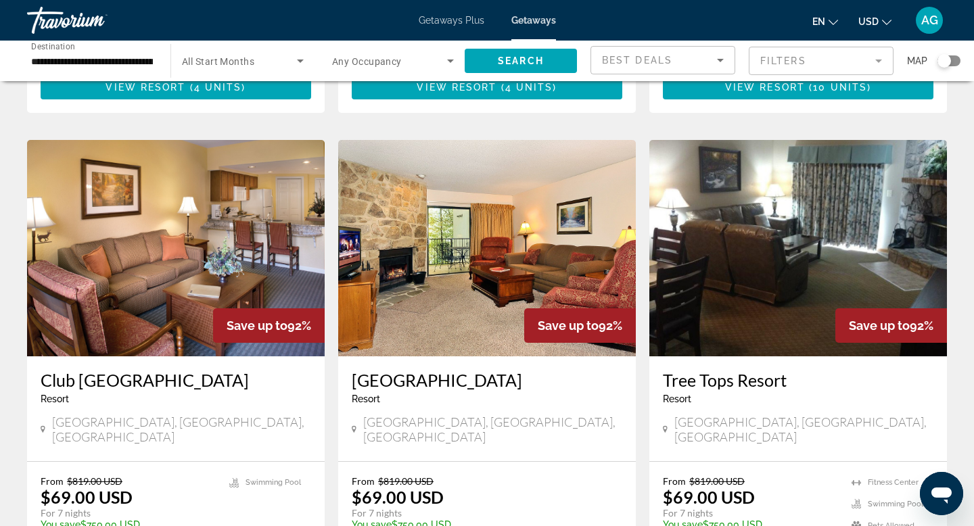
click at [212, 200] on img "Main content" at bounding box center [176, 248] width 298 height 216
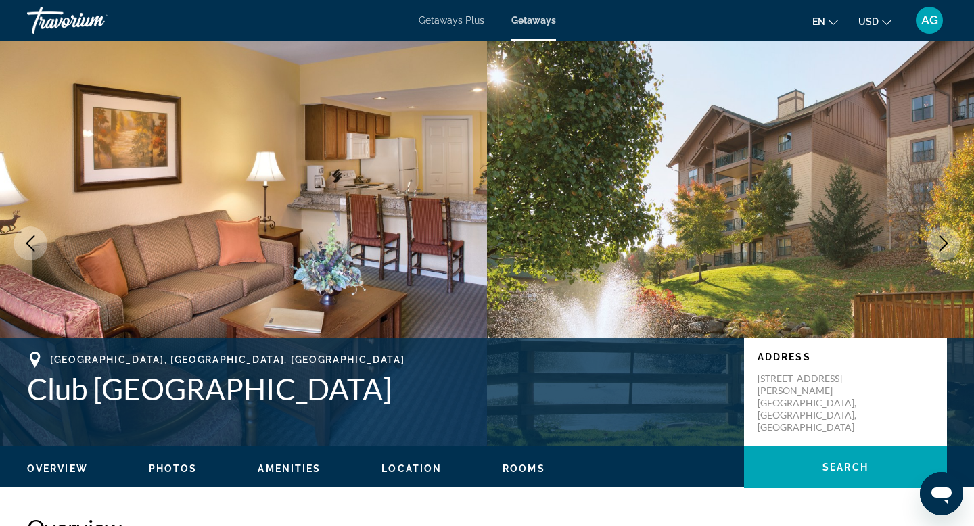
click at [934, 247] on button "Next image" at bounding box center [944, 244] width 34 height 34
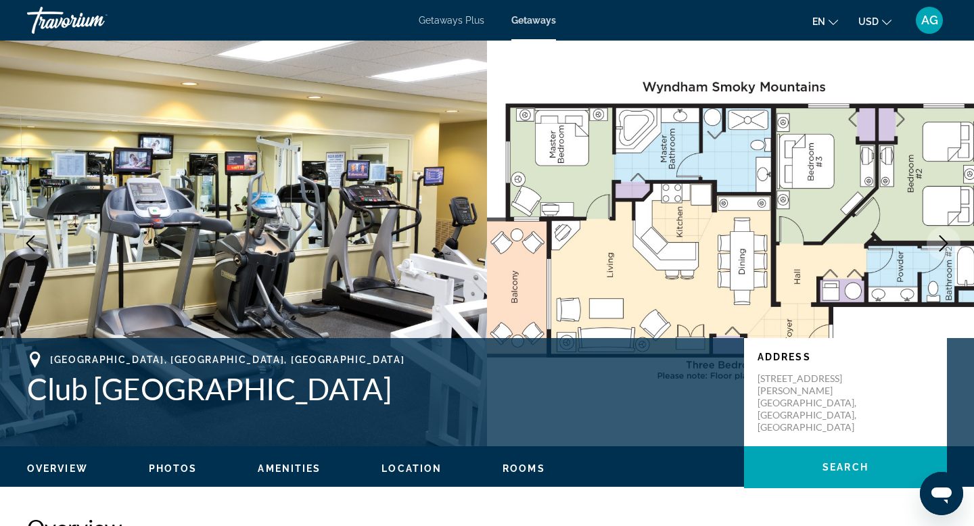
click at [934, 247] on button "Next image" at bounding box center [944, 244] width 34 height 34
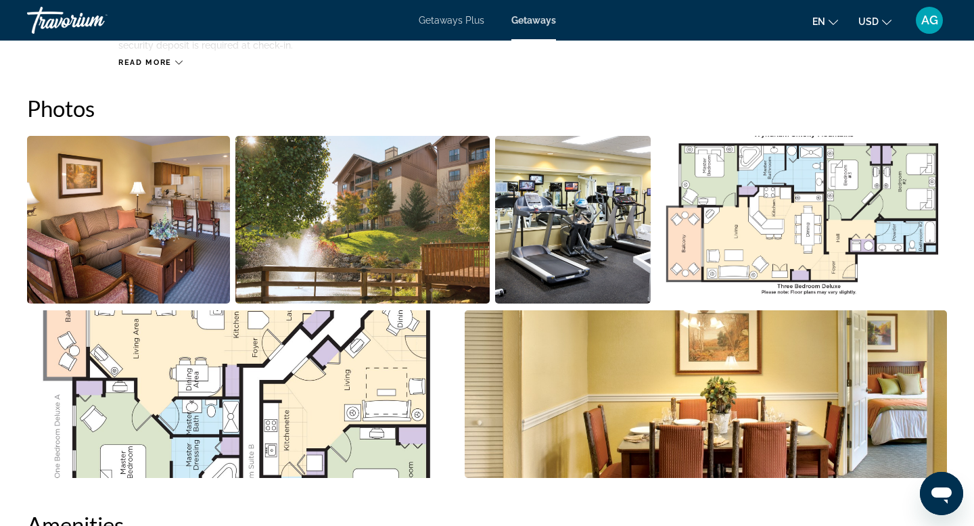
scroll to position [571, 0]
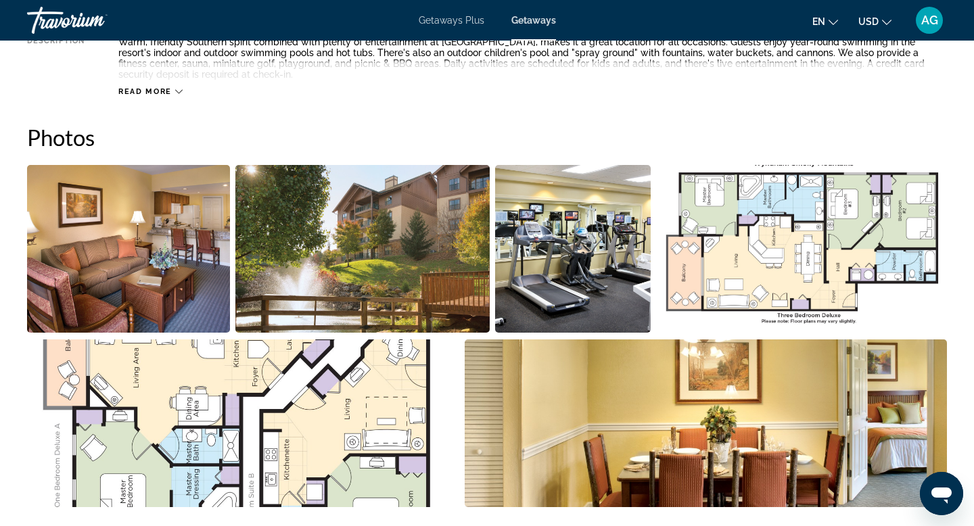
click at [434, 274] on img "Open full-screen image slider" at bounding box center [362, 249] width 254 height 168
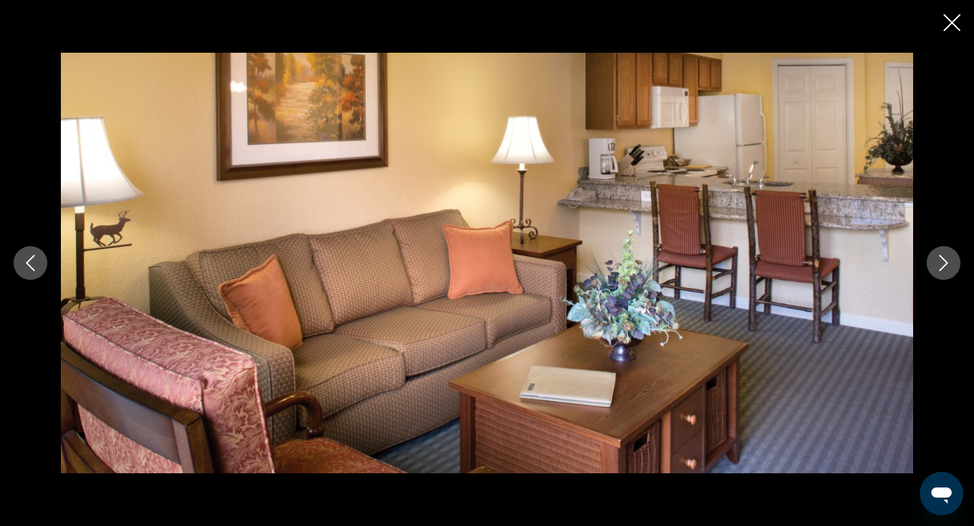
click at [937, 259] on icon "Next image" at bounding box center [943, 263] width 16 height 16
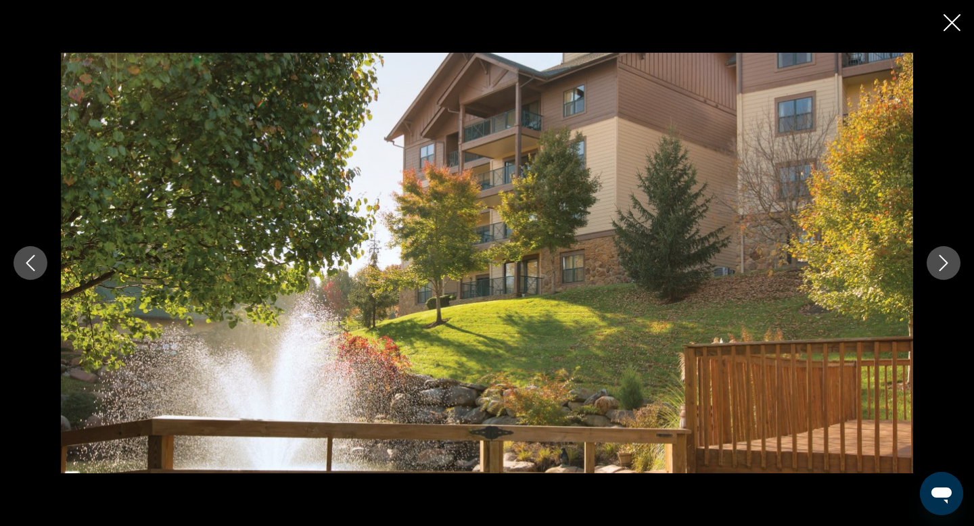
click at [937, 259] on icon "Next image" at bounding box center [943, 263] width 16 height 16
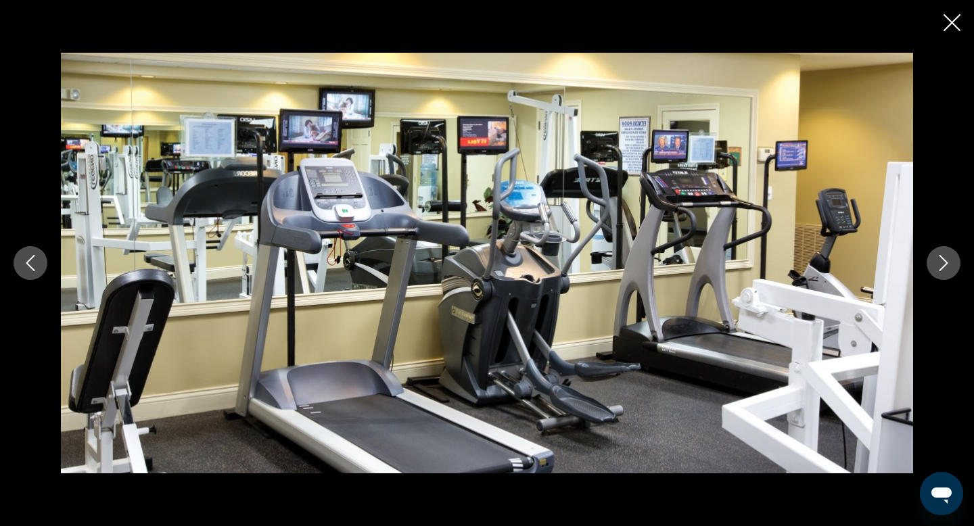
click at [937, 259] on icon "Next image" at bounding box center [943, 263] width 16 height 16
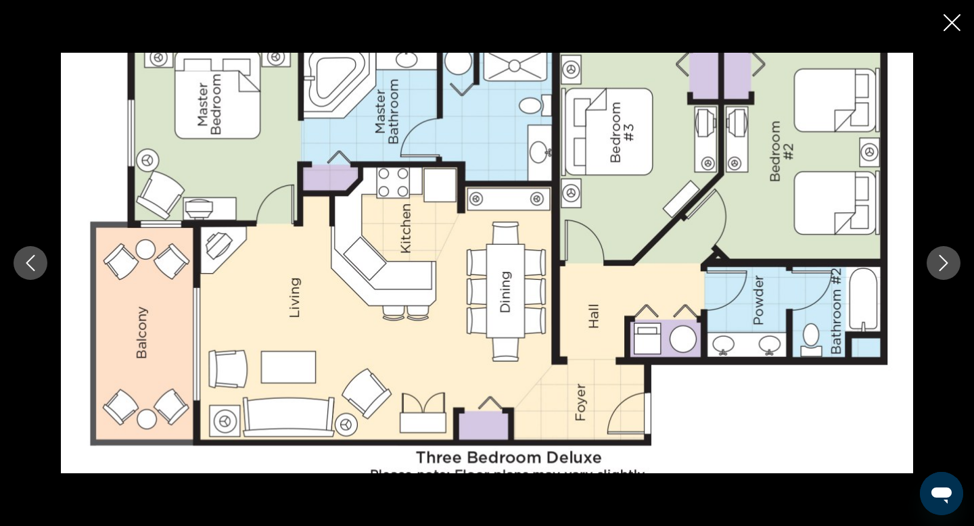
click at [937, 259] on icon "Next image" at bounding box center [943, 263] width 16 height 16
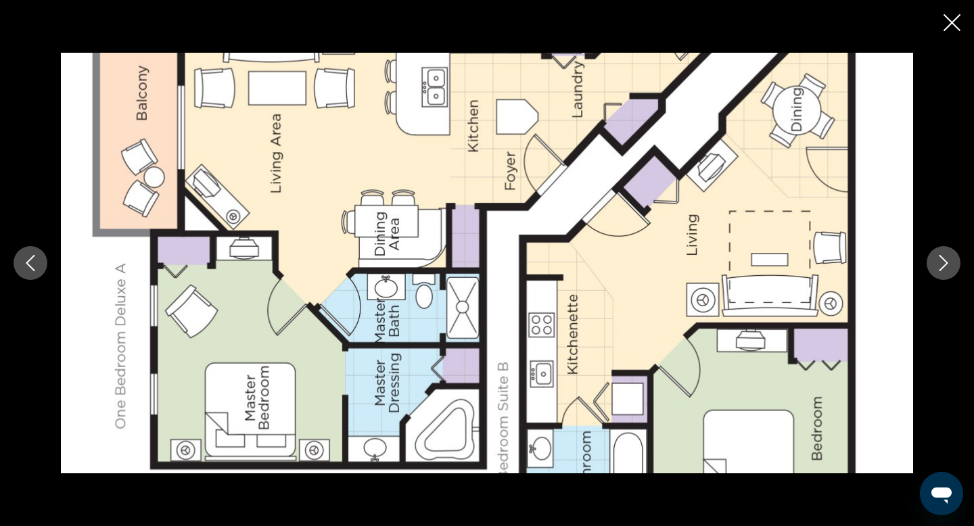
click at [937, 259] on icon "Next image" at bounding box center [943, 263] width 16 height 16
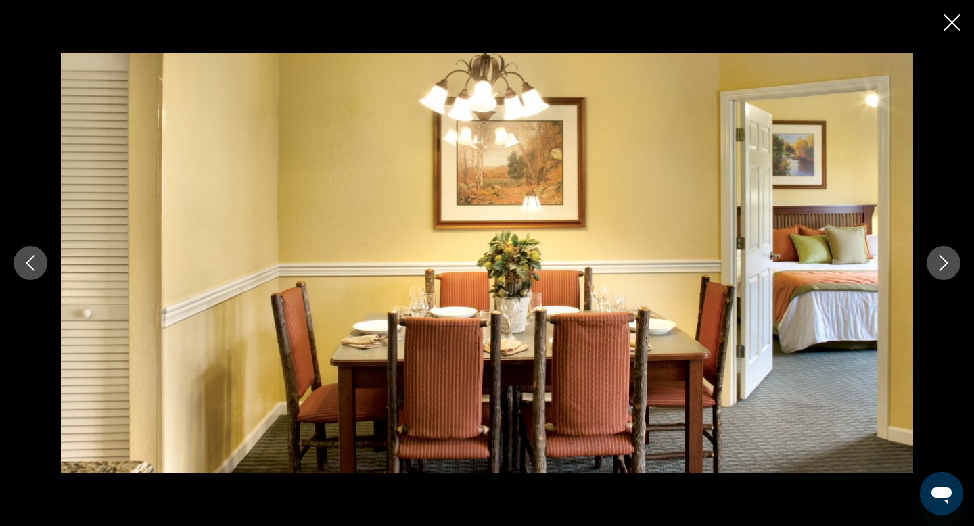
click at [937, 259] on icon "Next image" at bounding box center [943, 263] width 16 height 16
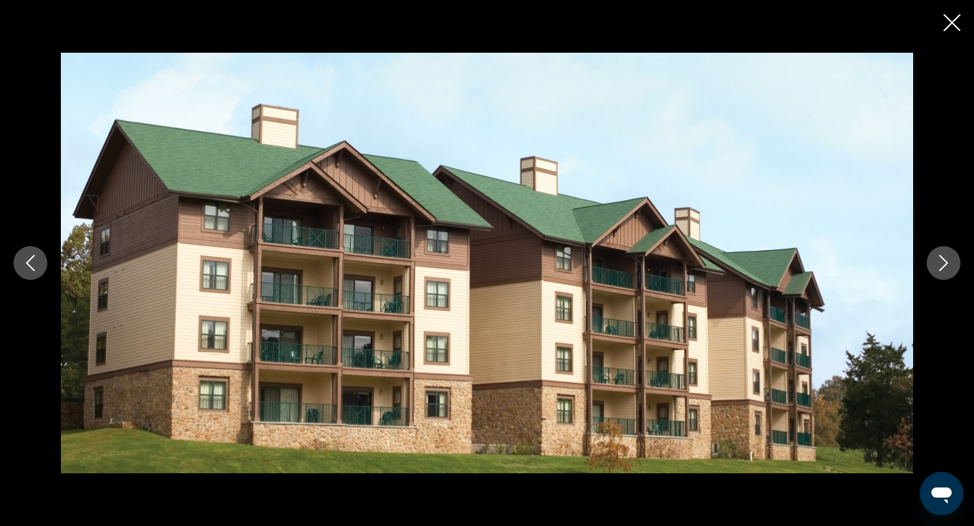
click at [945, 261] on icon "Next image" at bounding box center [943, 263] width 9 height 16
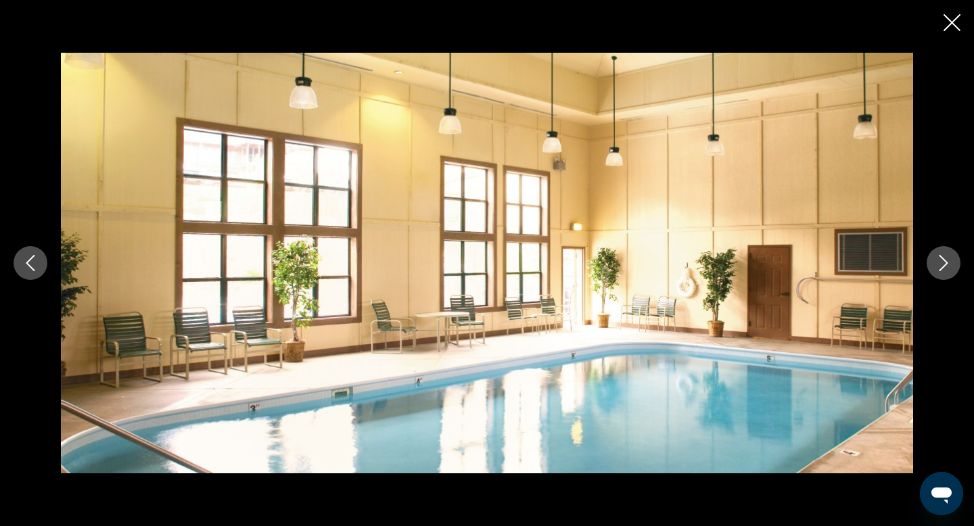
click at [945, 261] on icon "Next image" at bounding box center [943, 263] width 9 height 16
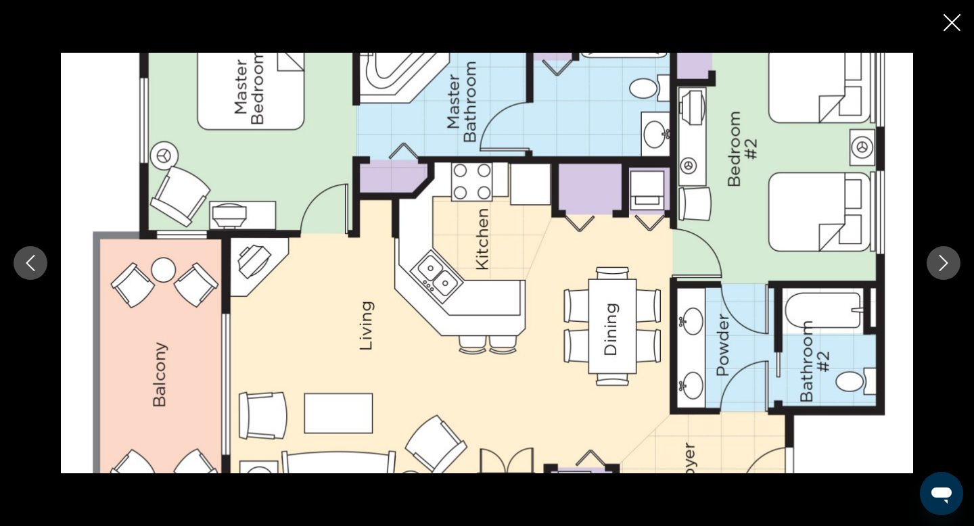
click at [945, 261] on icon "Next image" at bounding box center [943, 263] width 9 height 16
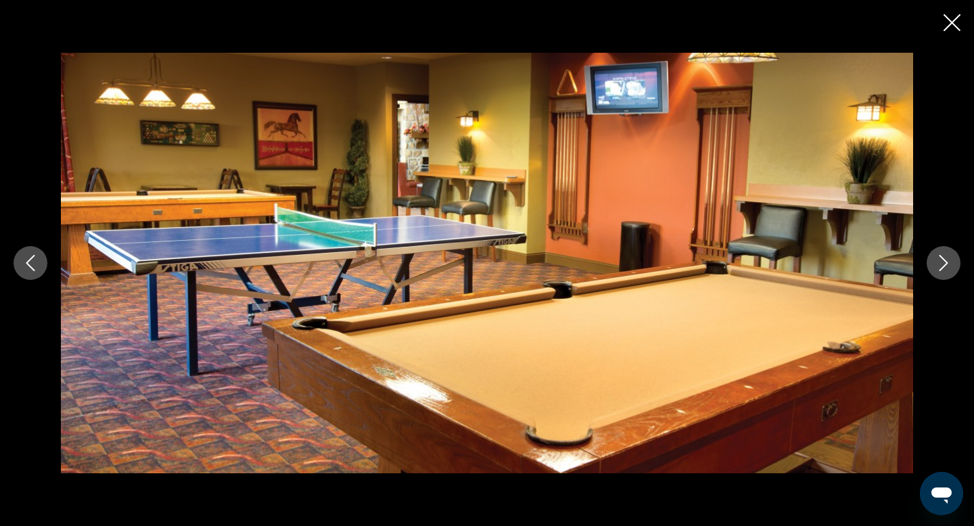
click at [945, 261] on icon "Next image" at bounding box center [943, 263] width 9 height 16
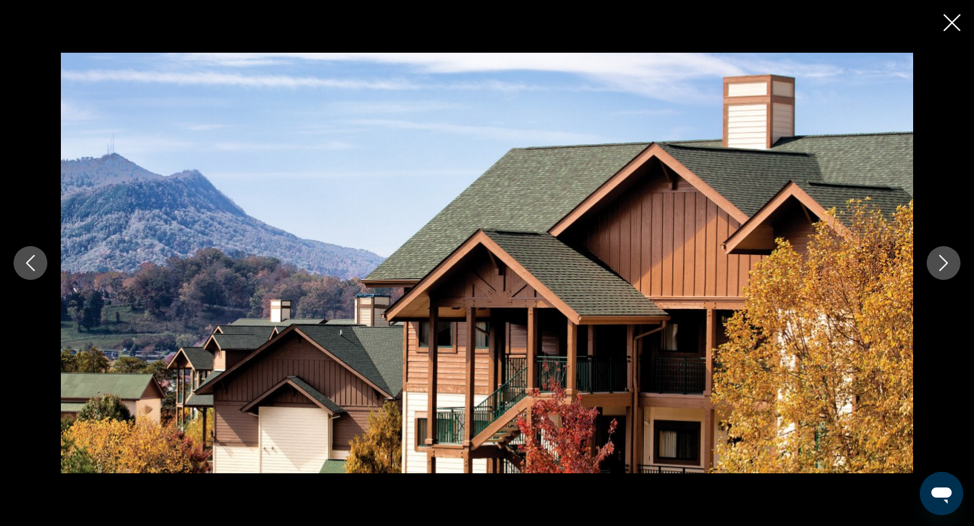
click at [945, 261] on icon "Next image" at bounding box center [943, 263] width 9 height 16
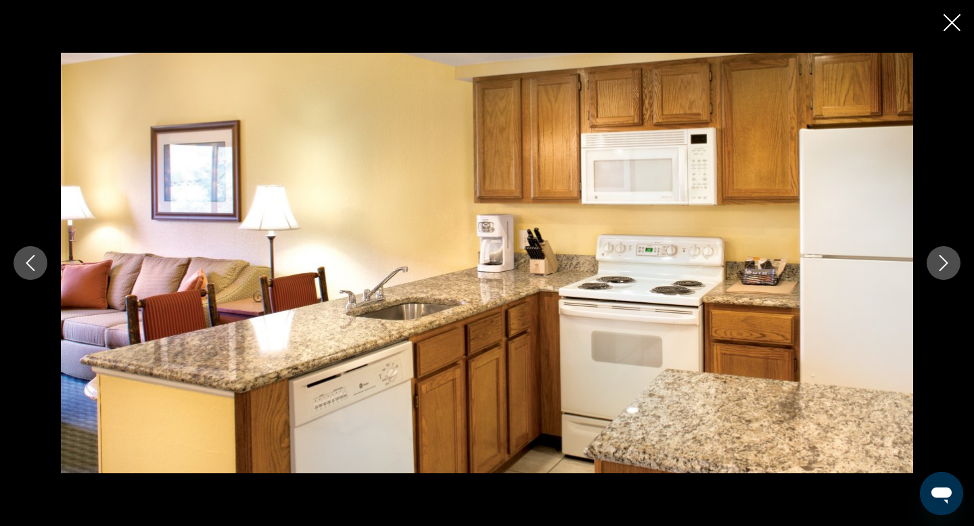
click at [945, 261] on icon "Next image" at bounding box center [943, 263] width 9 height 16
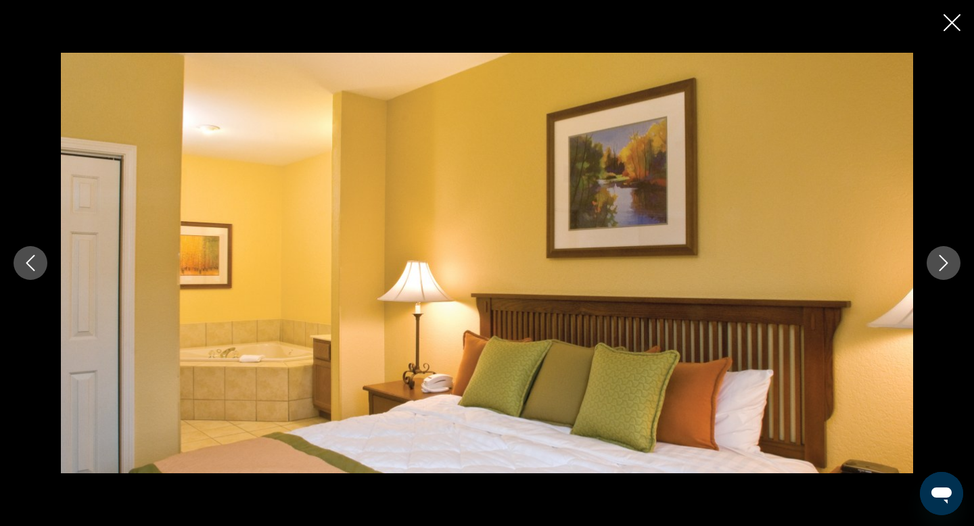
click at [950, 23] on icon "Close slideshow" at bounding box center [951, 22] width 17 height 17
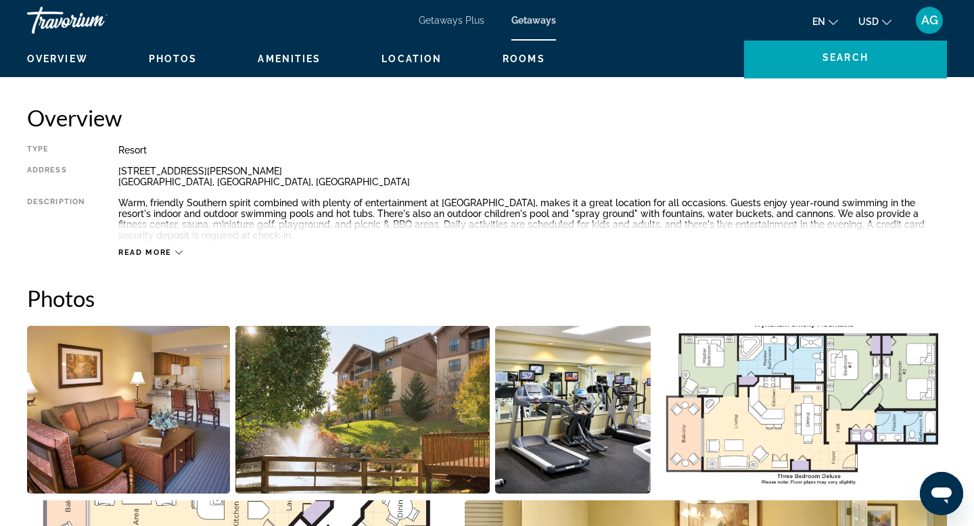
scroll to position [392, 0]
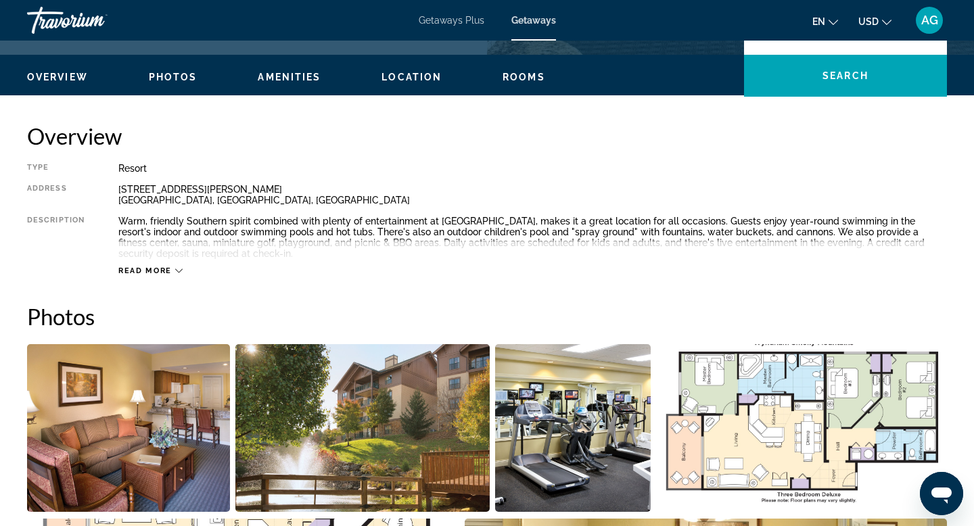
click at [630, 219] on div "Warm, friendly Southern spirit combined with plenty of entertainment at [GEOGRA…" at bounding box center [532, 237] width 829 height 43
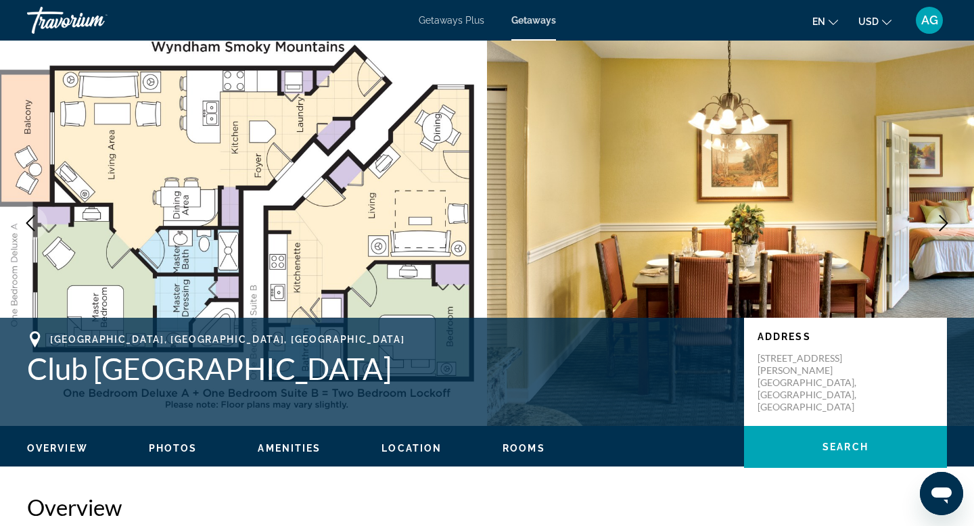
scroll to position [0, 0]
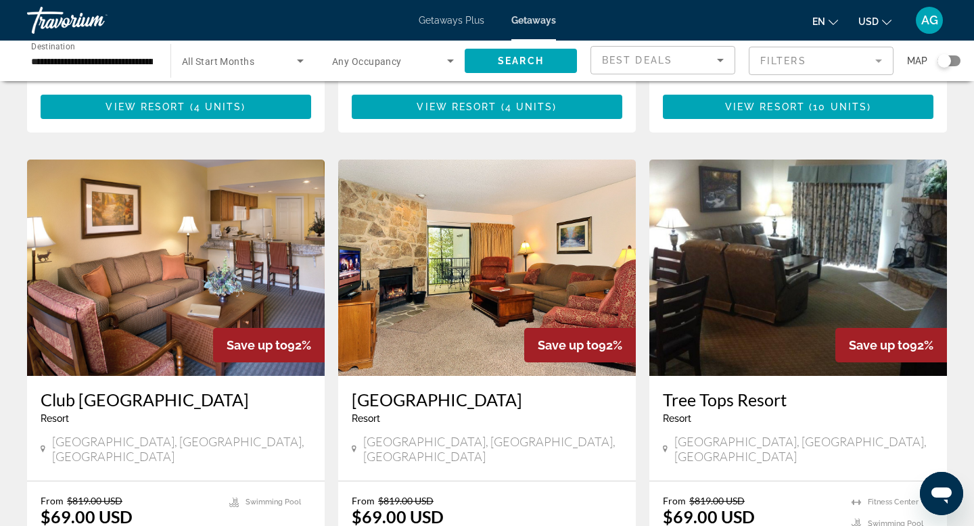
scroll to position [960, 0]
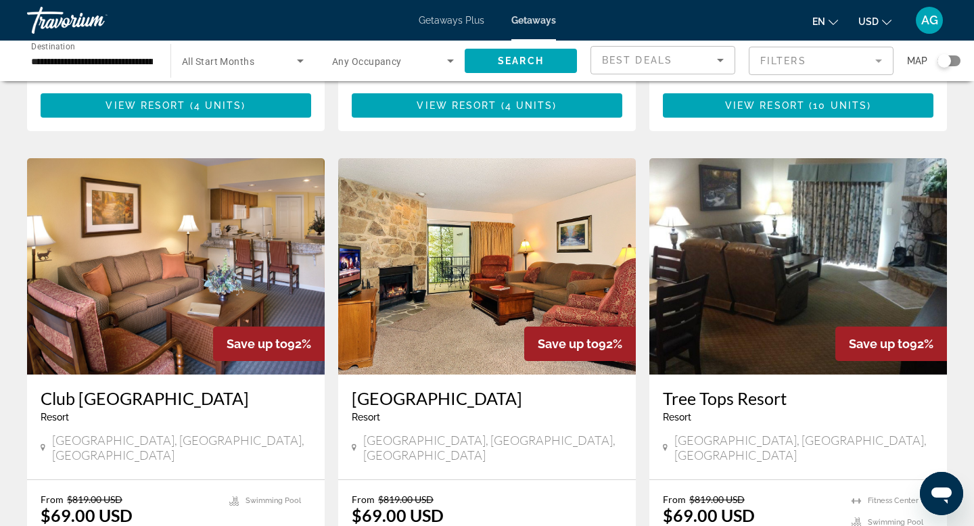
click at [214, 279] on img "Main content" at bounding box center [176, 266] width 298 height 216
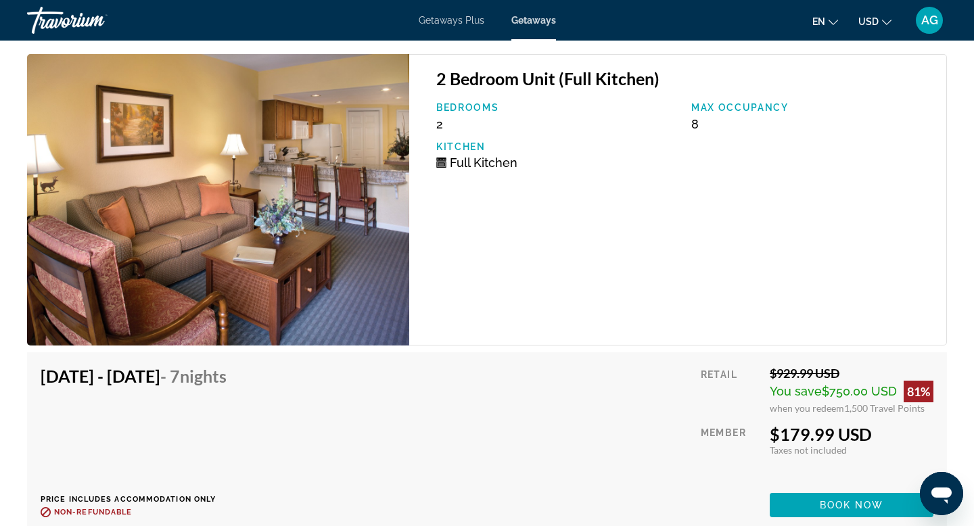
scroll to position [9386, 0]
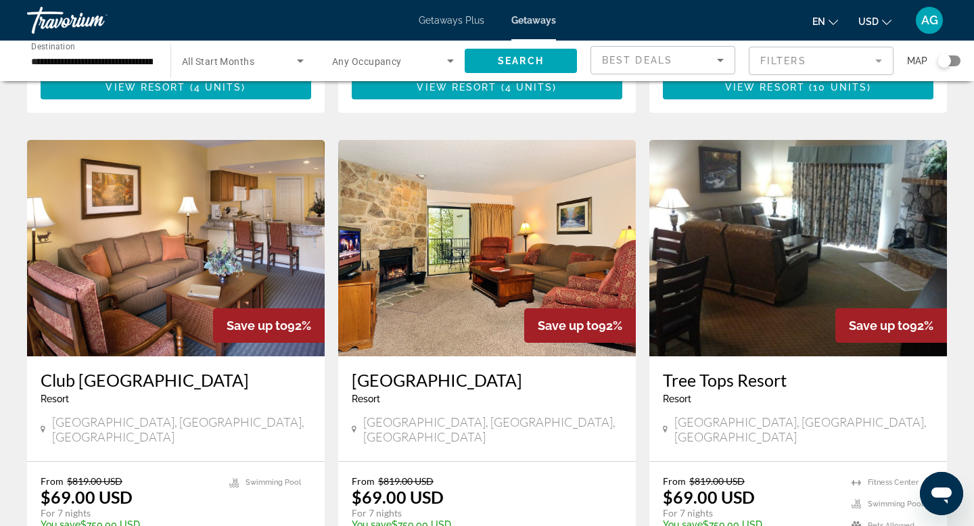
scroll to position [977, 0]
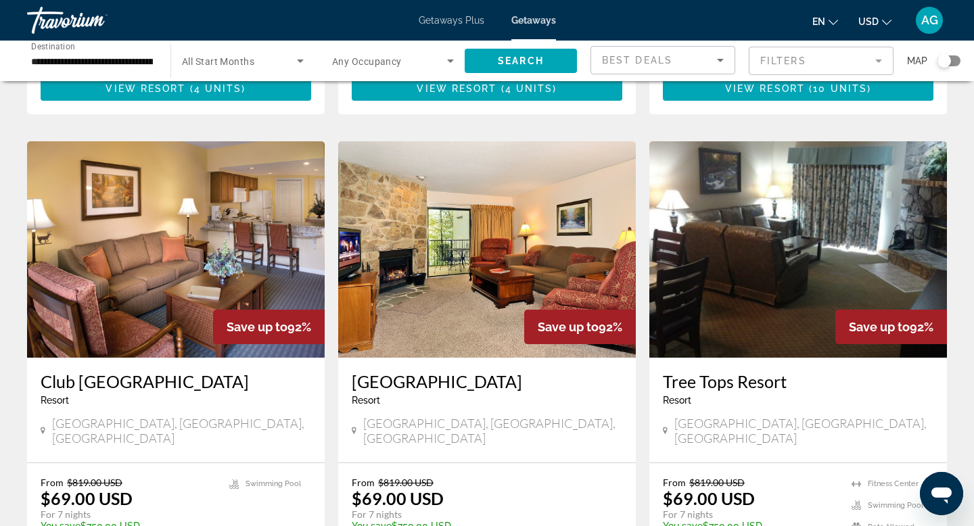
click at [179, 285] on img "Main content" at bounding box center [176, 249] width 298 height 216
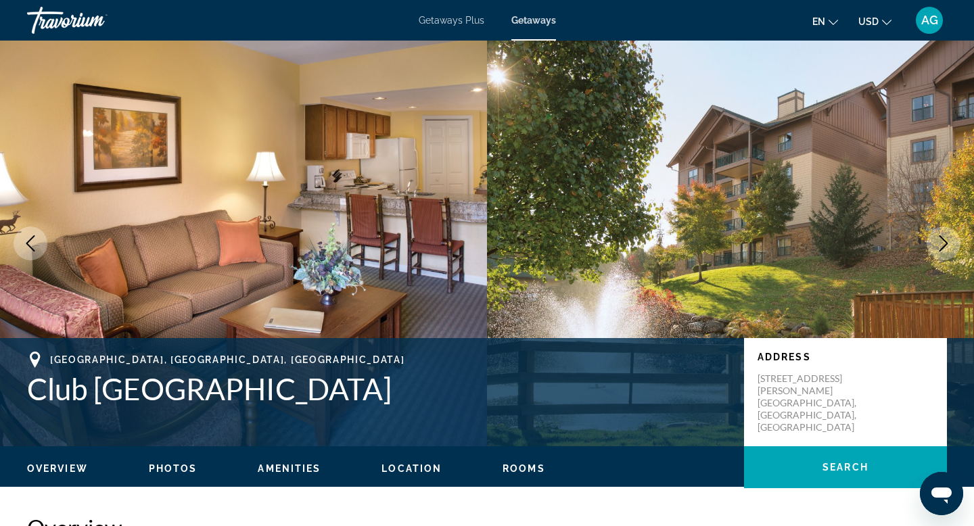
click at [939, 246] on icon "Next image" at bounding box center [943, 243] width 16 height 16
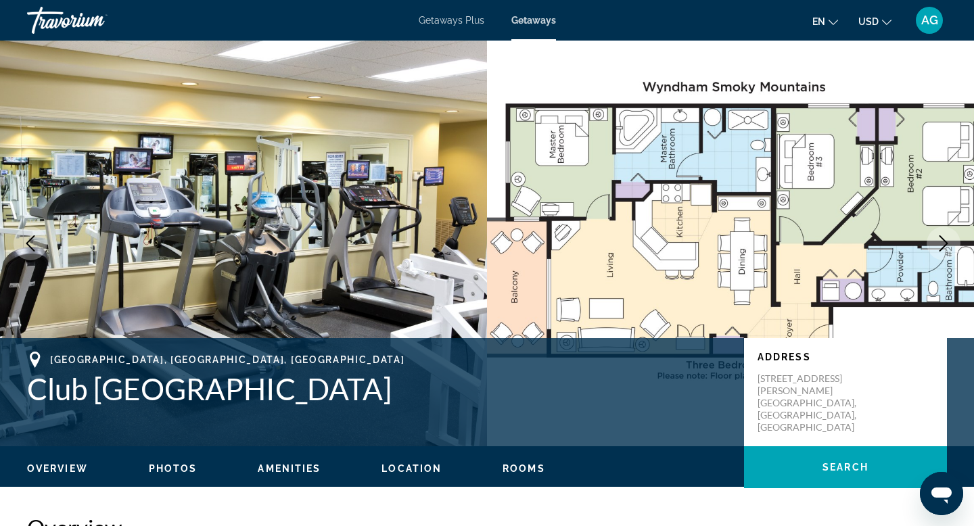
click at [939, 246] on icon "Next image" at bounding box center [943, 243] width 16 height 16
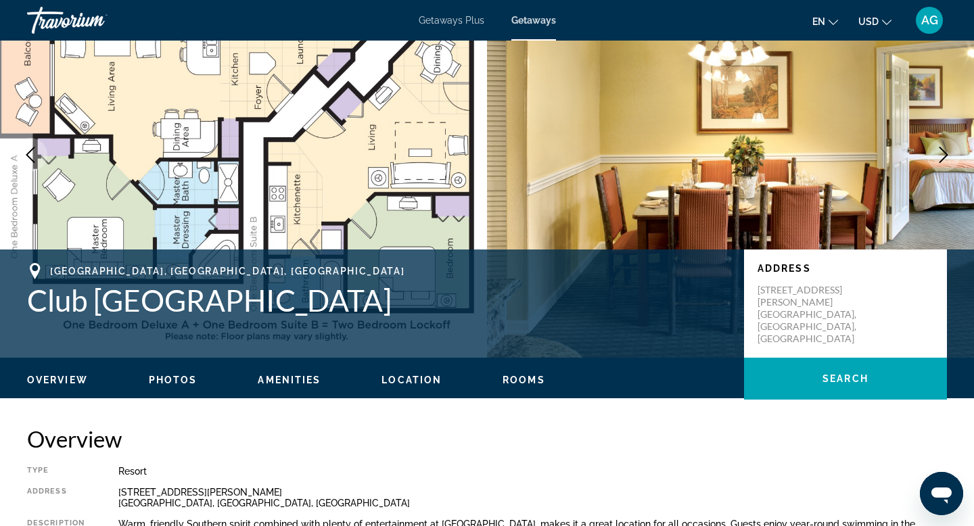
scroll to position [91, 0]
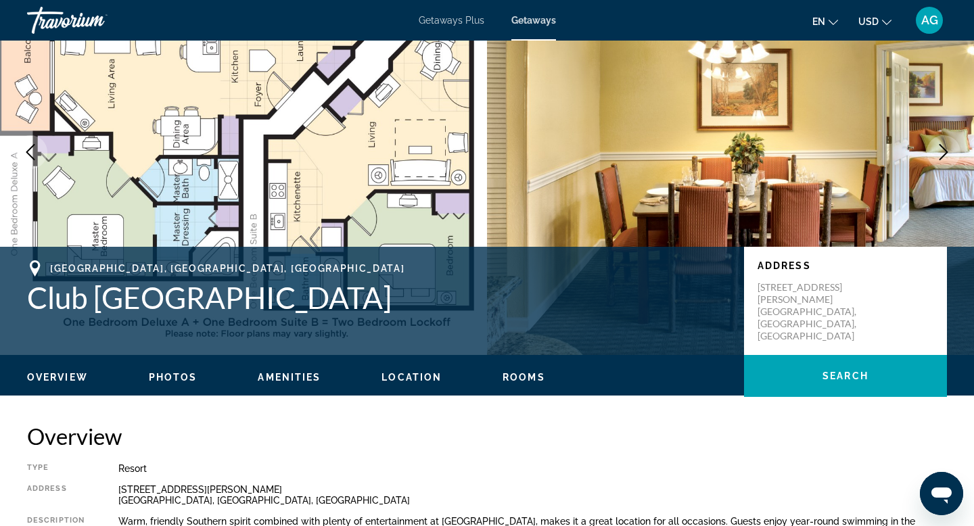
click at [659, 161] on img "Main content" at bounding box center [730, 152] width 487 height 406
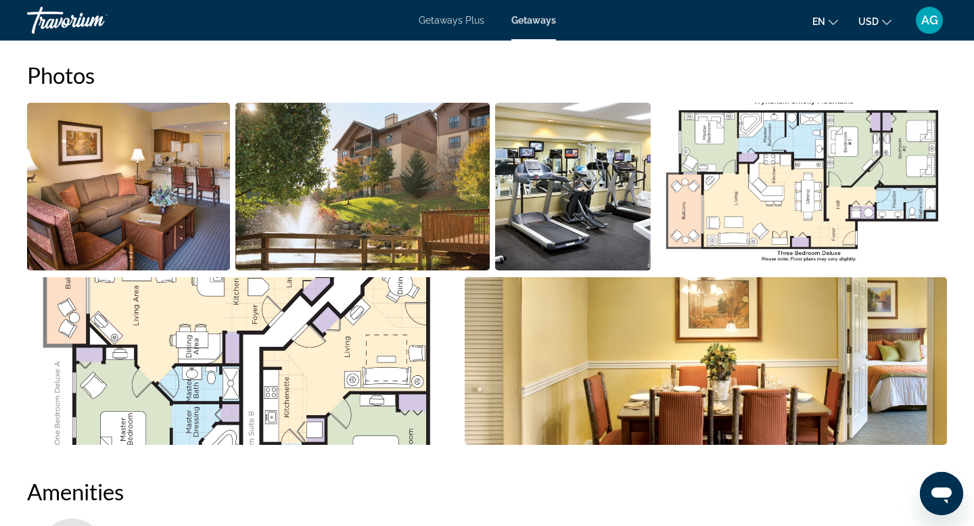
scroll to position [573, 0]
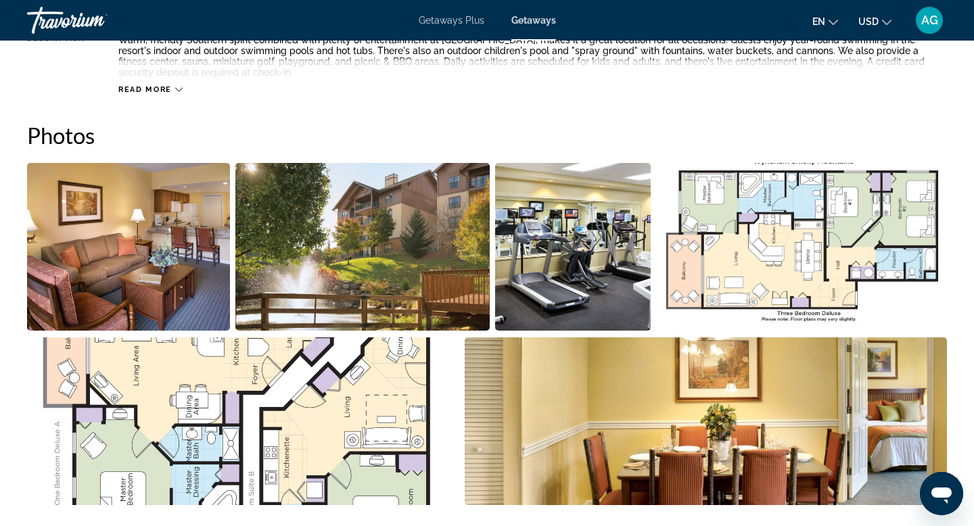
click at [333, 288] on img "Open full-screen image slider" at bounding box center [362, 247] width 254 height 168
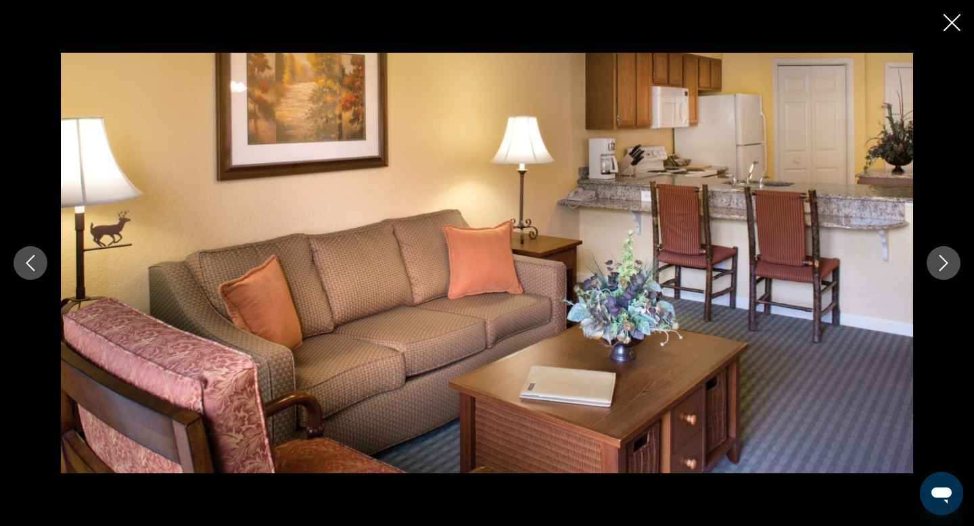
click at [946, 255] on icon "Next image" at bounding box center [943, 263] width 16 height 16
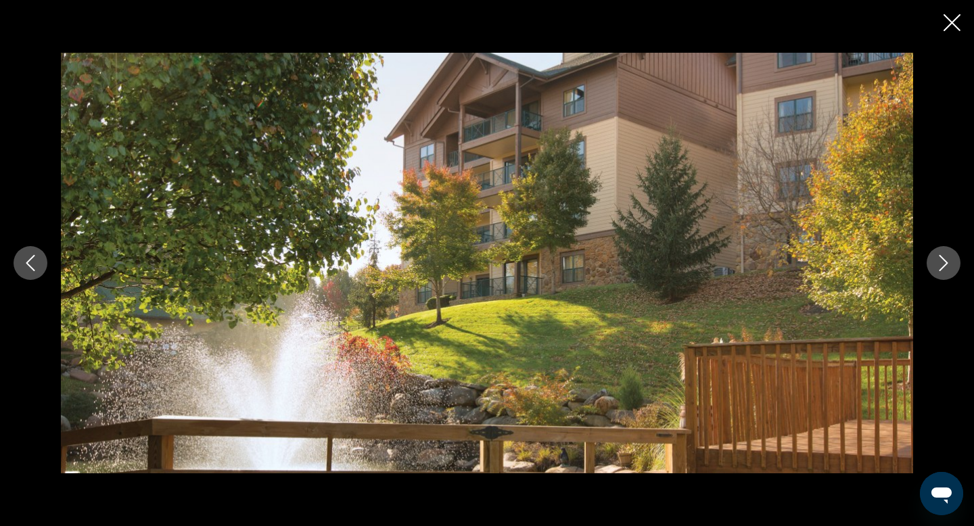
click at [939, 258] on icon "Next image" at bounding box center [943, 263] width 16 height 16
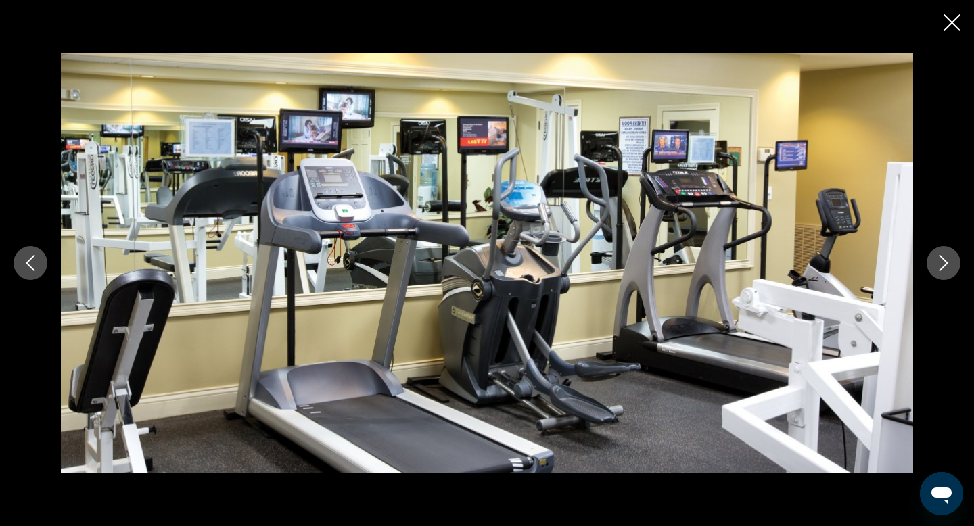
click at [939, 258] on icon "Next image" at bounding box center [943, 263] width 16 height 16
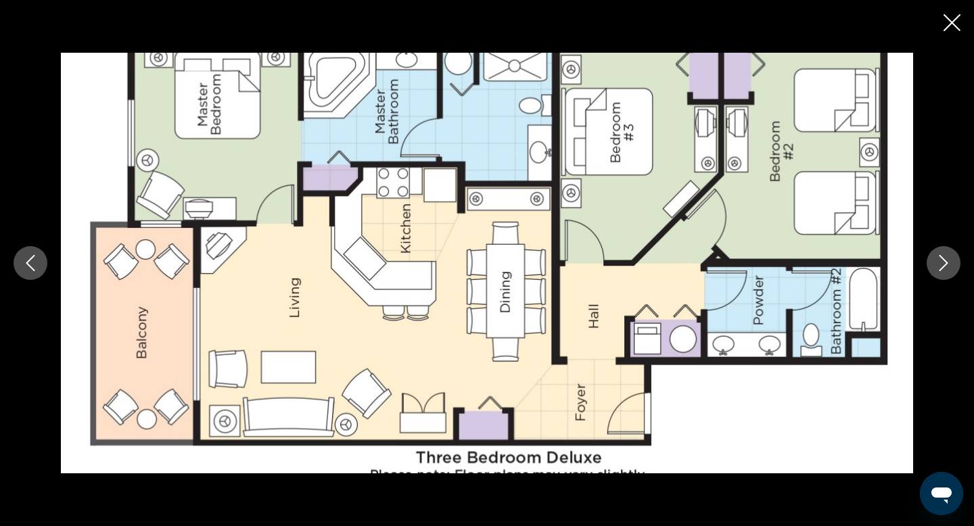
click at [939, 258] on icon "Next image" at bounding box center [943, 263] width 16 height 16
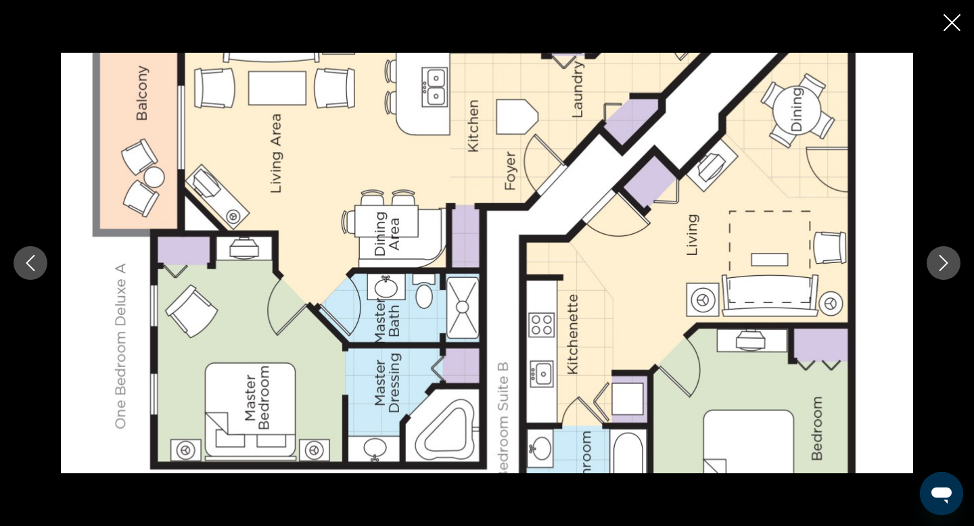
click at [939, 258] on icon "Next image" at bounding box center [943, 263] width 16 height 16
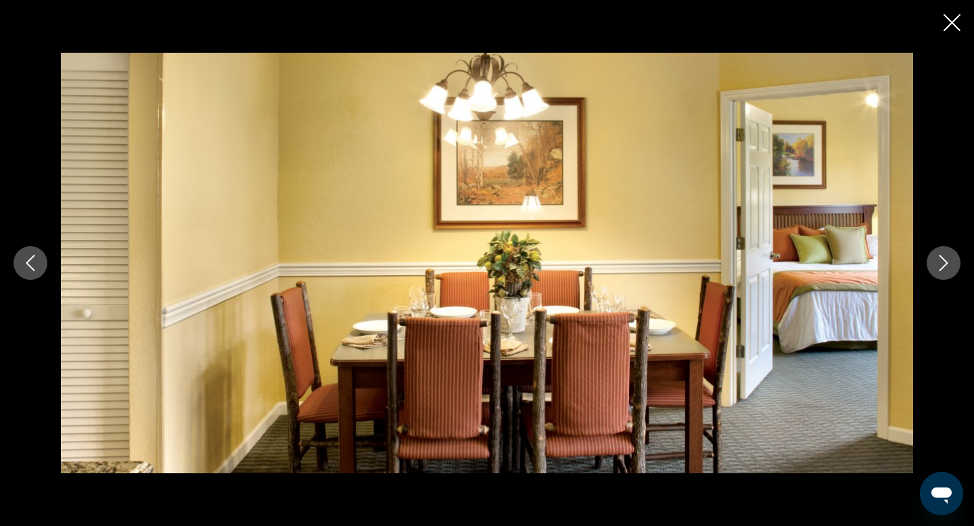
click at [946, 260] on icon "Next image" at bounding box center [943, 263] width 16 height 16
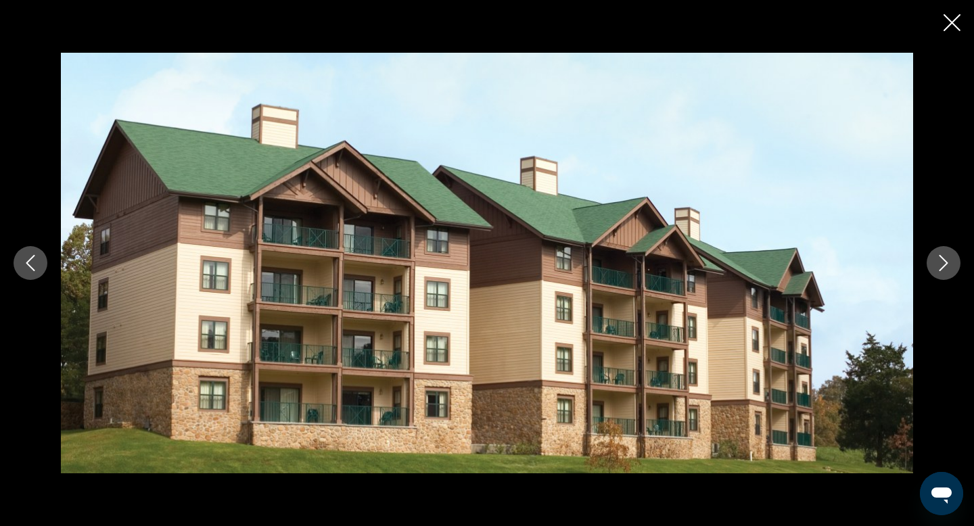
click at [946, 260] on icon "Next image" at bounding box center [943, 263] width 16 height 16
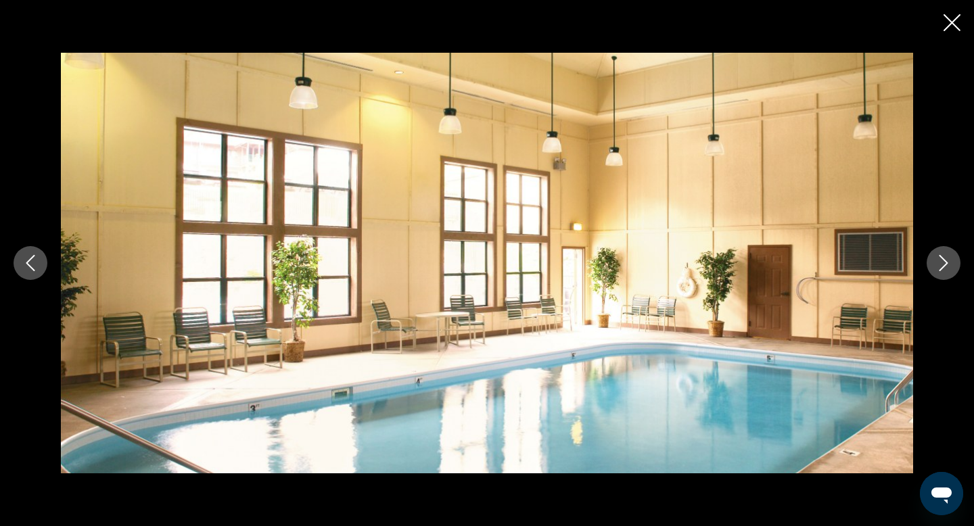
click at [946, 260] on icon "Next image" at bounding box center [943, 263] width 16 height 16
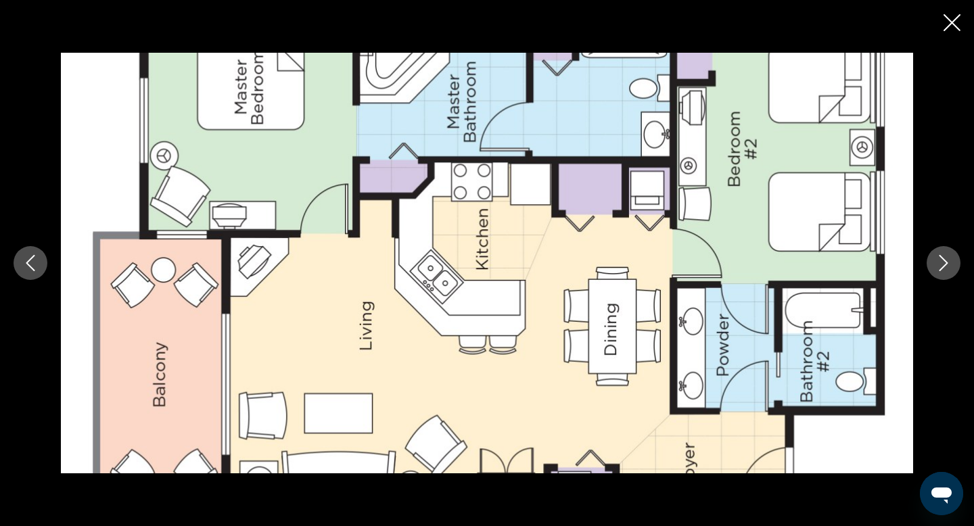
click at [946, 260] on icon "Next image" at bounding box center [943, 263] width 16 height 16
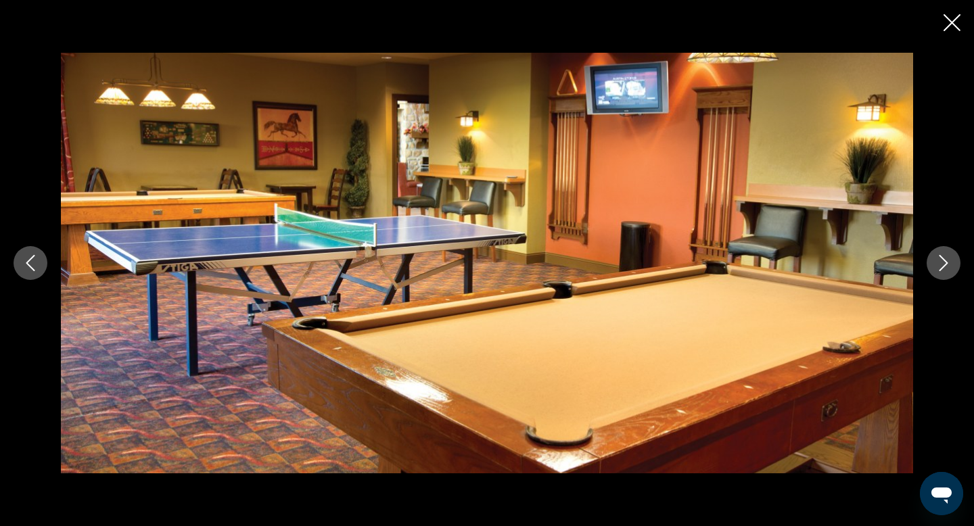
click at [946, 260] on icon "Next image" at bounding box center [943, 263] width 16 height 16
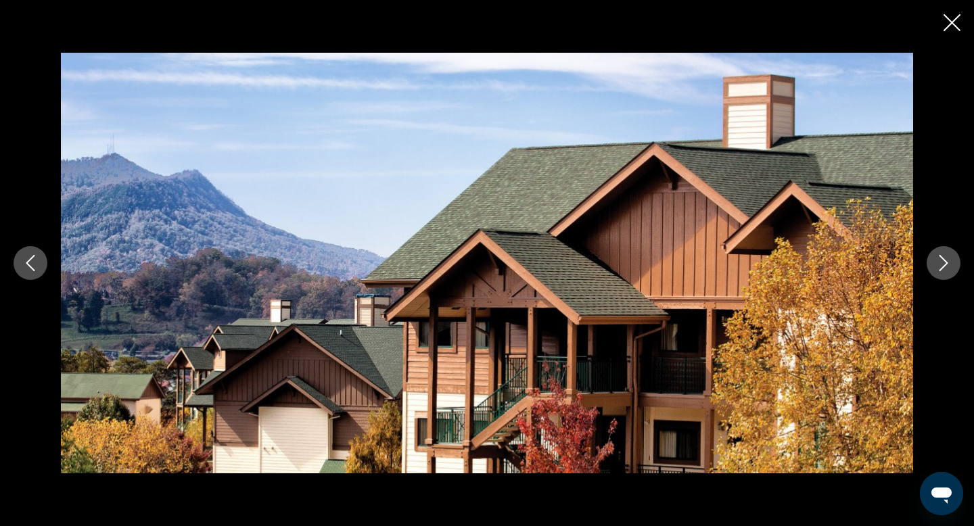
click at [937, 259] on icon "Next image" at bounding box center [943, 263] width 16 height 16
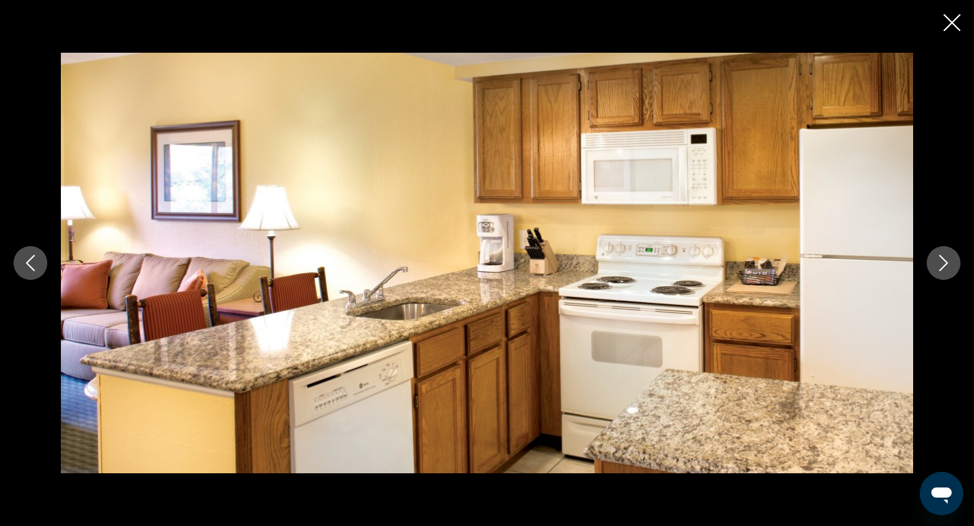
click at [950, 267] on icon "Next image" at bounding box center [943, 263] width 16 height 16
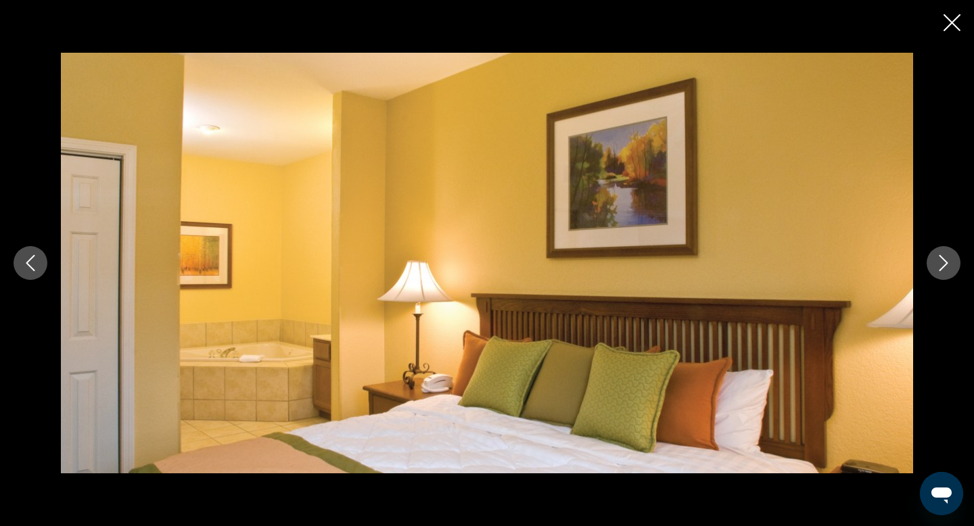
click at [937, 275] on button "Next image" at bounding box center [944, 263] width 34 height 34
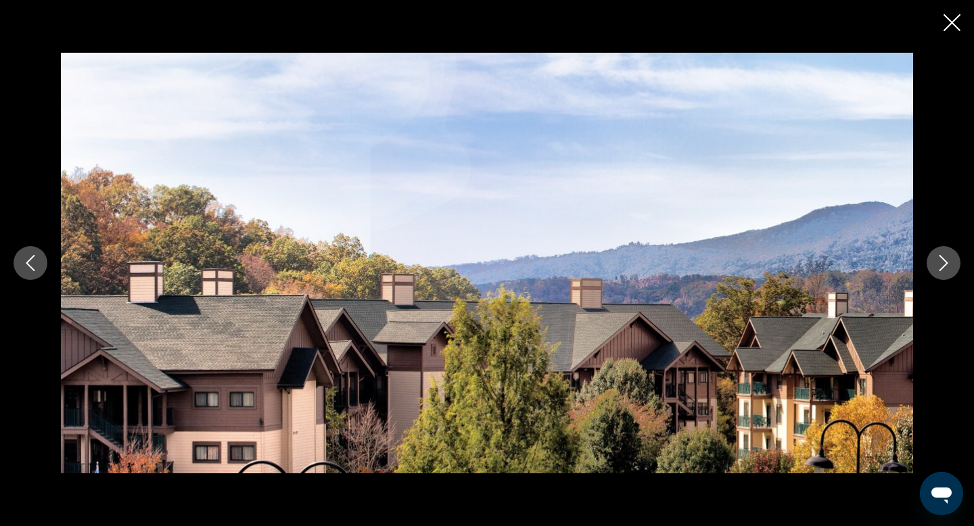
click at [942, 260] on icon "Next image" at bounding box center [943, 263] width 16 height 16
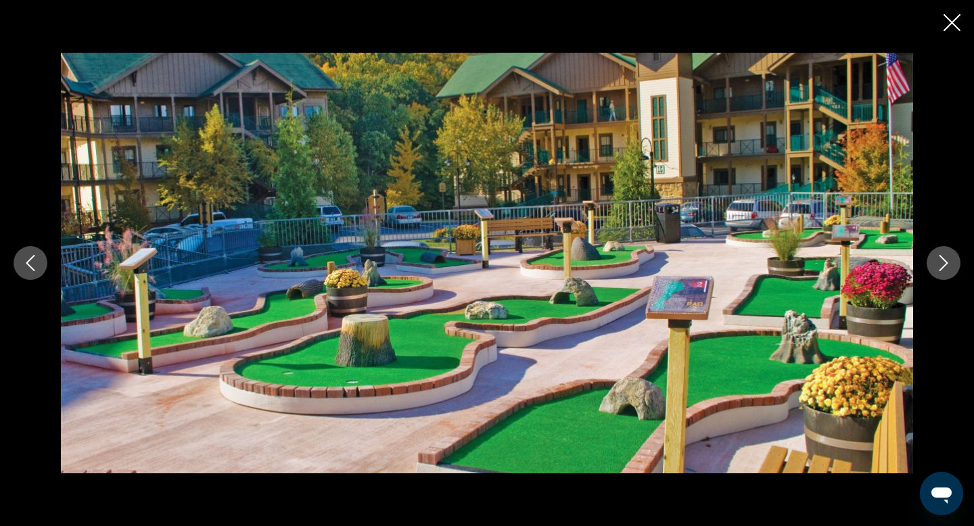
click at [942, 260] on icon "Next image" at bounding box center [943, 263] width 16 height 16
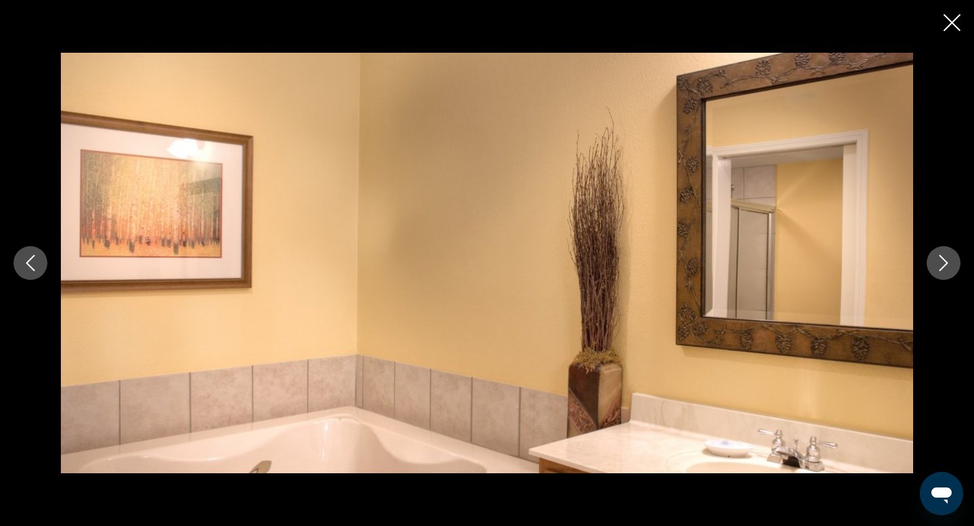
click at [942, 260] on icon "Next image" at bounding box center [943, 263] width 16 height 16
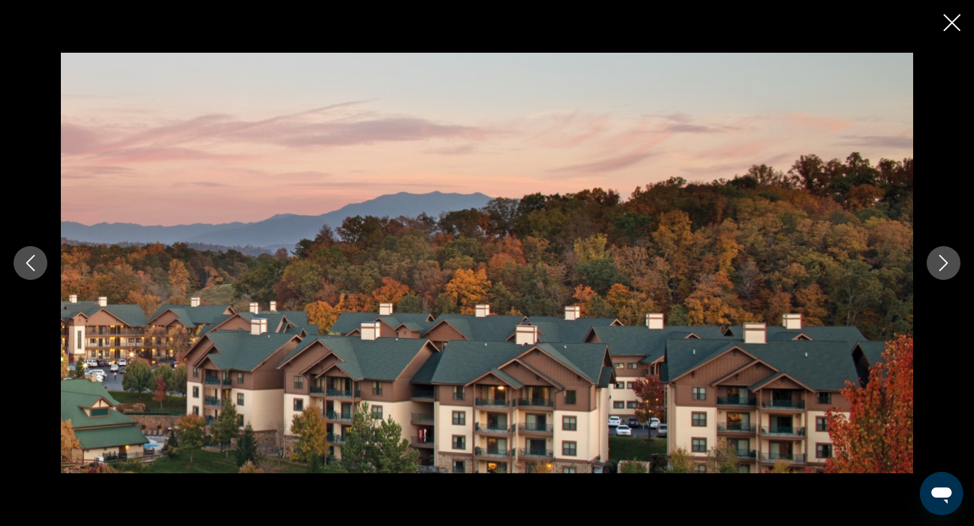
click at [942, 260] on icon "Next image" at bounding box center [943, 263] width 16 height 16
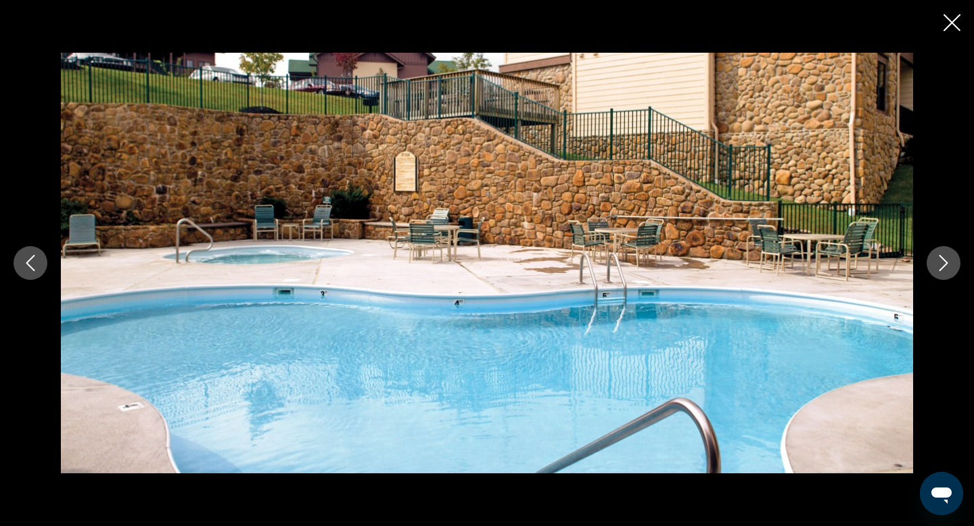
click at [942, 260] on icon "Next image" at bounding box center [943, 263] width 16 height 16
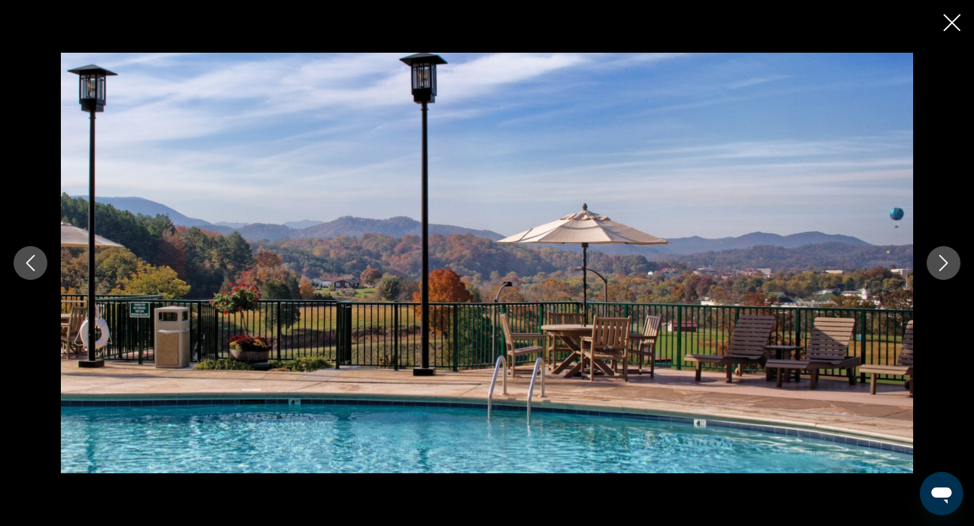
click at [942, 260] on icon "Next image" at bounding box center [943, 263] width 16 height 16
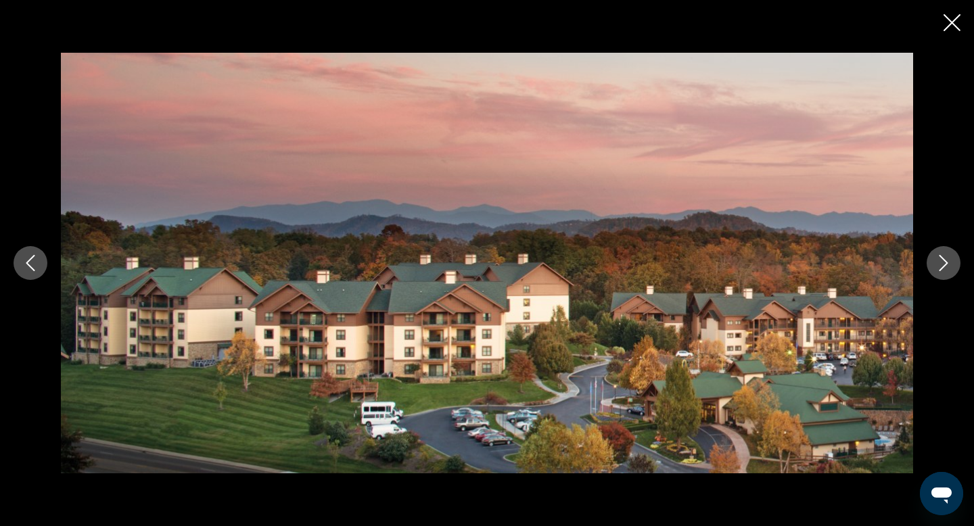
click at [942, 260] on icon "Next image" at bounding box center [943, 263] width 16 height 16
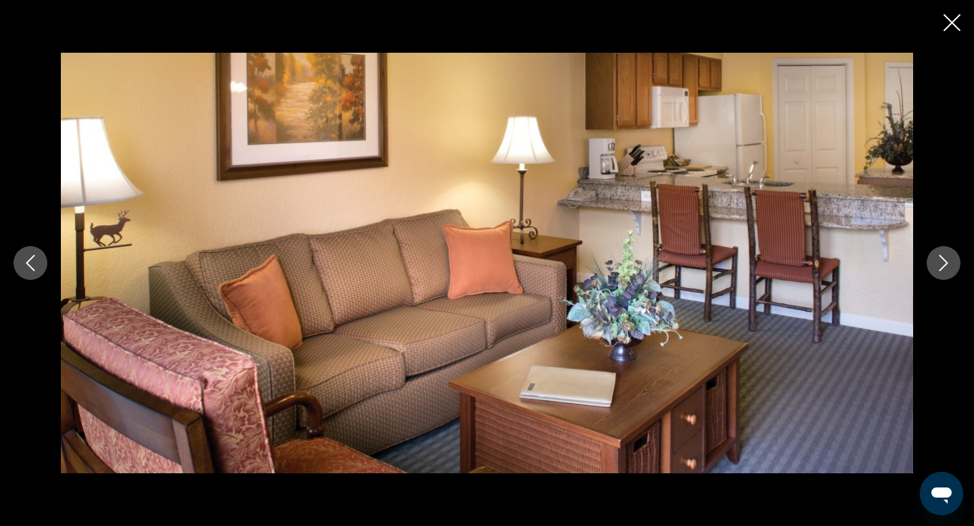
click at [37, 269] on icon "Previous image" at bounding box center [30, 263] width 16 height 16
